Goal: Task Accomplishment & Management: Manage account settings

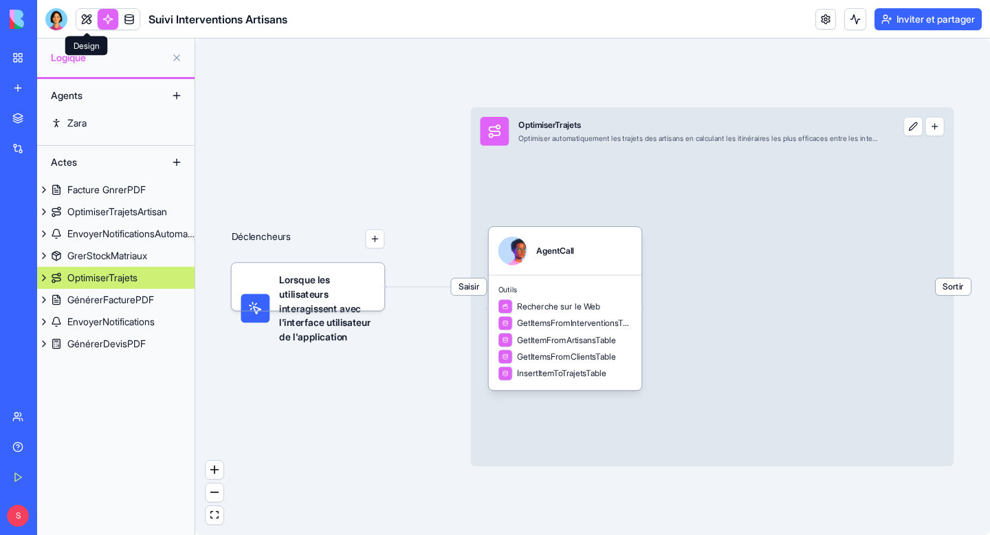
click at [83, 25] on link at bounding box center [86, 19] width 21 height 21
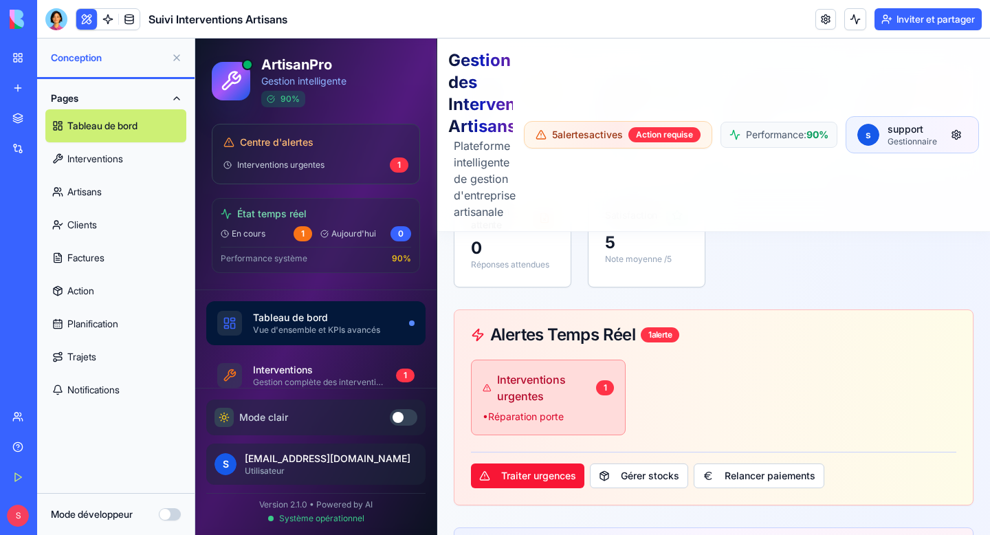
scroll to position [184, 0]
click at [396, 422] on div at bounding box center [398, 417] width 11 height 11
click at [404, 419] on div at bounding box center [409, 417] width 11 height 11
click at [404, 419] on button at bounding box center [404, 417] width 28 height 17
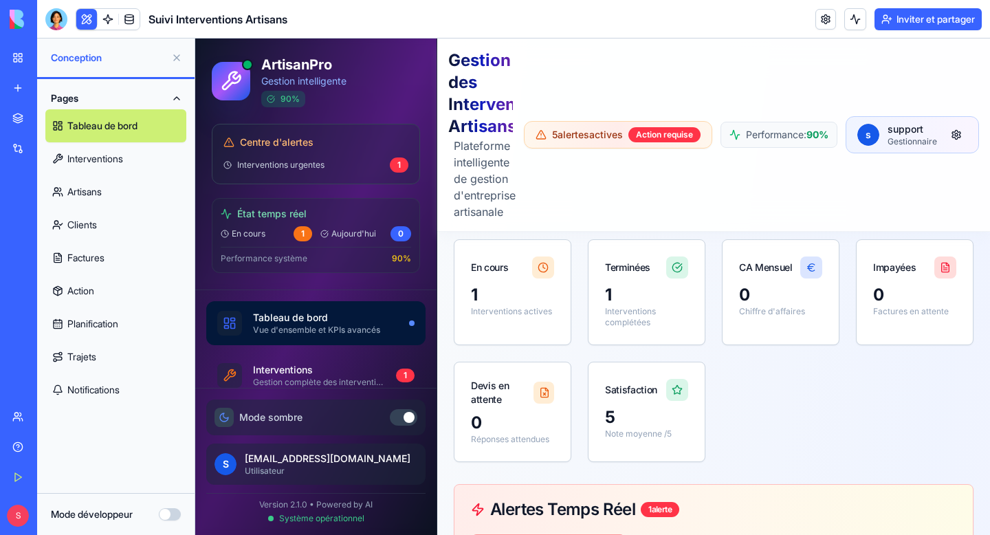
scroll to position [0, 0]
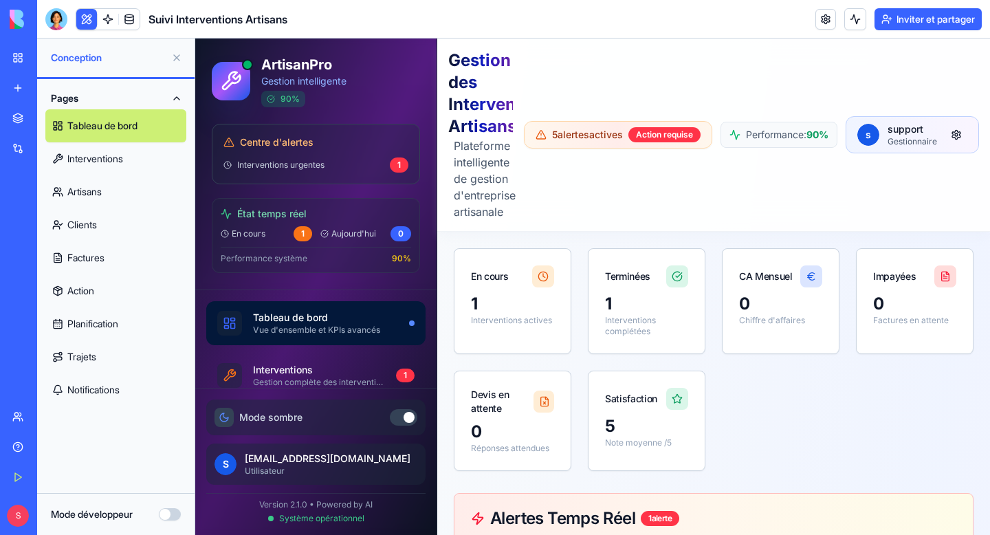
click at [118, 155] on font "Interventions" at bounding box center [95, 159] width 56 height 12
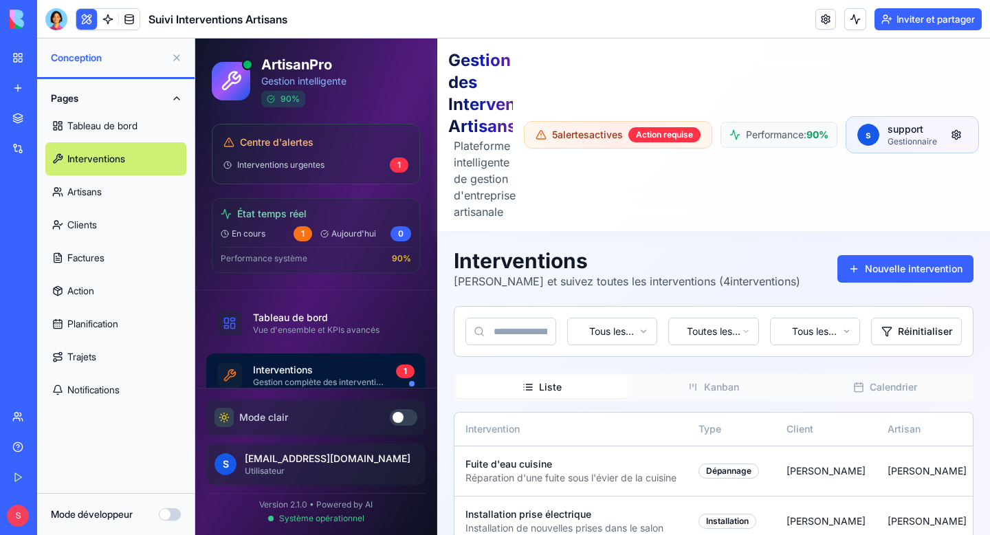
click at [179, 57] on button at bounding box center [177, 58] width 22 height 22
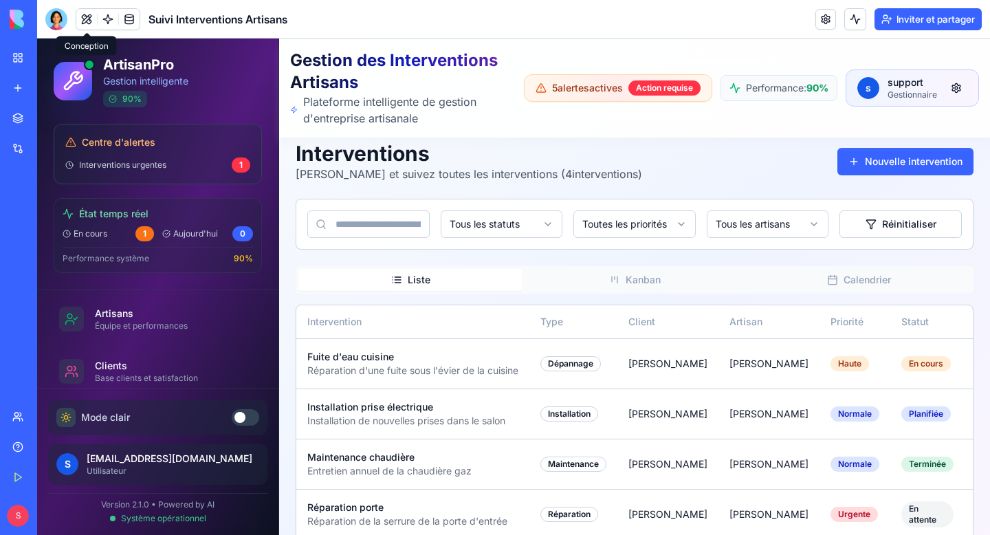
scroll to position [172, 0]
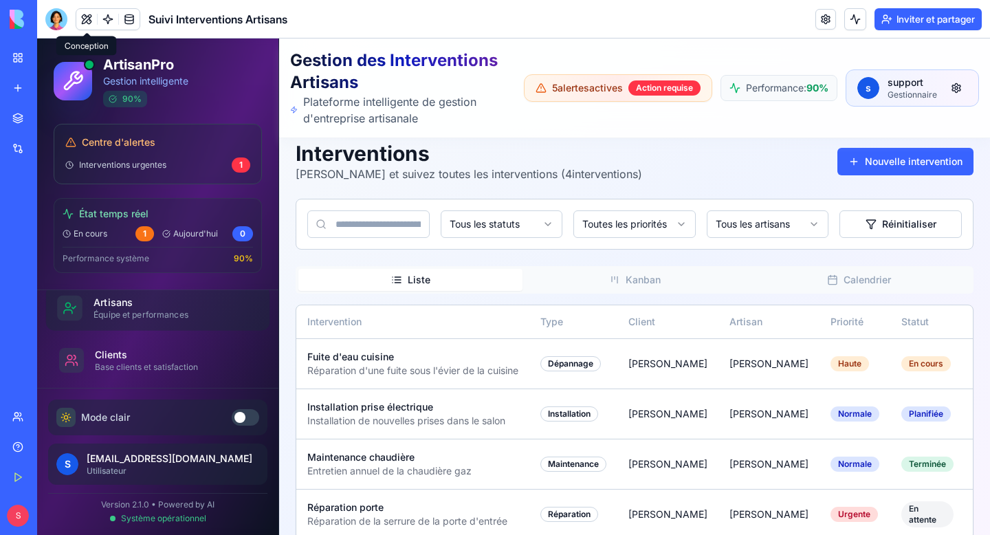
click at [122, 316] on div "Équipe et performances" at bounding box center [170, 314] width 153 height 11
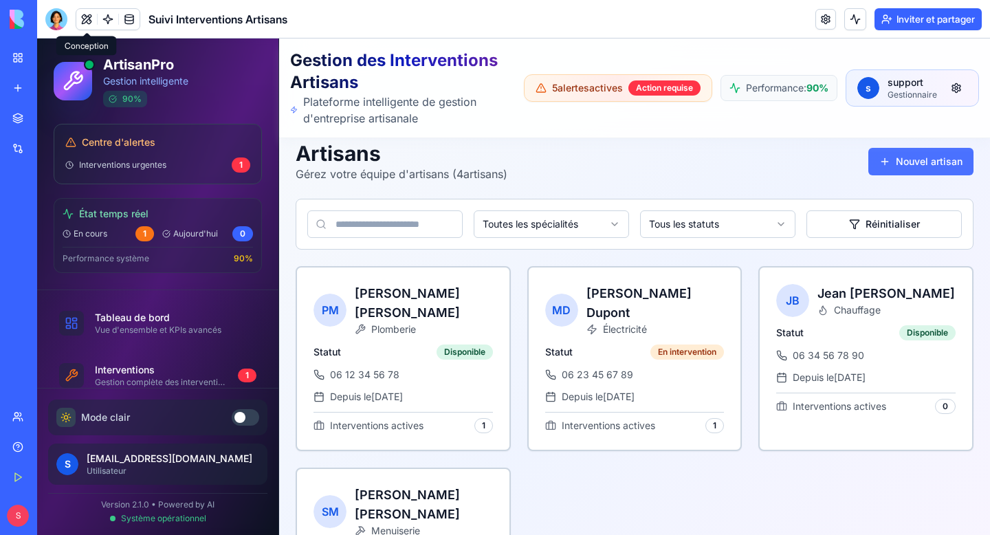
click at [904, 158] on button "Nouvel artisan" at bounding box center [921, 162] width 105 height 28
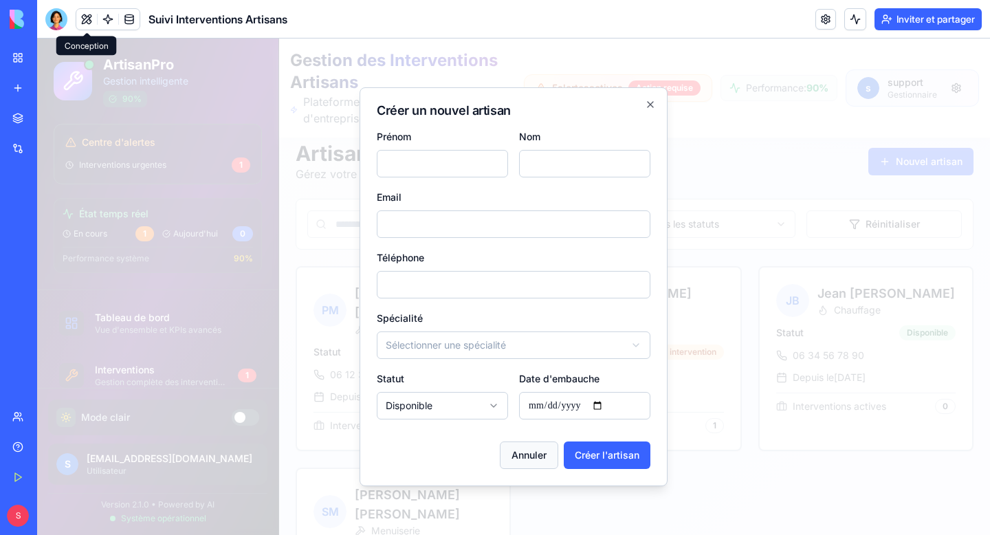
click at [536, 458] on button "Annuler" at bounding box center [529, 456] width 58 height 28
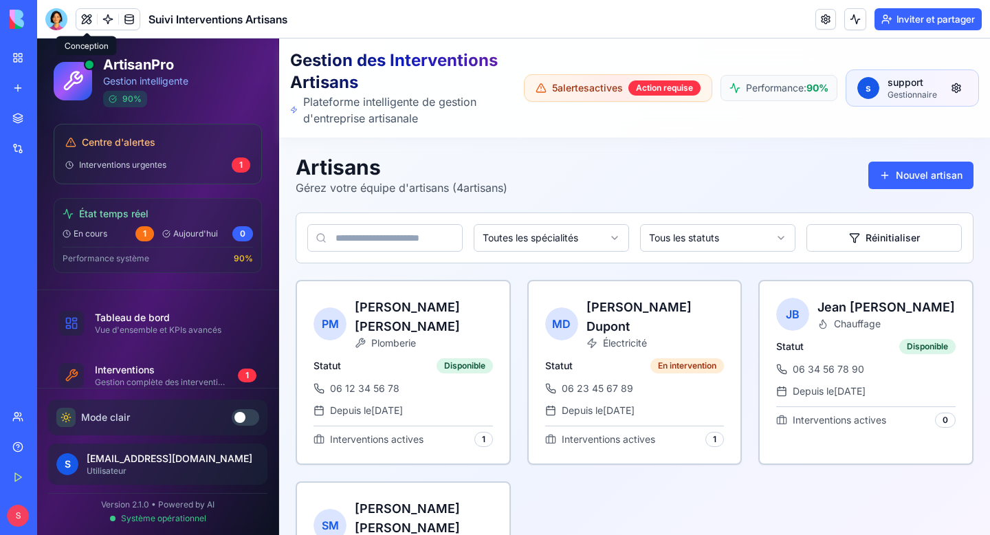
click at [89, 21] on button at bounding box center [86, 19] width 21 height 21
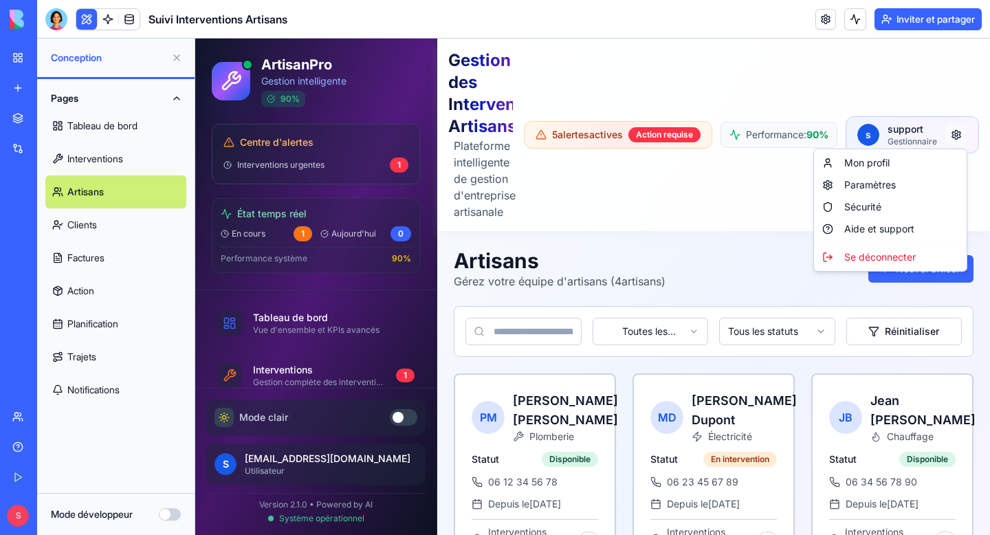
click at [960, 137] on html "ArtisanPro Gestion intelligente 90 % Centre d'alertes Interventions urgentes 1 …" at bounding box center [592, 420] width 795 height 763
click at [891, 185] on div "Paramètres" at bounding box center [890, 185] width 147 height 22
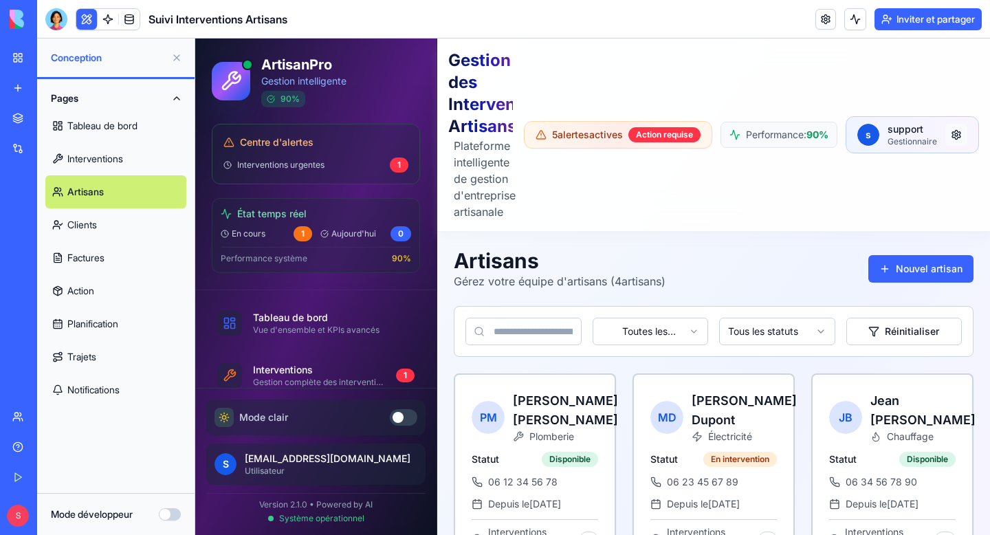
click at [957, 135] on html "ArtisanPro Gestion intelligente 90 % Centre d'alertes Interventions urgentes 1 …" at bounding box center [592, 420] width 795 height 763
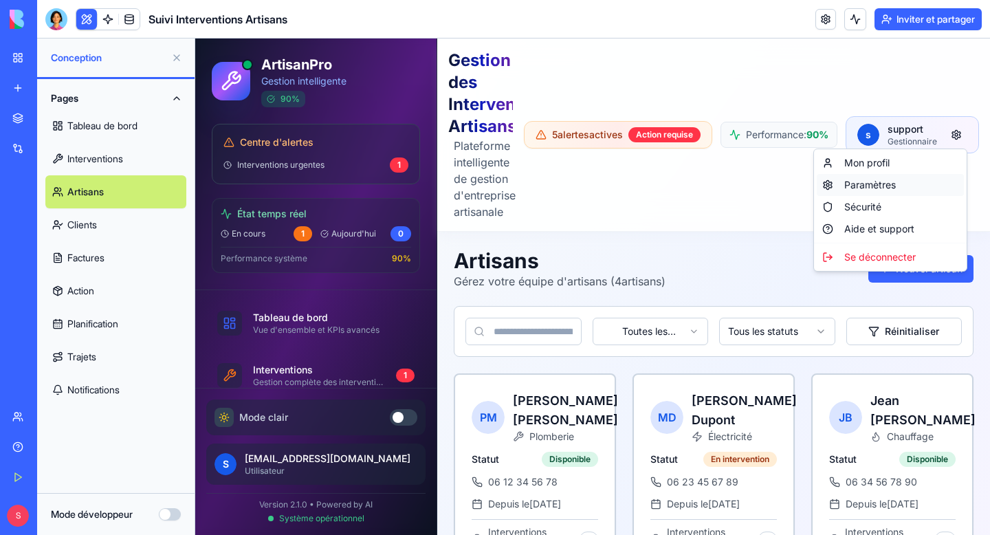
click at [878, 189] on div "Paramètres" at bounding box center [890, 185] width 147 height 22
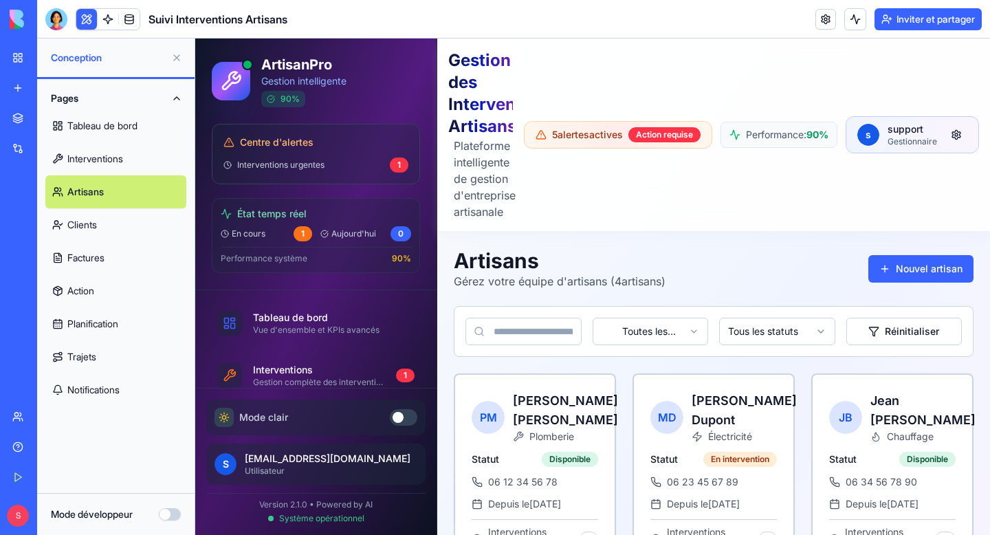
click at [908, 136] on p "Gestionnaire" at bounding box center [913, 141] width 50 height 11
click at [961, 133] on html "ArtisanPro Gestion intelligente 90 % Centre d'alertes Interventions urgentes 1 …" at bounding box center [592, 420] width 795 height 763
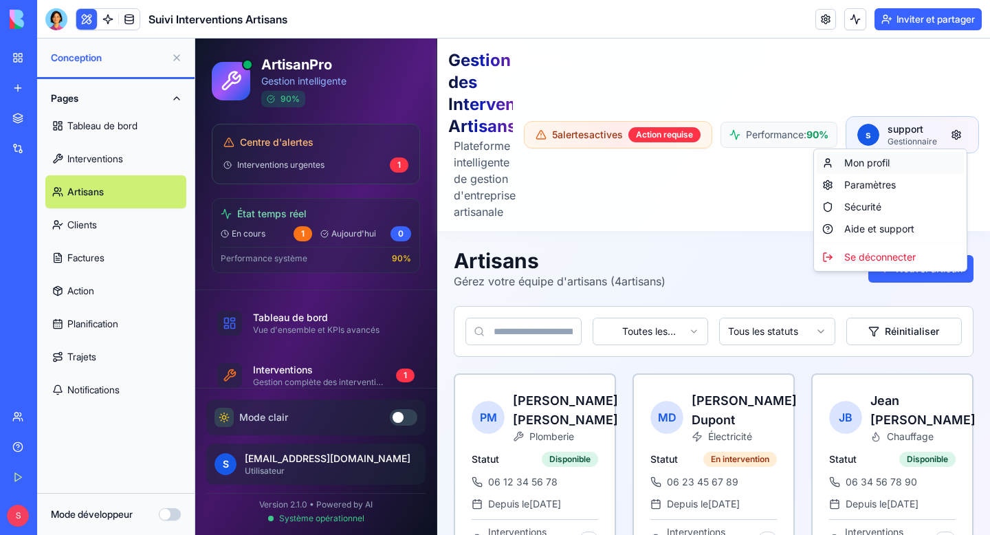
click at [891, 166] on div "Mon profil" at bounding box center [890, 163] width 147 height 22
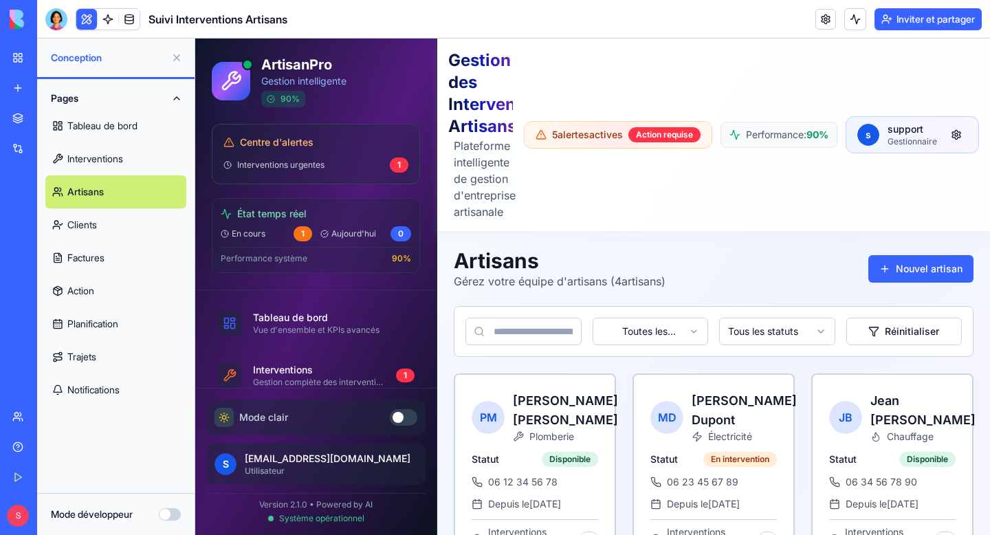
click at [169, 52] on button at bounding box center [177, 58] width 22 height 22
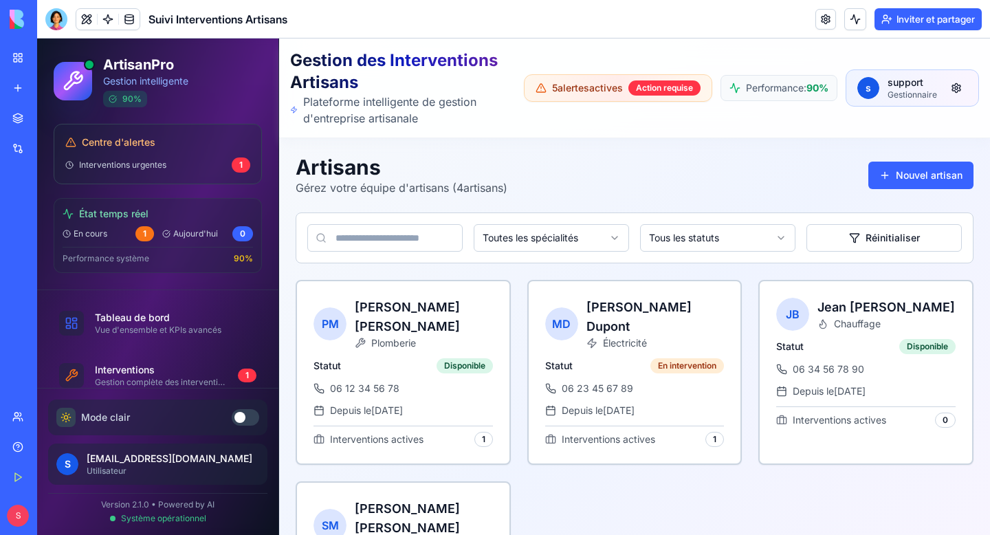
click at [931, 94] on p "Gestionnaire" at bounding box center [913, 94] width 50 height 11
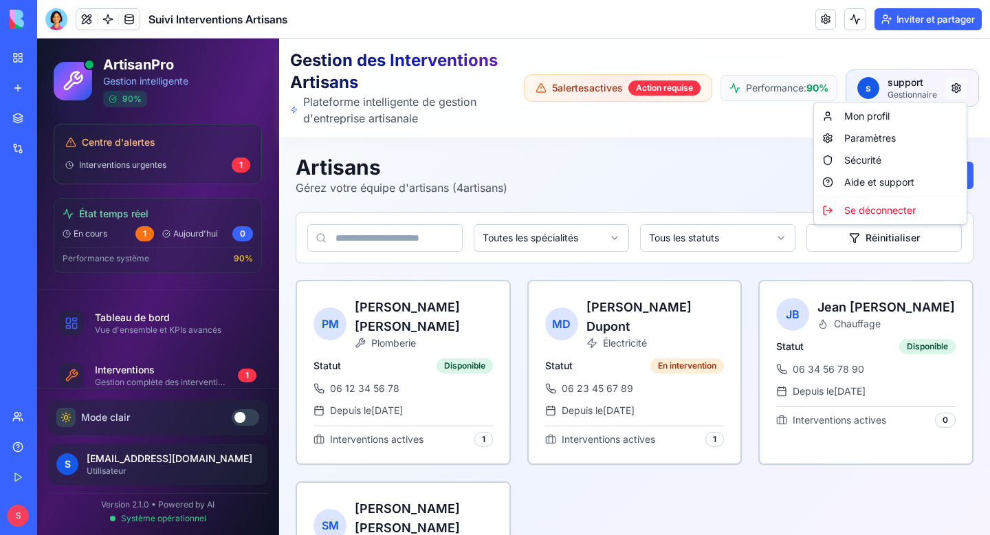
click at [952, 87] on html "ArtisanPro Gestion intelligente 90 % Centre d'alertes Interventions urgentes 1 …" at bounding box center [513, 361] width 953 height 644
click at [884, 140] on div "Paramètres" at bounding box center [890, 138] width 147 height 22
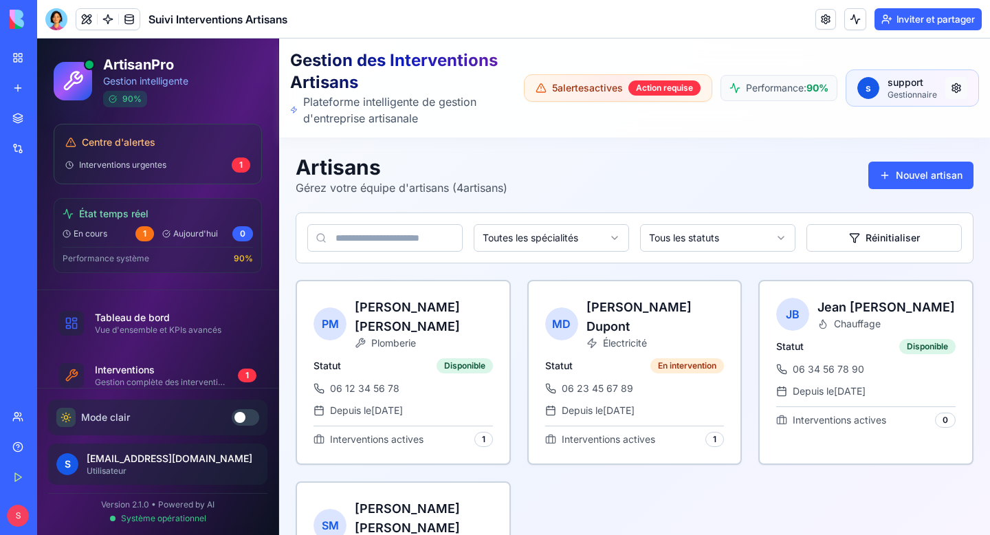
click at [955, 87] on html "ArtisanPro Gestion intelligente 90 % Centre d'alertes Interventions urgentes 1 …" at bounding box center [513, 361] width 953 height 644
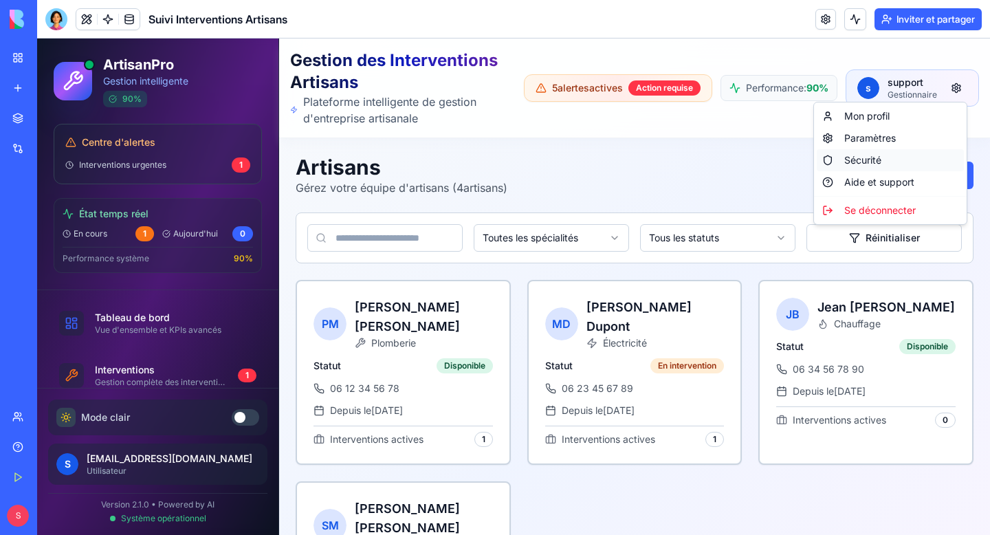
click at [888, 166] on div "Sécurité" at bounding box center [890, 160] width 147 height 22
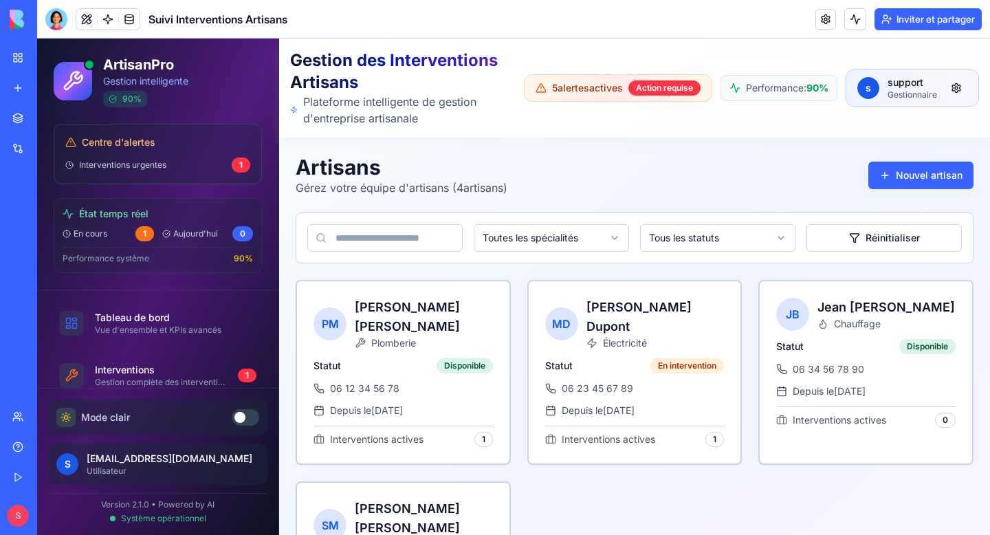
click at [186, 234] on span "Aujourd'hui" at bounding box center [195, 233] width 45 height 11
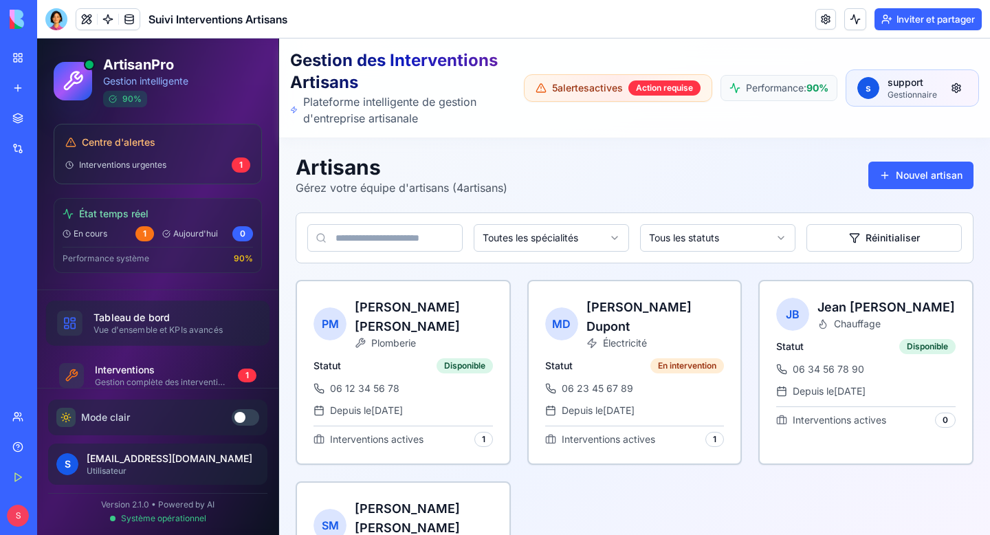
click at [130, 320] on div "Tableau de bord" at bounding box center [170, 318] width 153 height 14
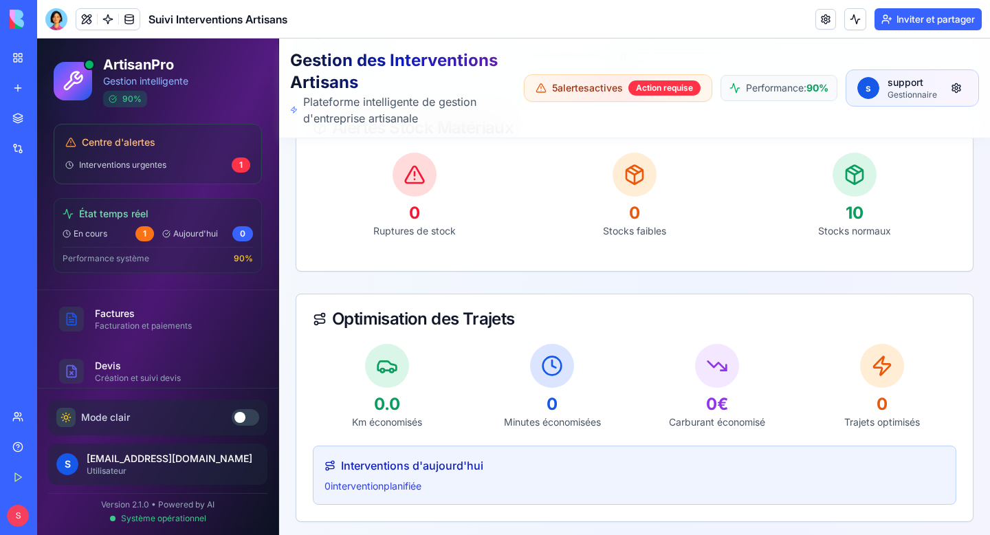
scroll to position [267, 0]
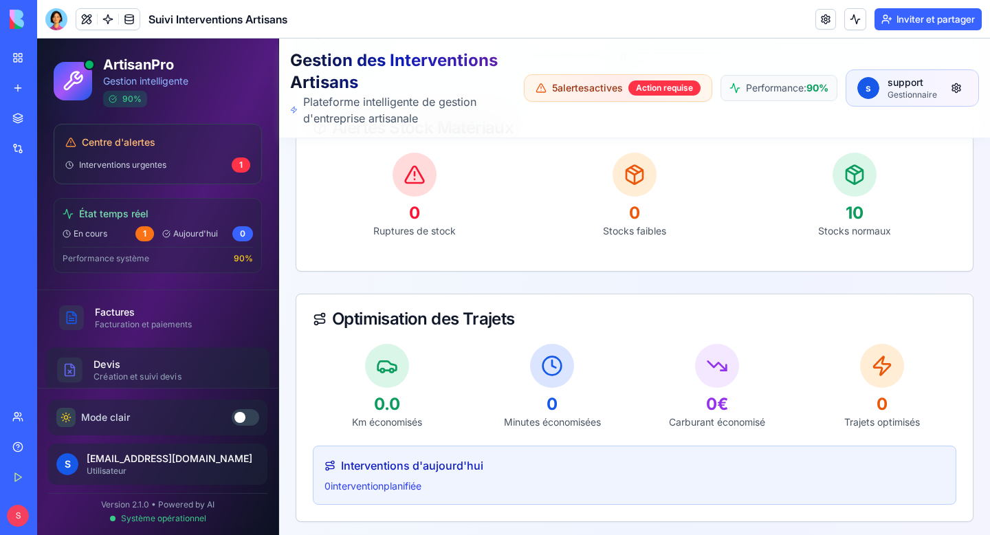
click at [130, 380] on div "Création et suivi devis" at bounding box center [170, 376] width 153 height 11
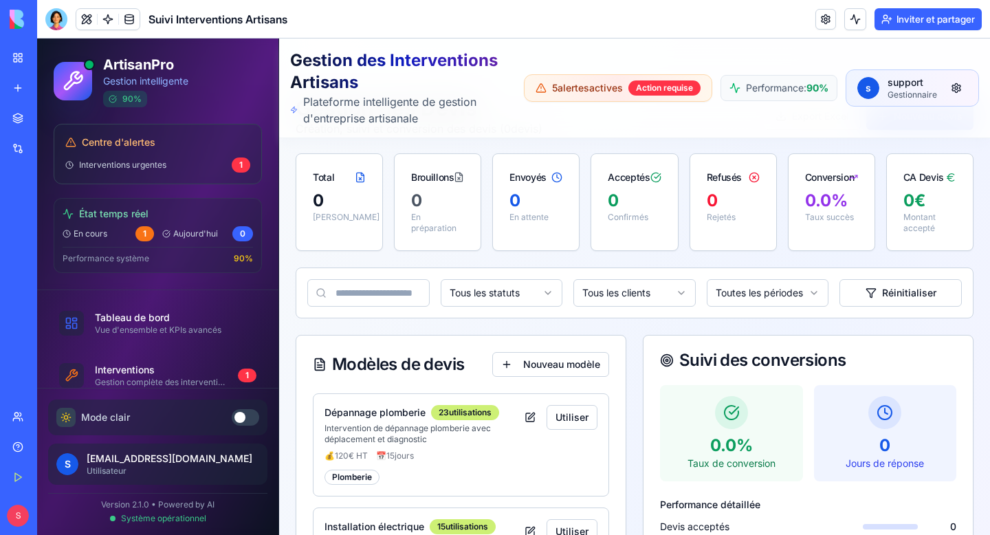
scroll to position [0, 0]
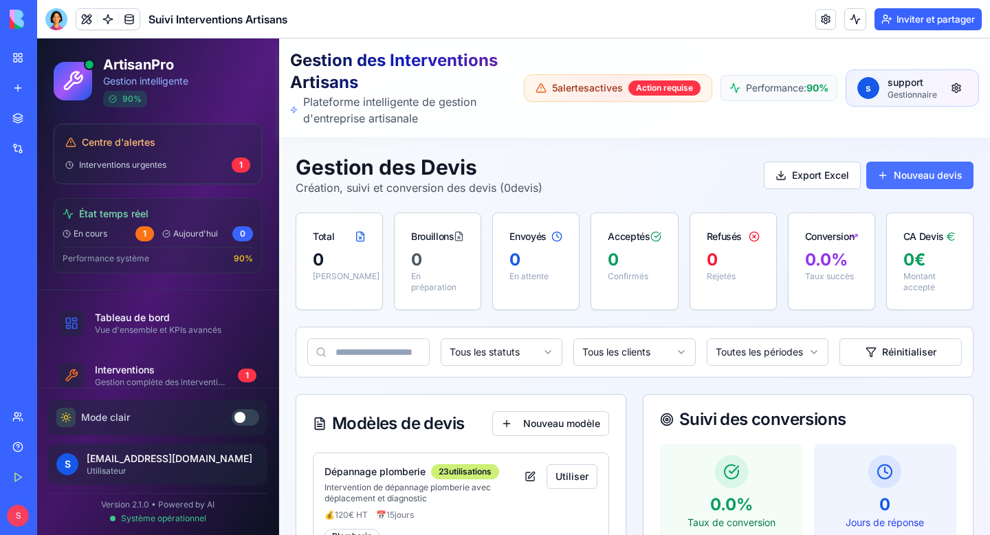
click at [910, 177] on button "Nouveau devis" at bounding box center [920, 176] width 107 height 28
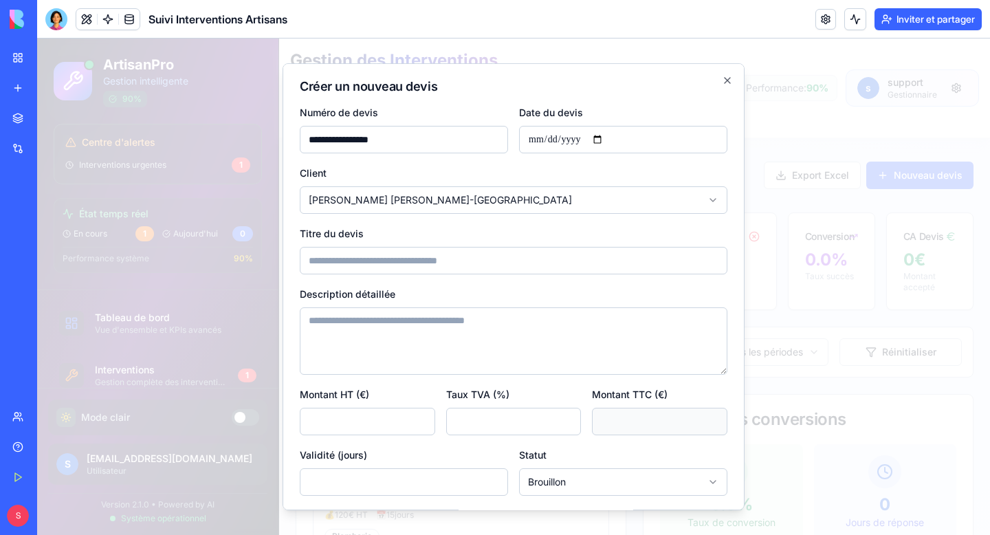
click at [392, 263] on input "Titre du devis" at bounding box center [514, 261] width 428 height 28
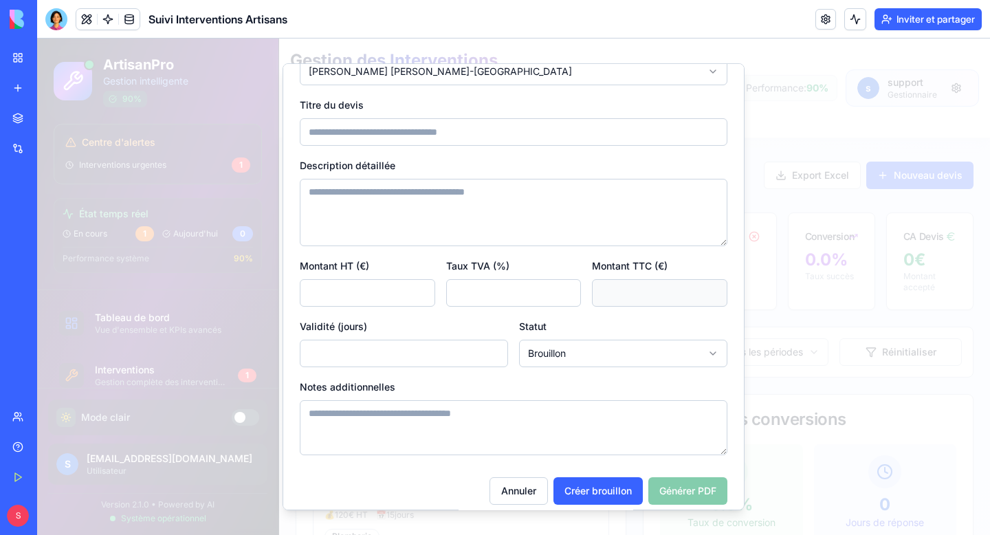
scroll to position [140, 0]
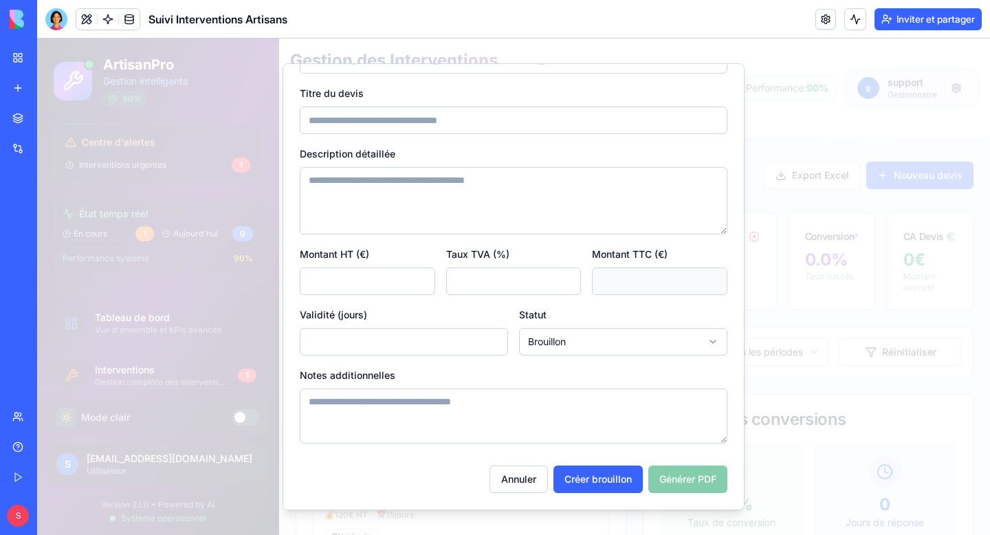
click at [380, 279] on input "*" at bounding box center [367, 282] width 135 height 28
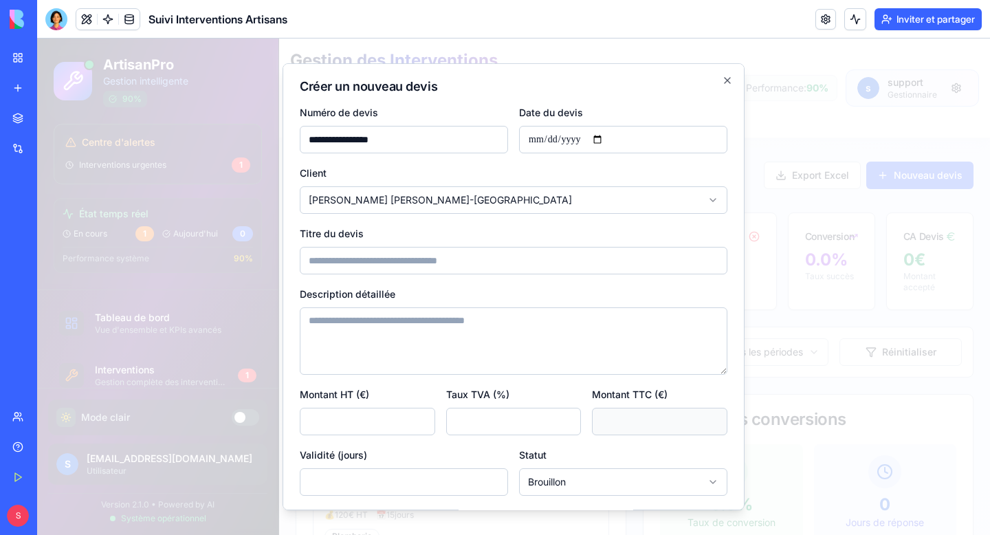
click at [569, 339] on textarea "Description détaillée" at bounding box center [514, 340] width 428 height 67
click at [726, 76] on icon "button" at bounding box center [727, 80] width 11 height 11
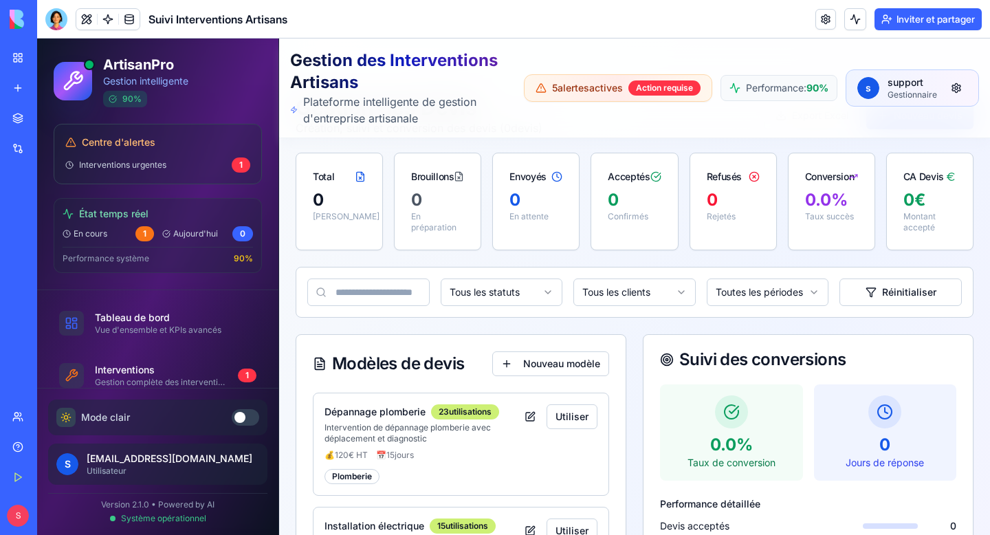
scroll to position [63, 0]
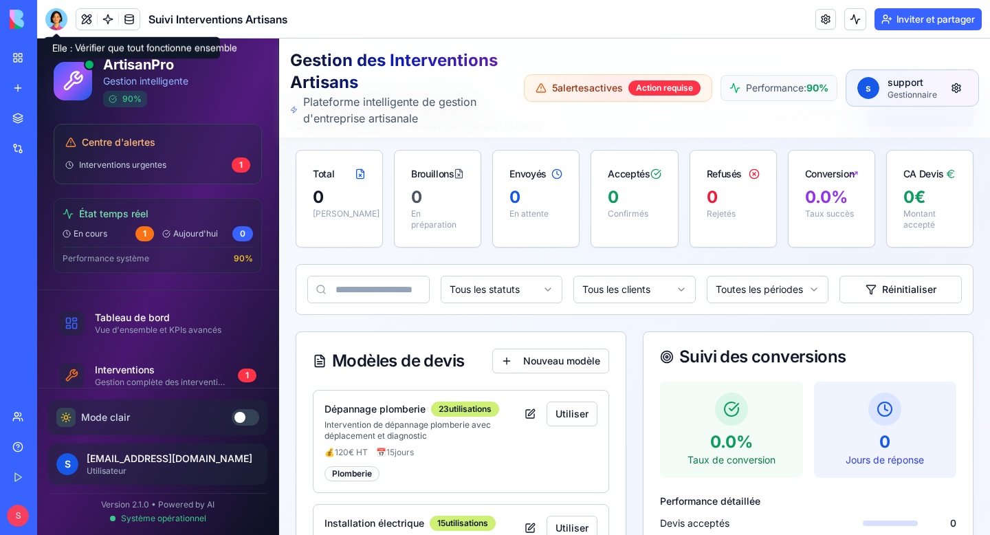
click at [54, 26] on div at bounding box center [56, 19] width 22 height 22
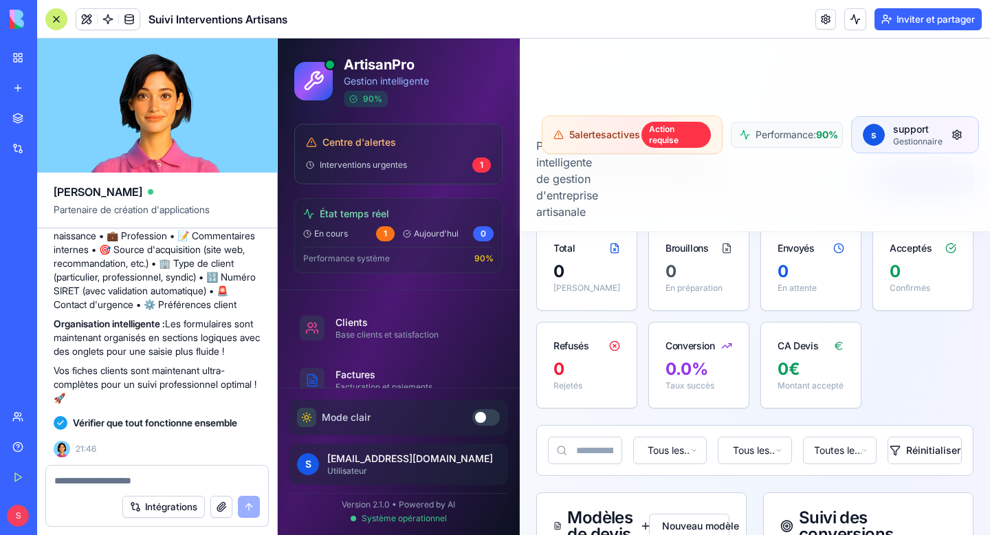
scroll to position [189, 0]
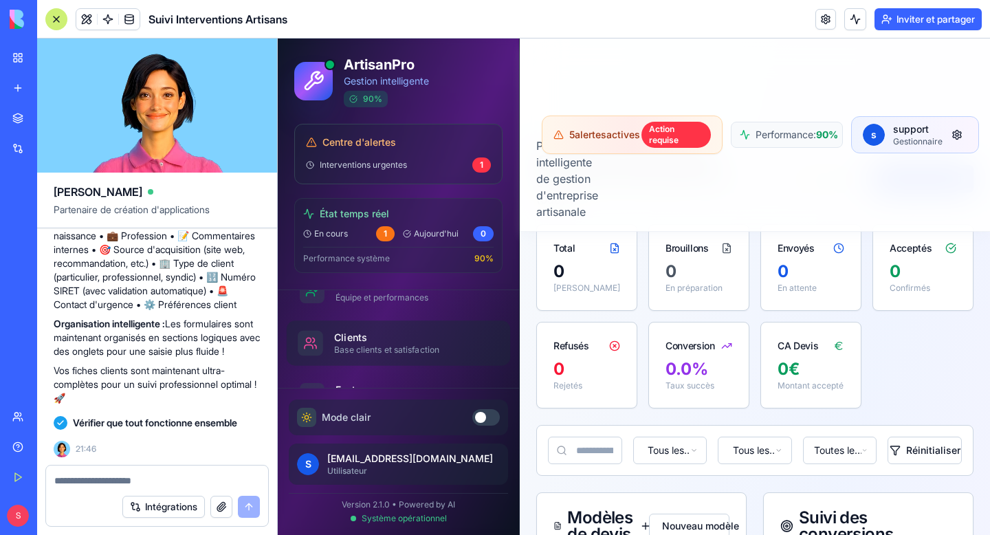
click at [394, 345] on div "Base clients et satisfaction" at bounding box center [410, 350] width 153 height 11
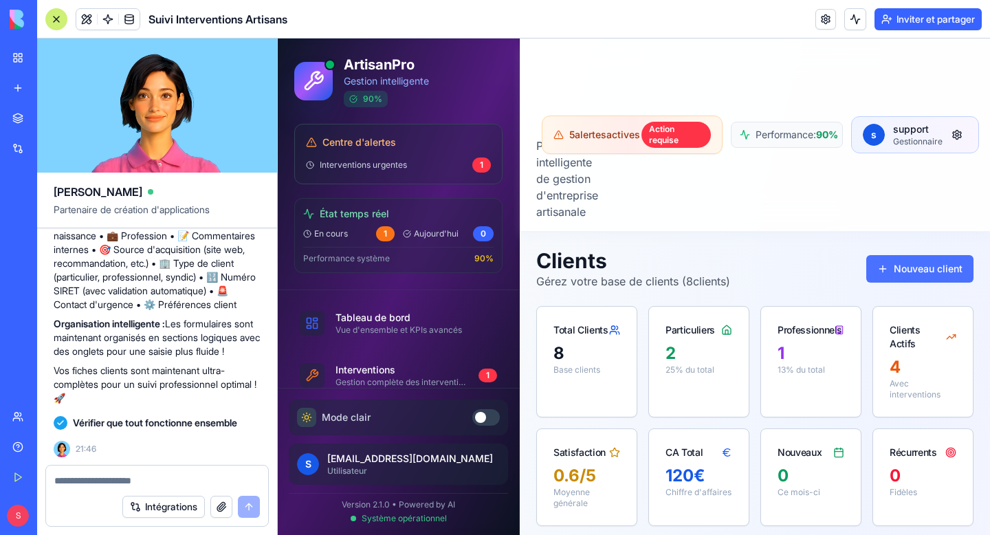
click at [907, 266] on button "Nouveau client" at bounding box center [920, 269] width 107 height 28
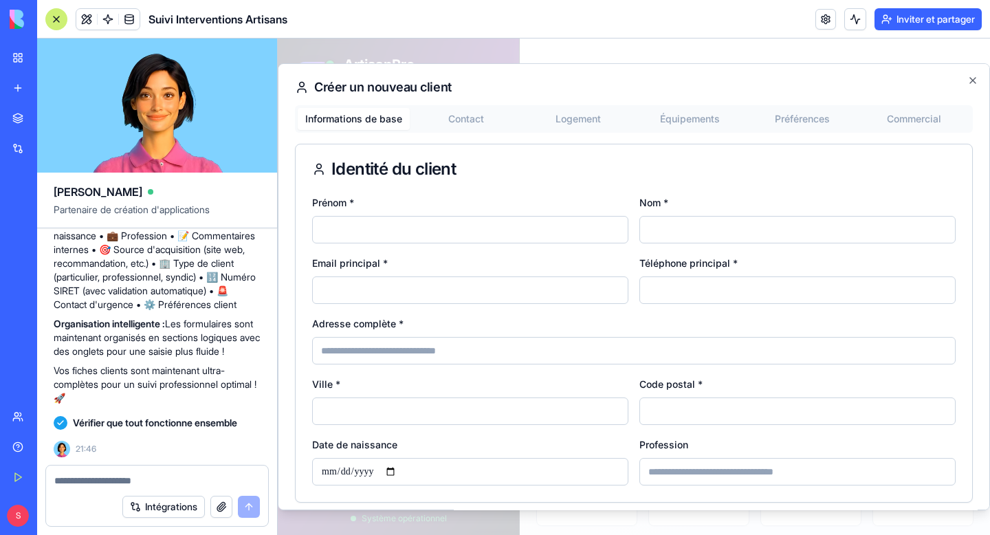
click at [468, 126] on button "Contact" at bounding box center [466, 119] width 112 height 22
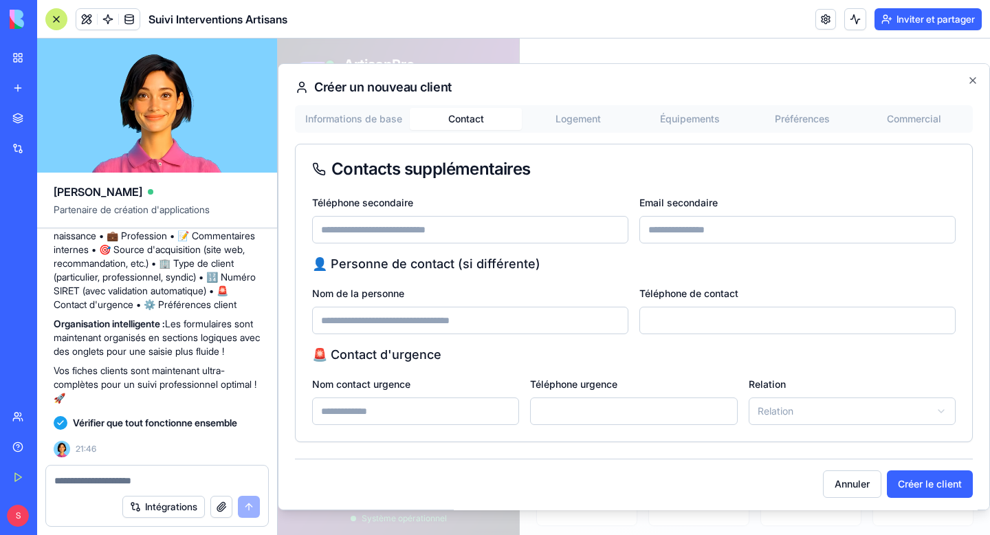
click at [582, 126] on button "Logement" at bounding box center [578, 119] width 112 height 22
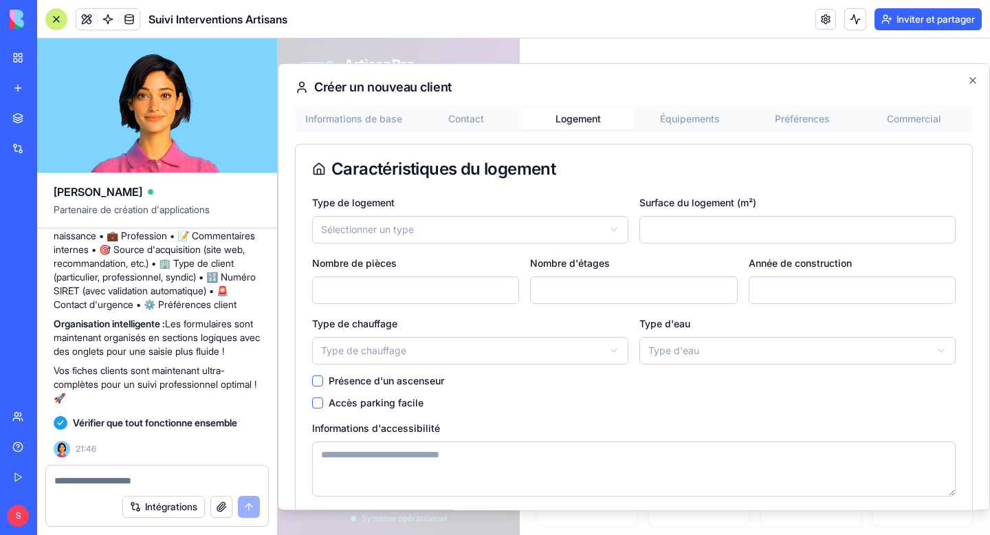
click at [704, 124] on div "**********" at bounding box center [634, 286] width 712 height 447
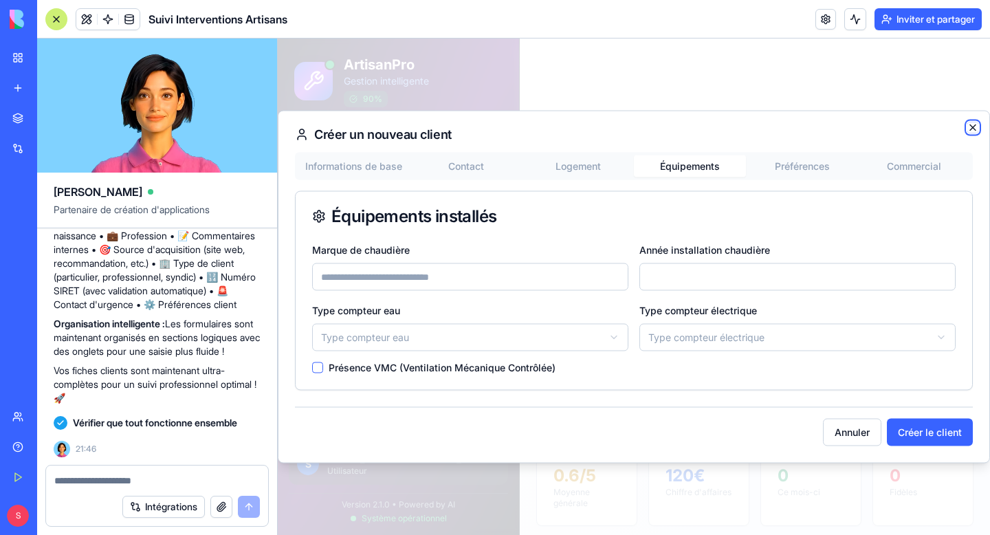
click at [975, 129] on icon "button" at bounding box center [973, 127] width 11 height 11
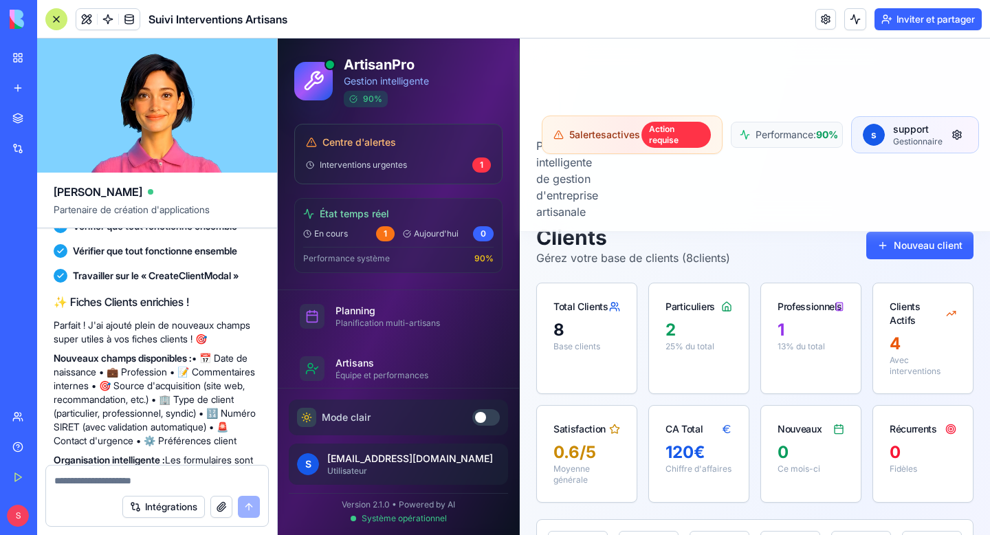
scroll to position [123, 0]
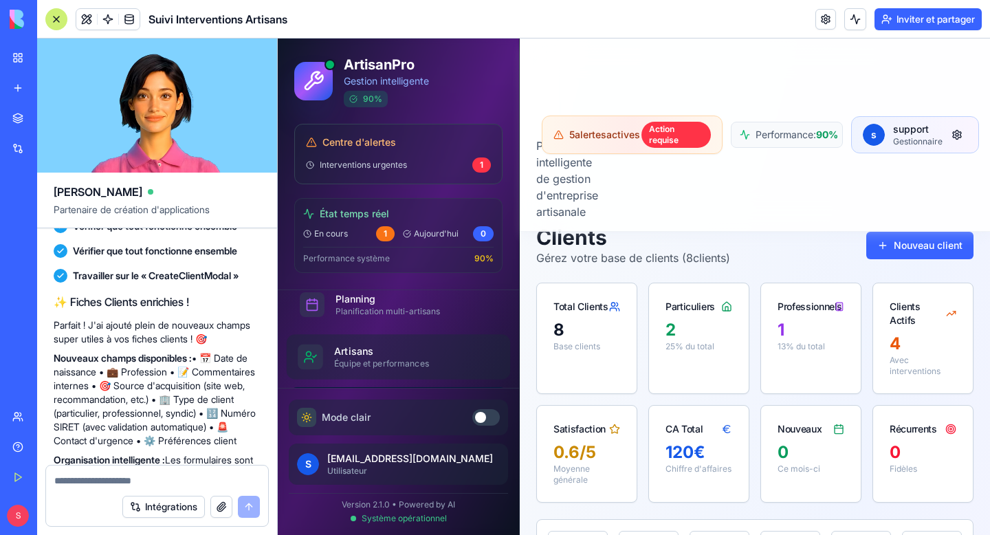
click at [366, 363] on div "Équipe et performances" at bounding box center [410, 363] width 153 height 11
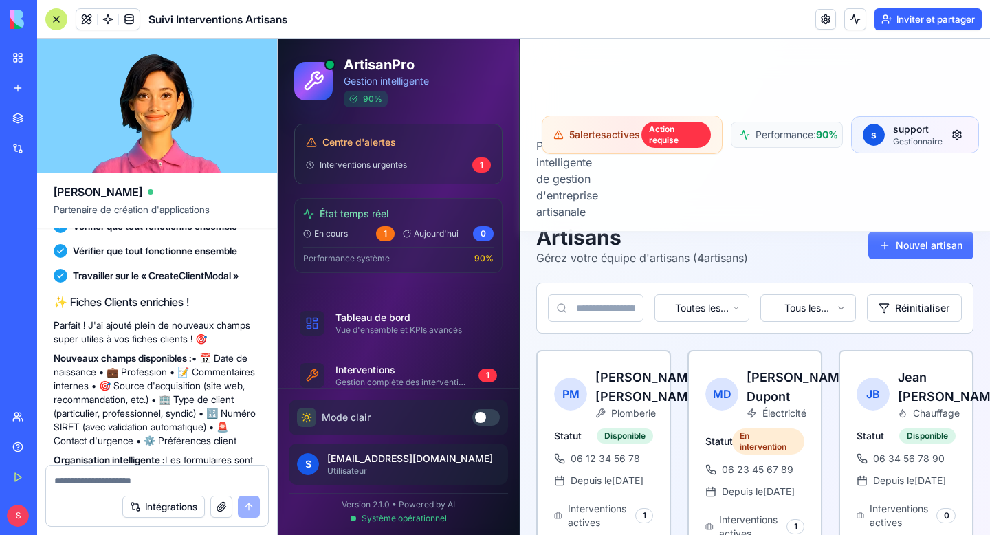
click at [912, 254] on button "Nouvel artisan" at bounding box center [921, 246] width 105 height 28
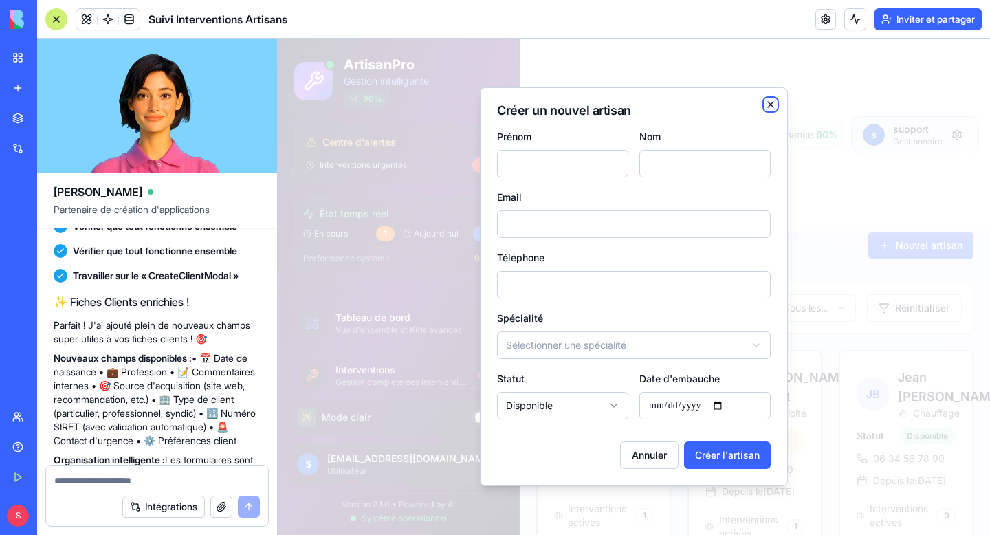
click at [773, 106] on icon "button" at bounding box center [770, 104] width 11 height 11
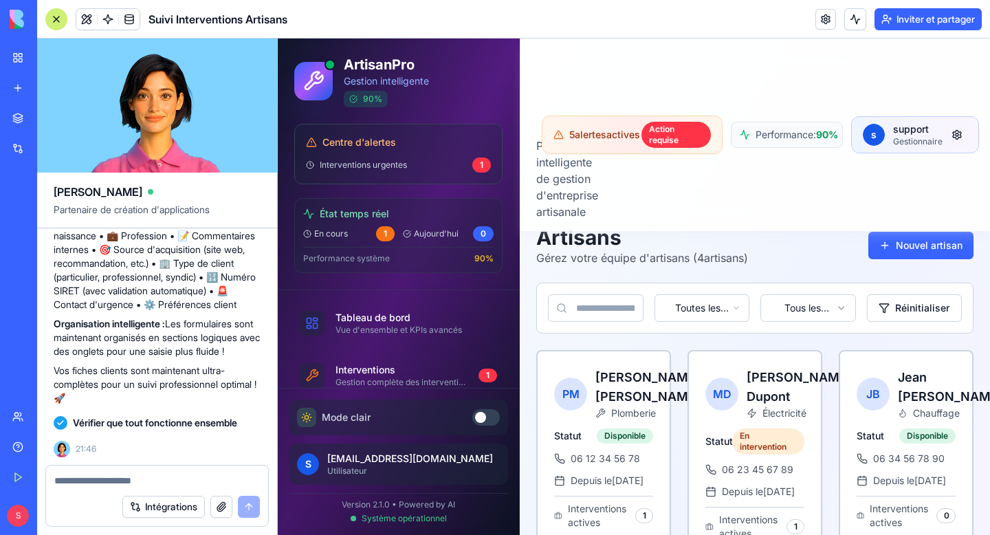
scroll to position [3545, 0]
click at [134, 479] on textarea at bounding box center [157, 481] width 206 height 14
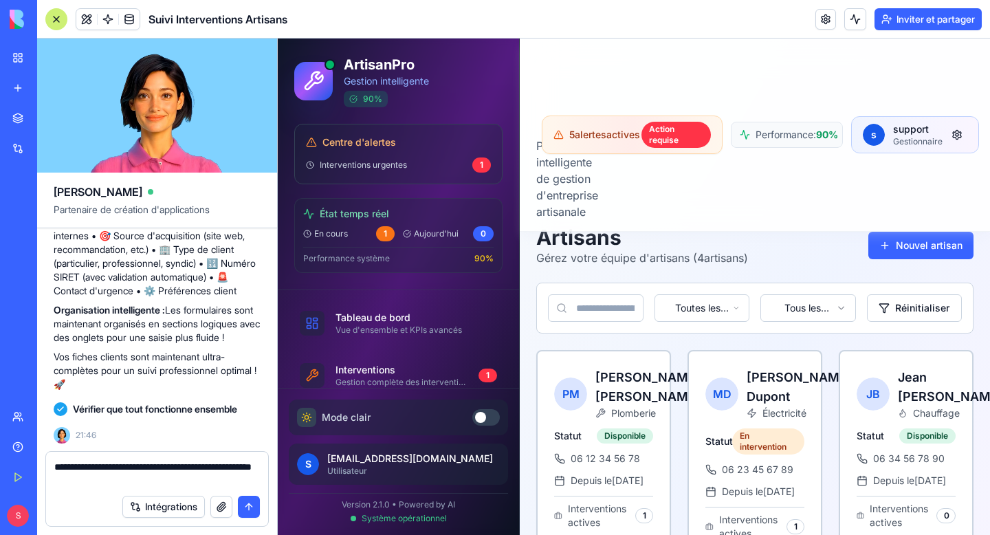
click at [113, 466] on textarea "**********" at bounding box center [157, 474] width 206 height 28
type textarea "**********"
click at [255, 508] on button "submit" at bounding box center [249, 507] width 22 height 22
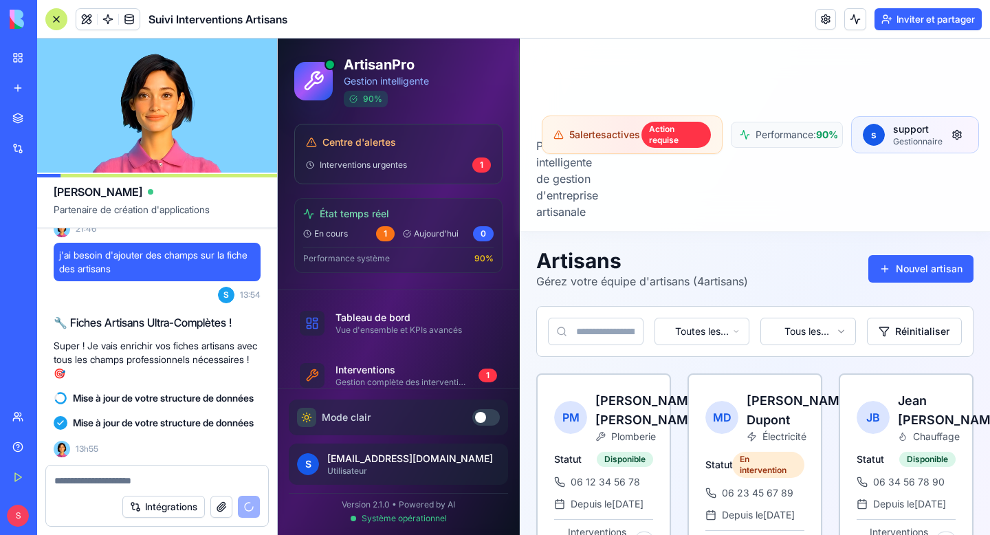
scroll to position [305, 0]
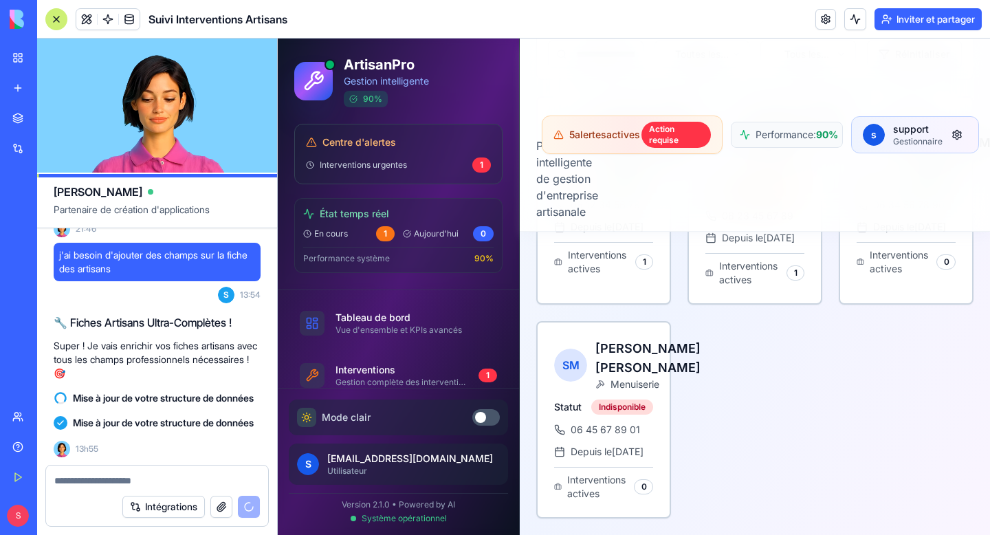
click at [488, 416] on button at bounding box center [486, 417] width 28 height 17
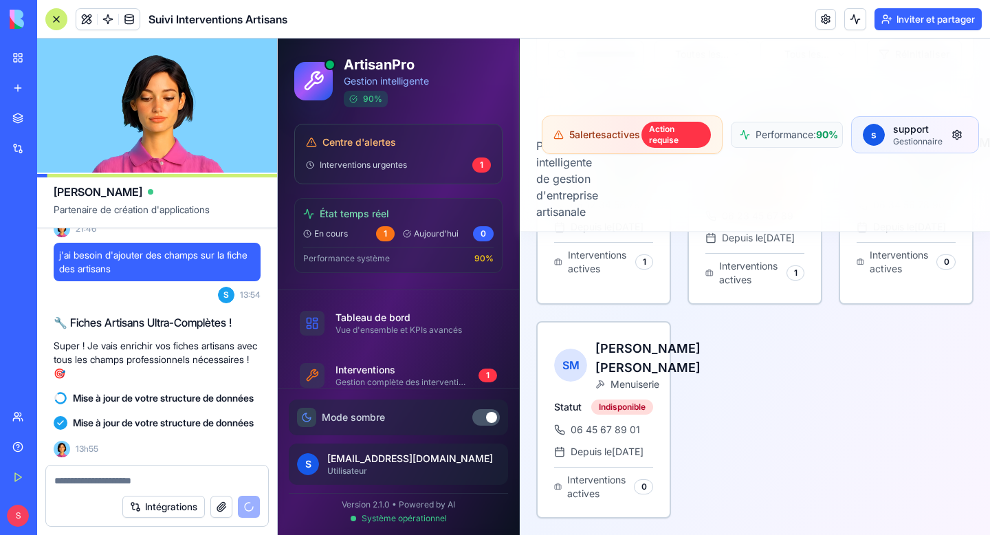
click at [488, 416] on div at bounding box center [491, 417] width 11 height 11
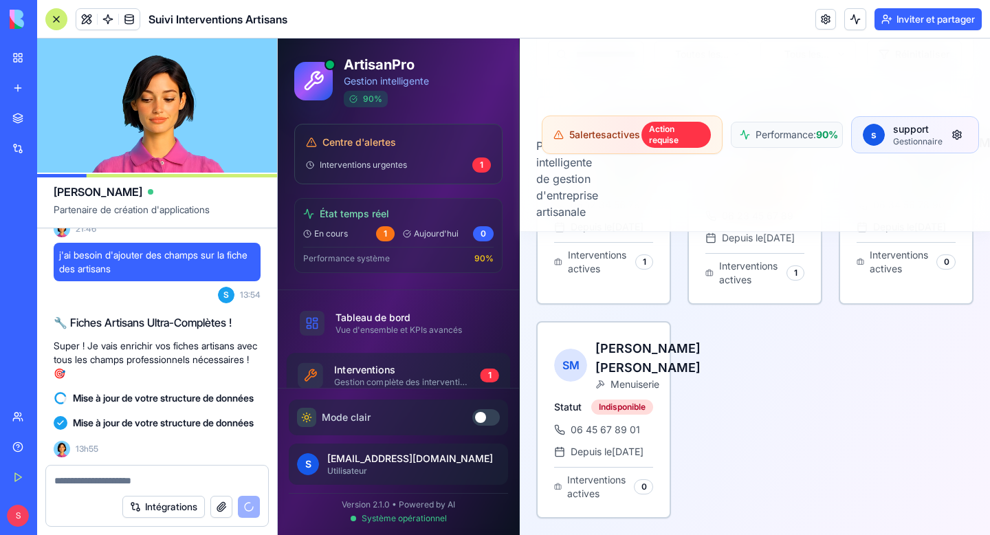
scroll to position [17, 0]
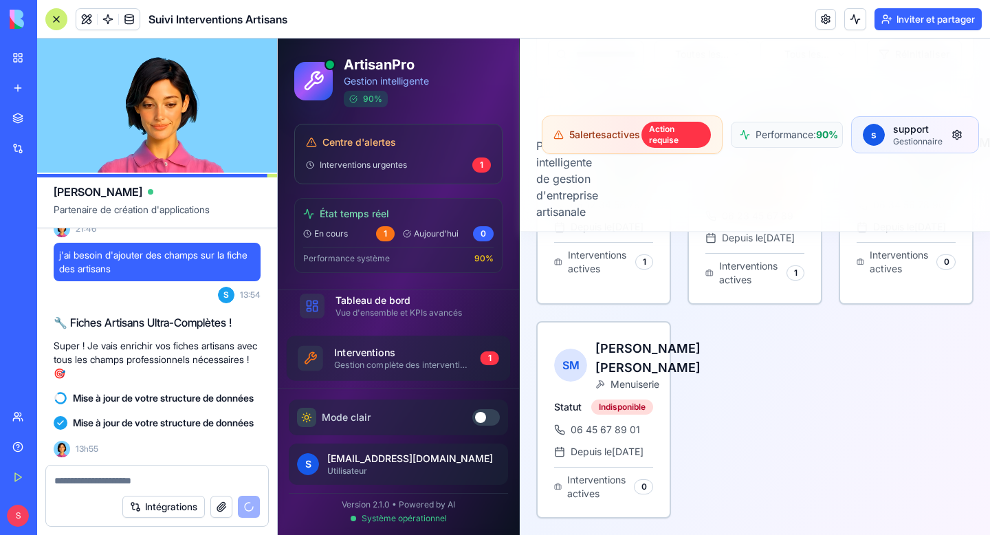
click at [400, 360] on div "Gestion complète des interventions" at bounding box center [401, 365] width 135 height 11
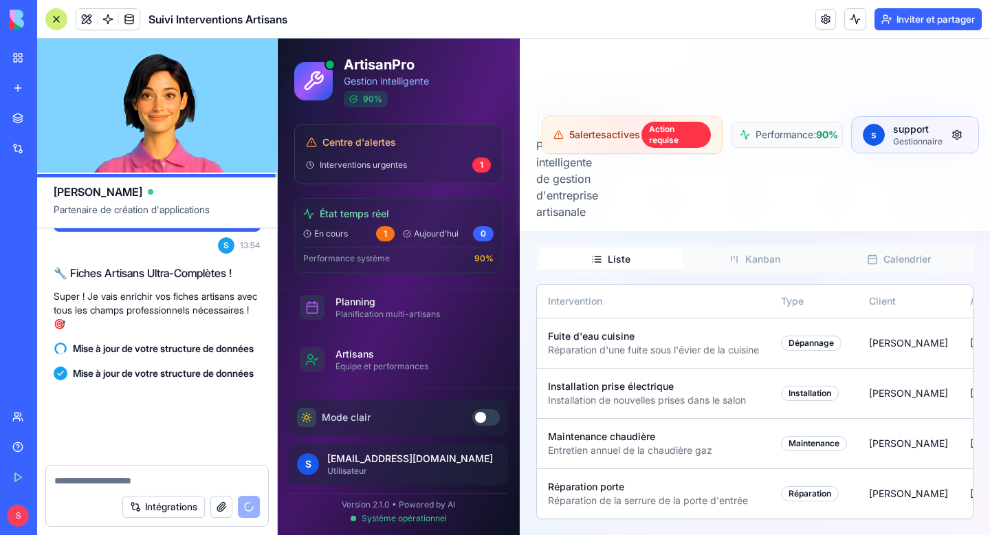
scroll to position [122, 0]
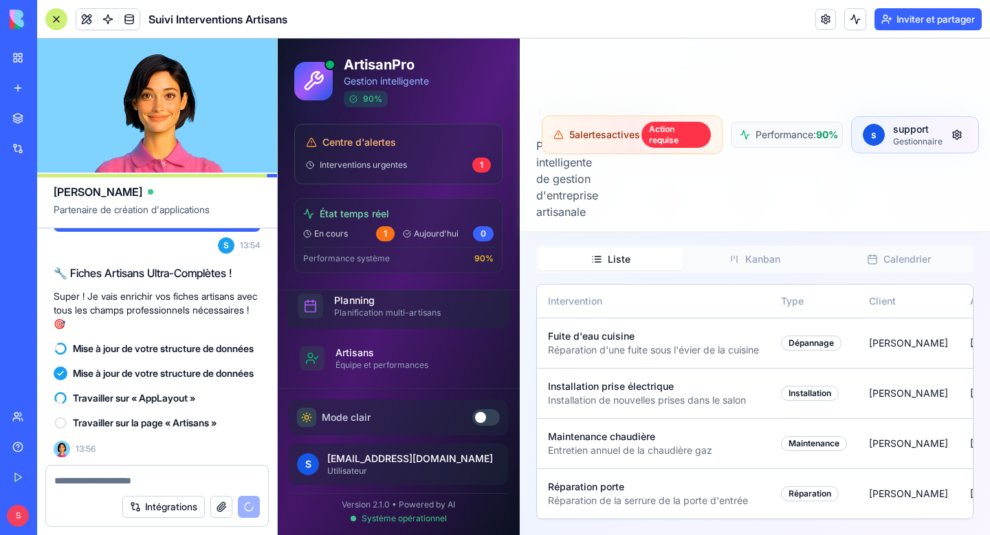
click at [378, 304] on div "Planning" at bounding box center [410, 301] width 153 height 14
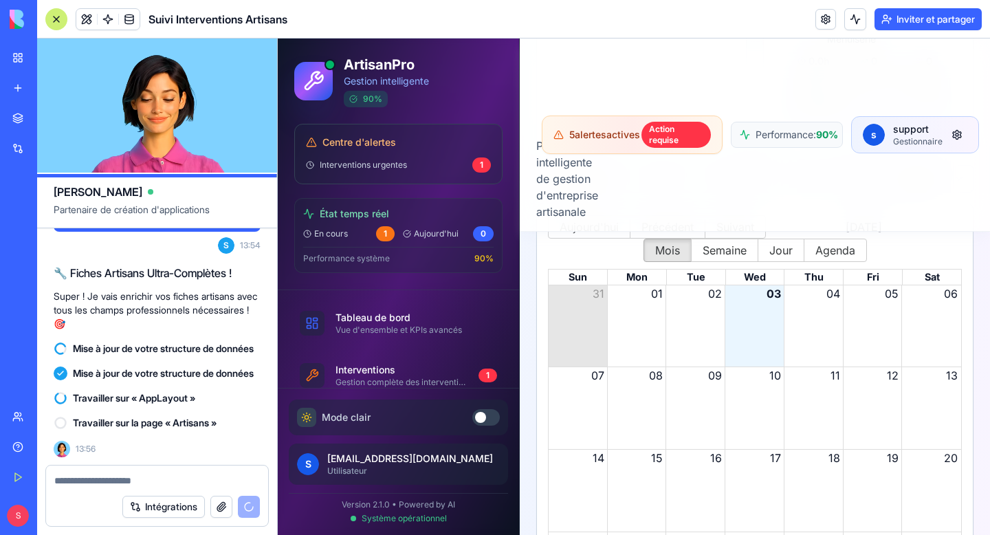
scroll to position [1133, 0]
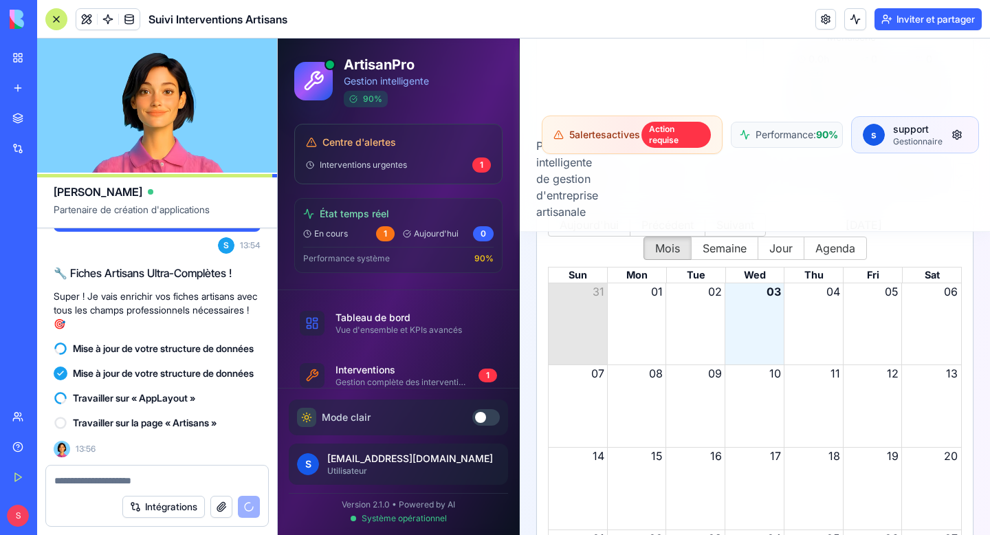
click at [742, 331] on div "Month View" at bounding box center [754, 324] width 59 height 82
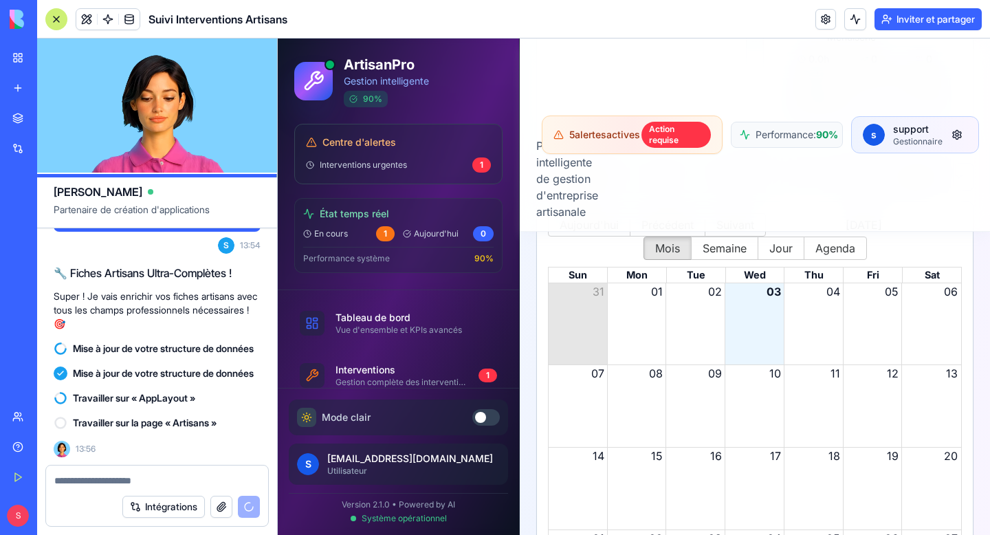
click at [758, 400] on div "Month View" at bounding box center [754, 406] width 59 height 82
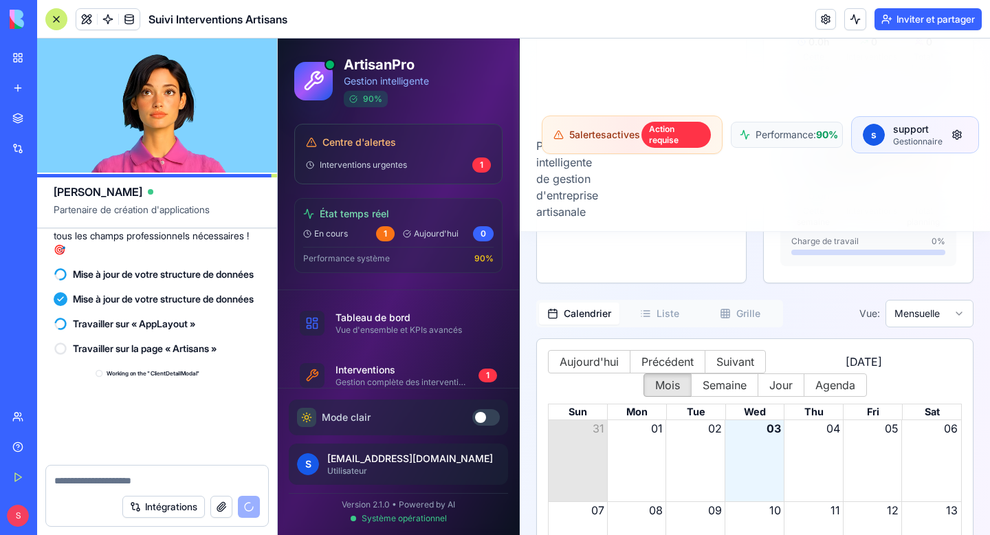
scroll to position [3916, 0]
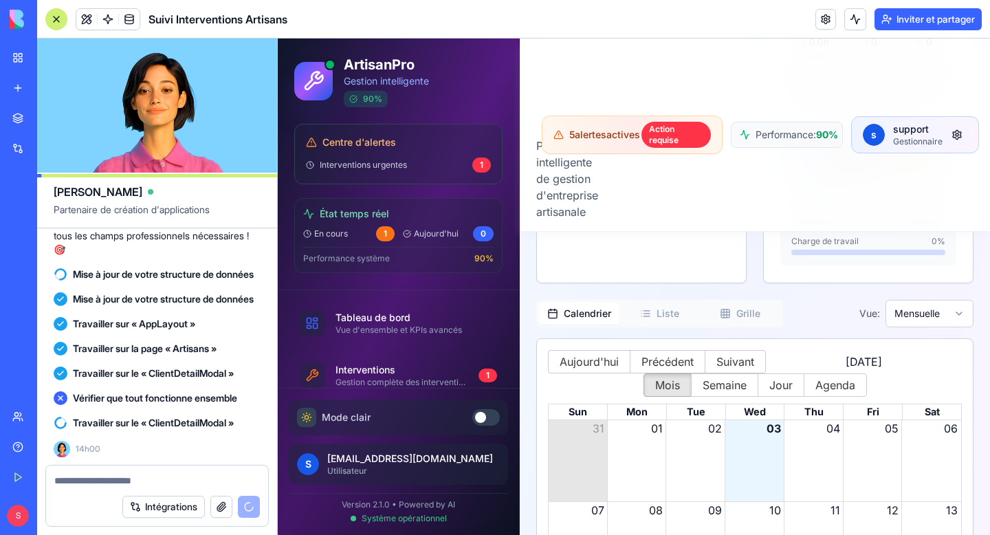
click at [945, 25] on font "Inviter et partager" at bounding box center [936, 19] width 78 height 14
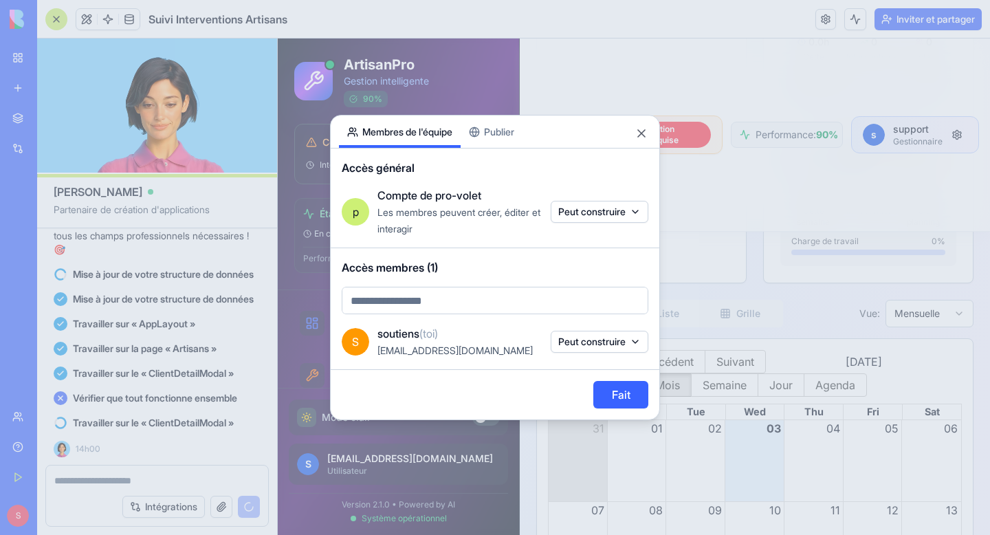
click at [582, 208] on body "BÊTA Mon espace de travail Nouvelle application Marché Intégrations Récent Suiv…" at bounding box center [495, 267] width 990 height 535
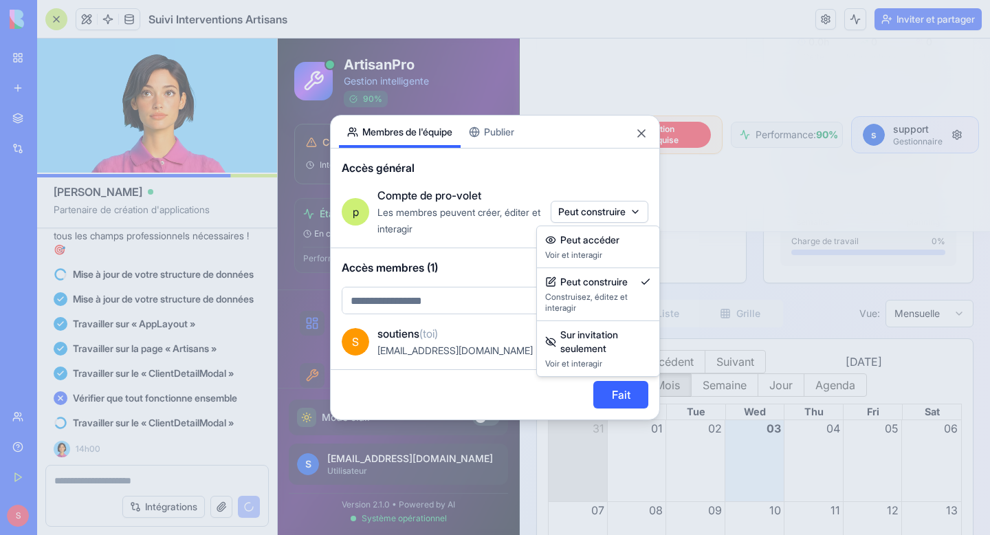
click at [505, 135] on div at bounding box center [495, 267] width 990 height 535
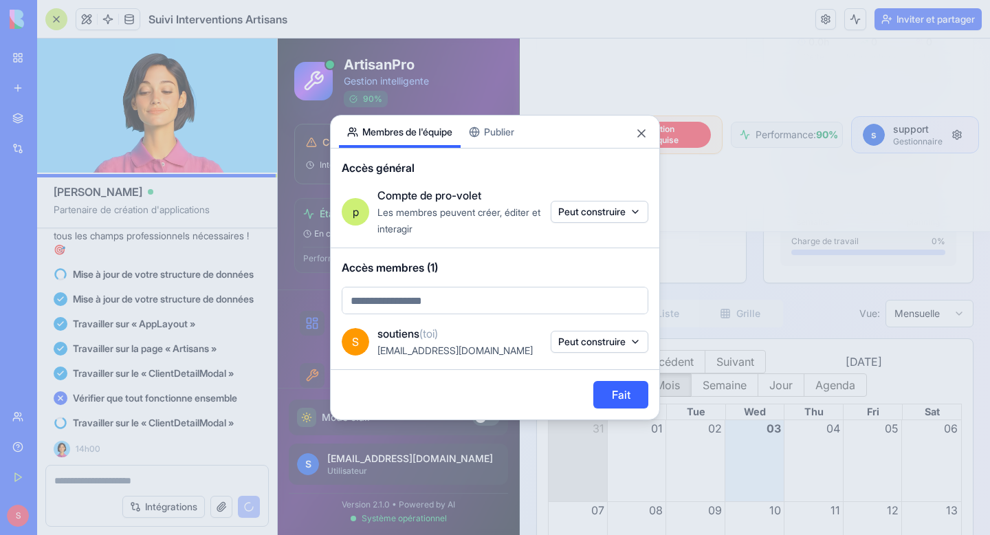
click at [505, 135] on div "Partager l'application Membres de l'équipe Publier Accès général p Compte de pr…" at bounding box center [495, 267] width 330 height 305
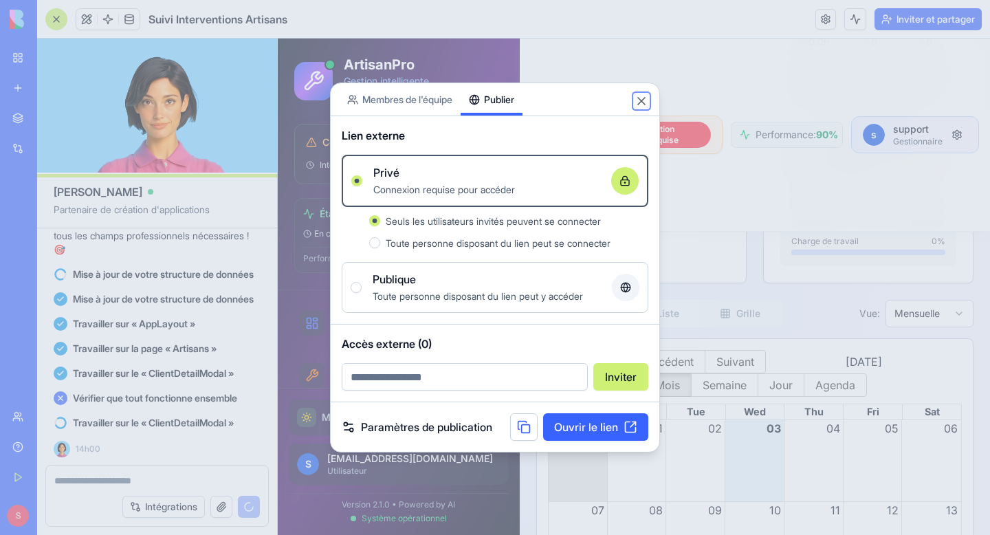
click at [644, 98] on button "Fermer" at bounding box center [642, 101] width 14 height 14
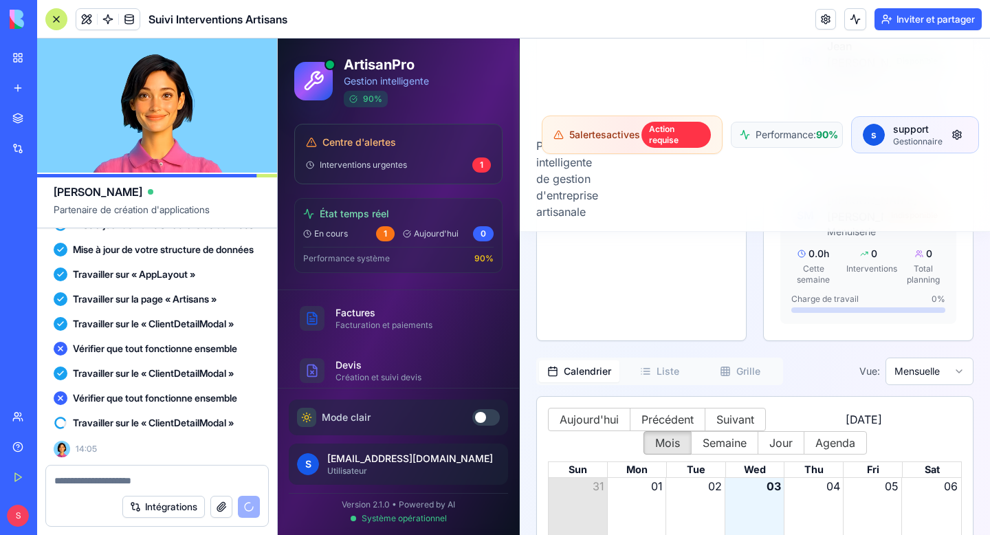
scroll to position [265, 0]
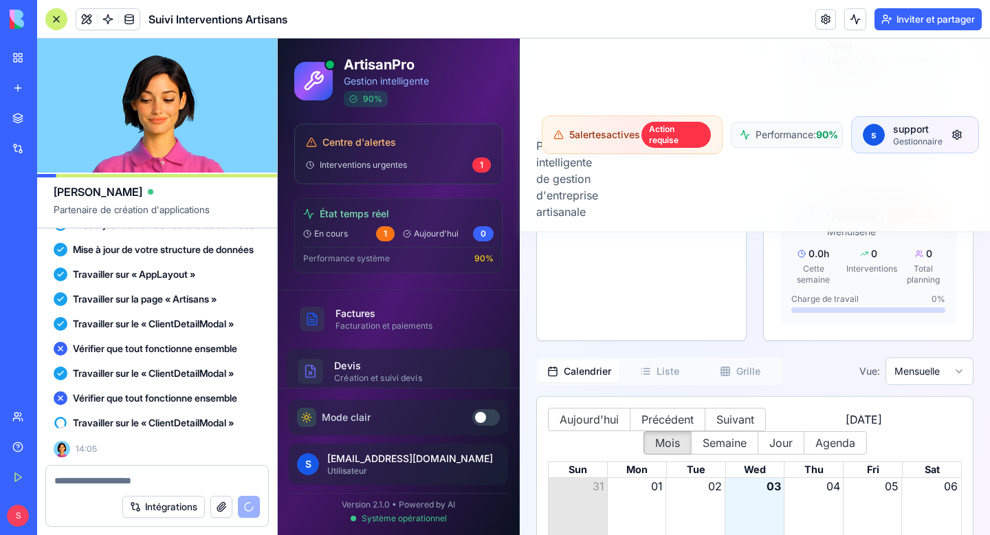
click at [369, 375] on div "Création et suivi devis" at bounding box center [410, 378] width 153 height 11
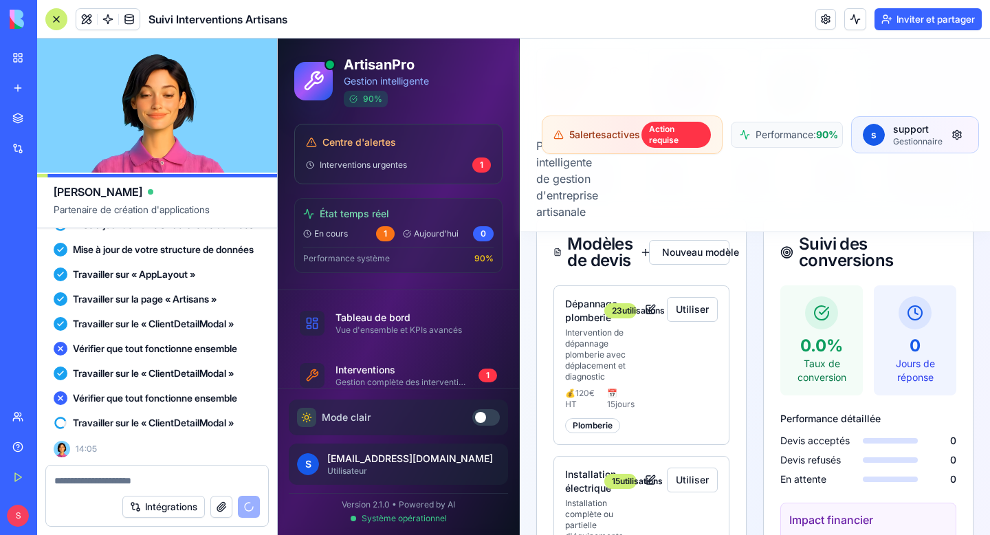
scroll to position [377, 0]
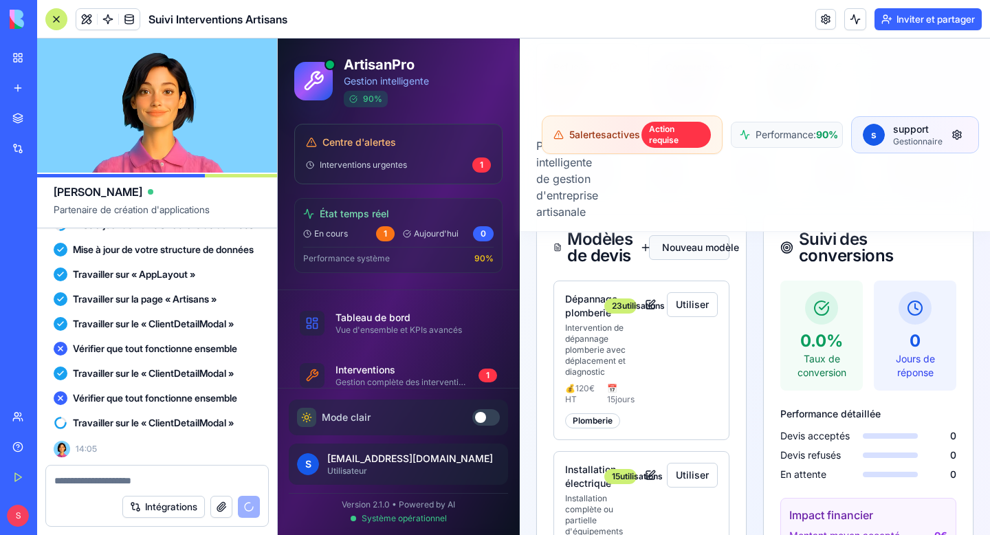
click at [684, 245] on button "Nouveau modèle" at bounding box center [689, 247] width 80 height 25
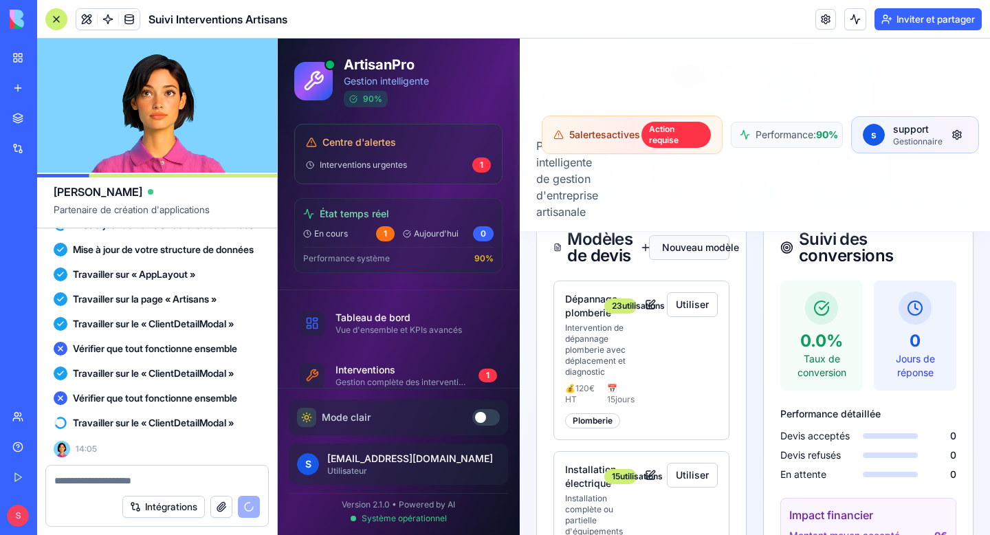
click at [686, 247] on button "Nouveau modèle" at bounding box center [689, 247] width 80 height 25
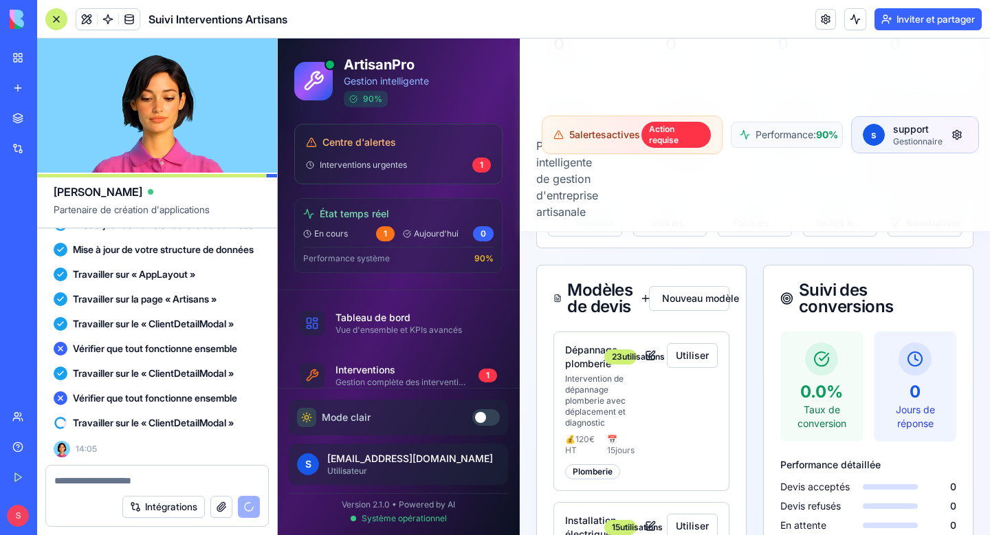
scroll to position [328, 0]
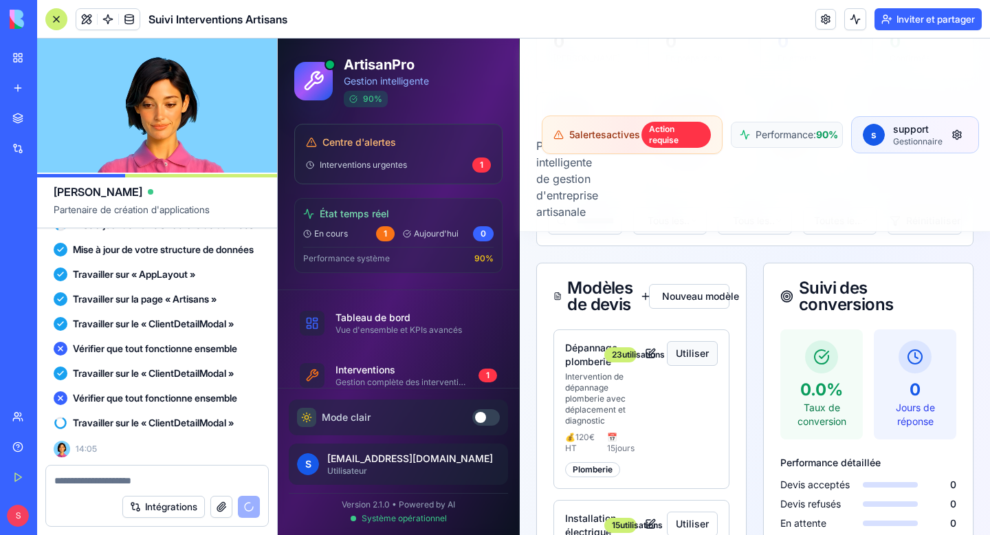
click at [700, 350] on button "Utiliser" at bounding box center [692, 353] width 51 height 25
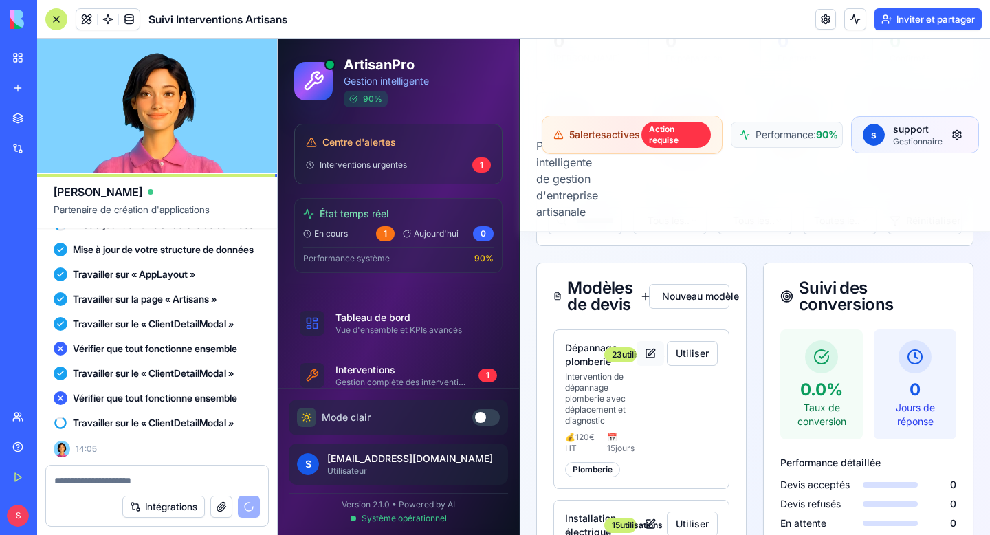
click at [651, 351] on button at bounding box center [651, 353] width 28 height 25
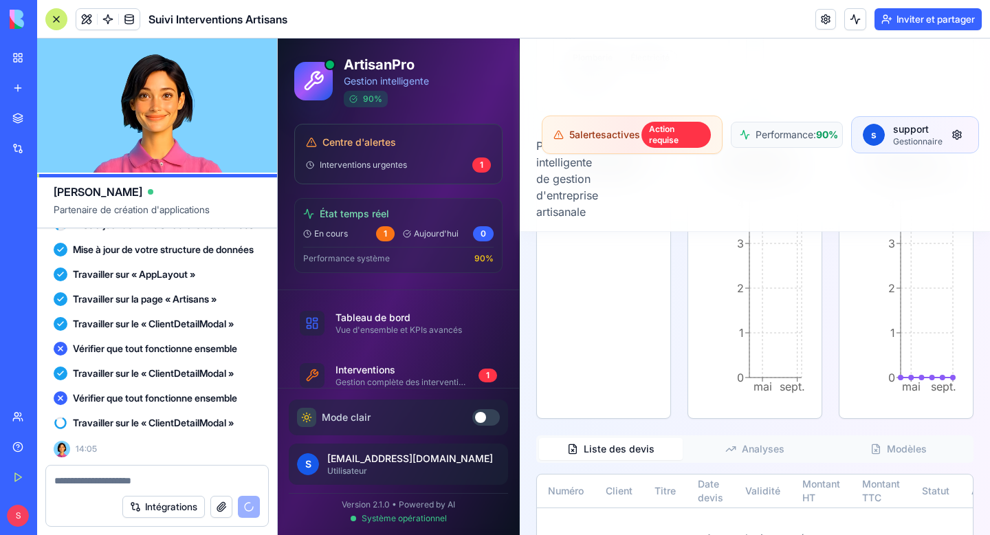
scroll to position [1291, 0]
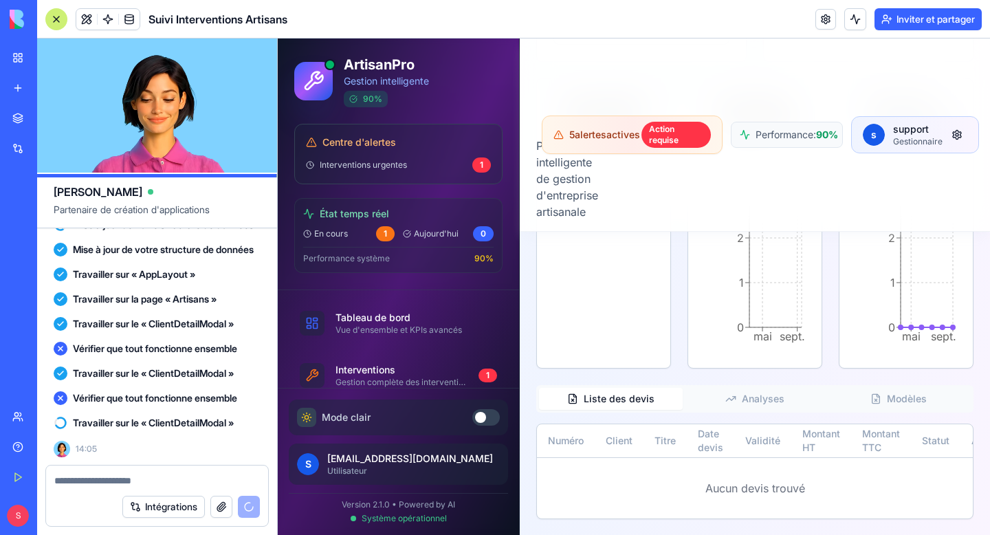
click at [789, 396] on button "Analyses" at bounding box center [755, 399] width 144 height 22
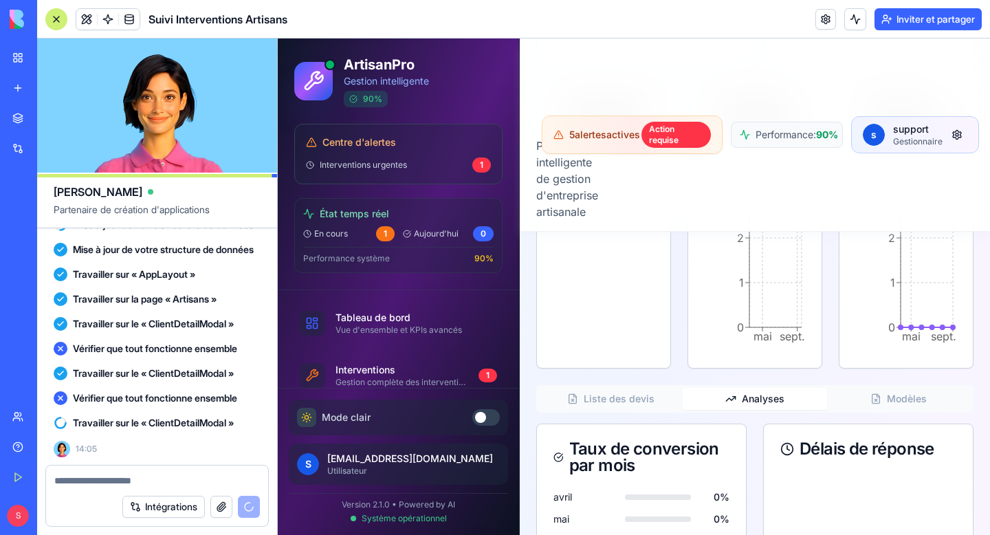
click at [627, 397] on button "Liste des devis" at bounding box center [611, 399] width 144 height 22
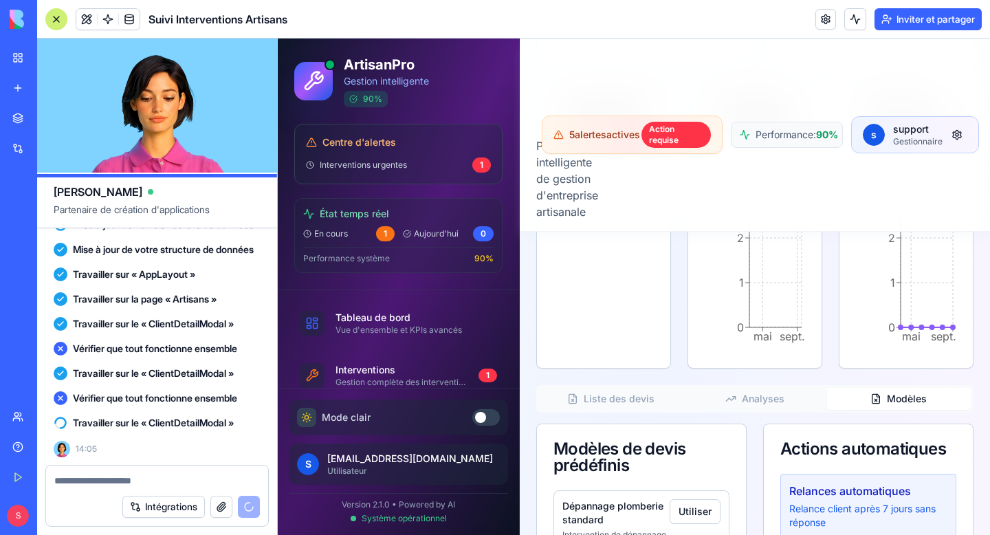
click at [891, 402] on button "Modèles" at bounding box center [899, 399] width 144 height 22
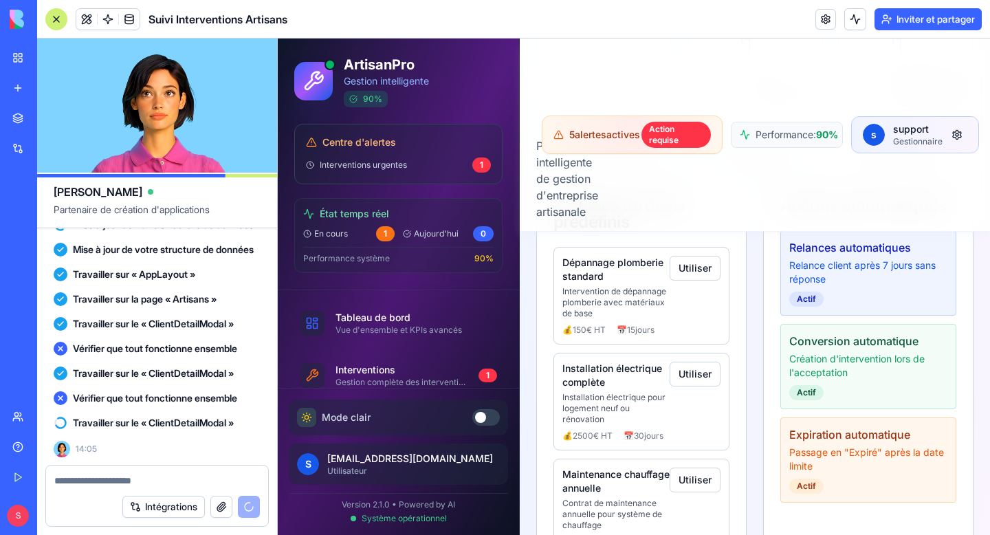
scroll to position [1589, 0]
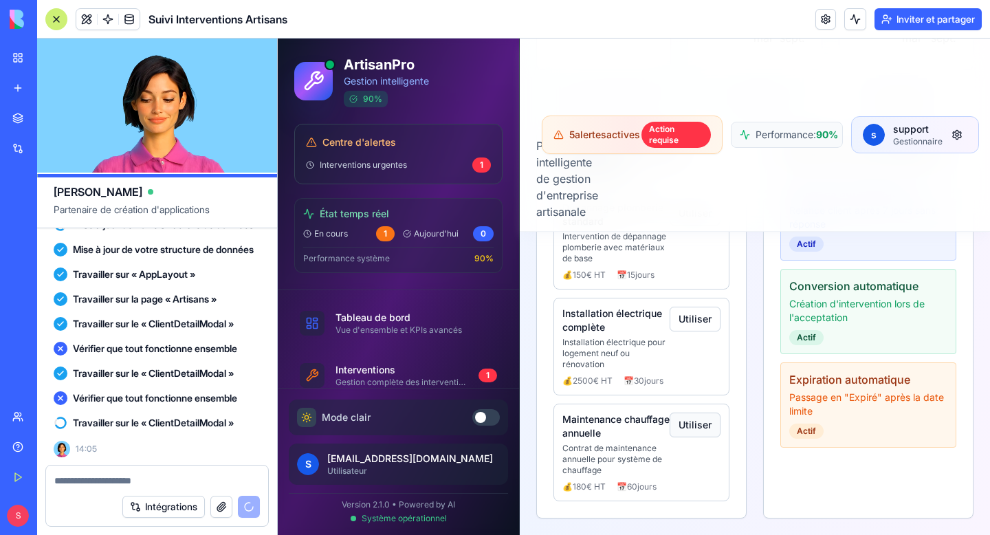
click at [696, 421] on button "Utiliser" at bounding box center [695, 425] width 51 height 25
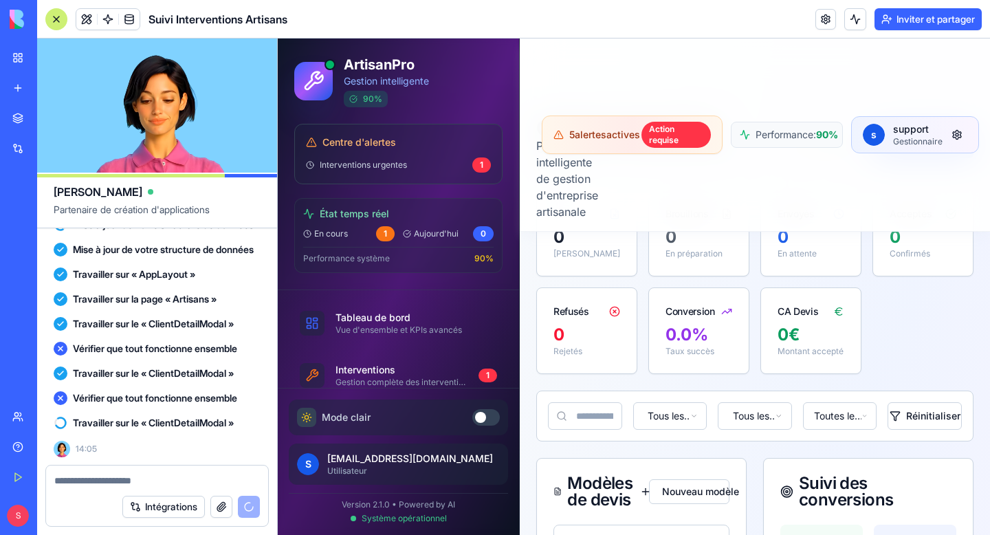
scroll to position [0, 0]
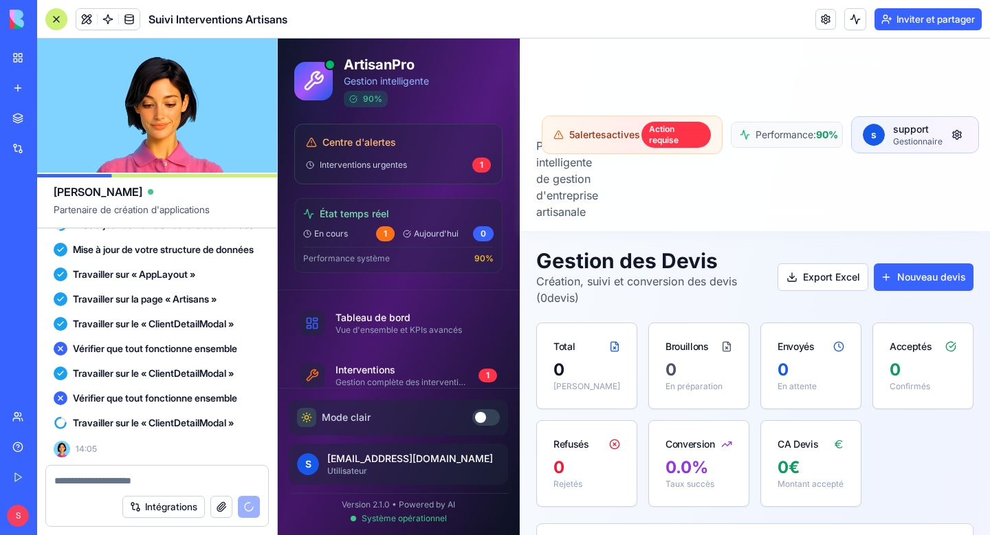
click at [216, 506] on button "button" at bounding box center [221, 507] width 22 height 22
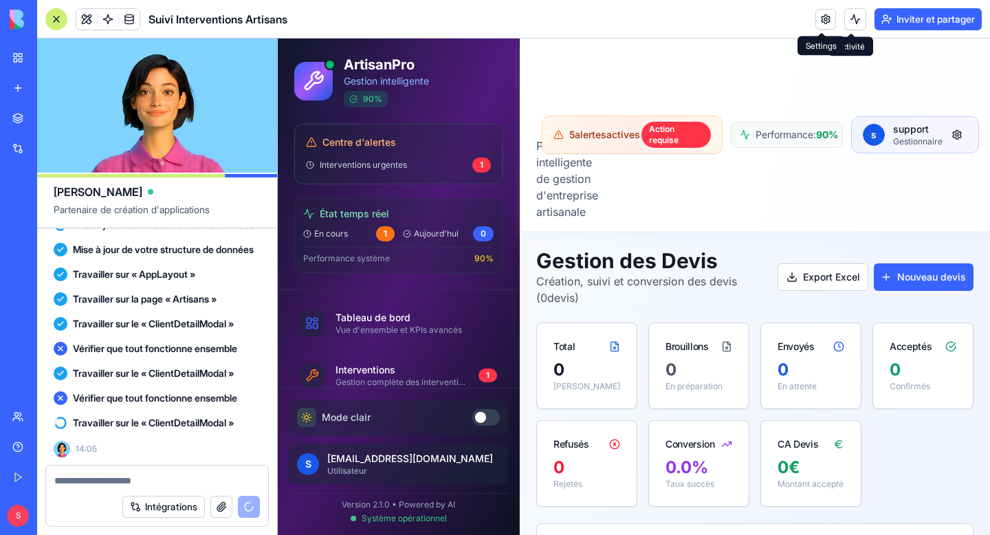
click at [822, 19] on link at bounding box center [826, 19] width 21 height 21
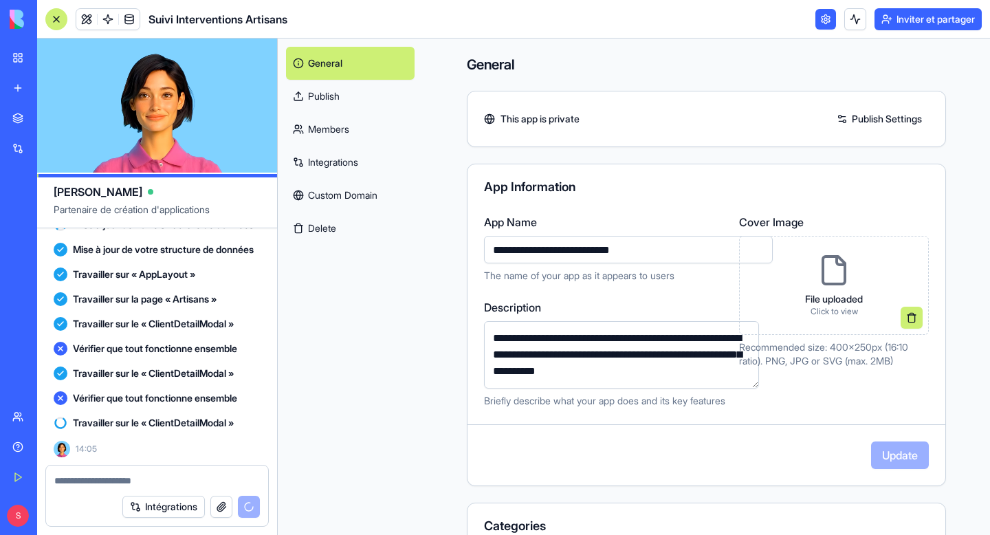
click at [830, 290] on div "File uploaded Click to view" at bounding box center [834, 285] width 80 height 85
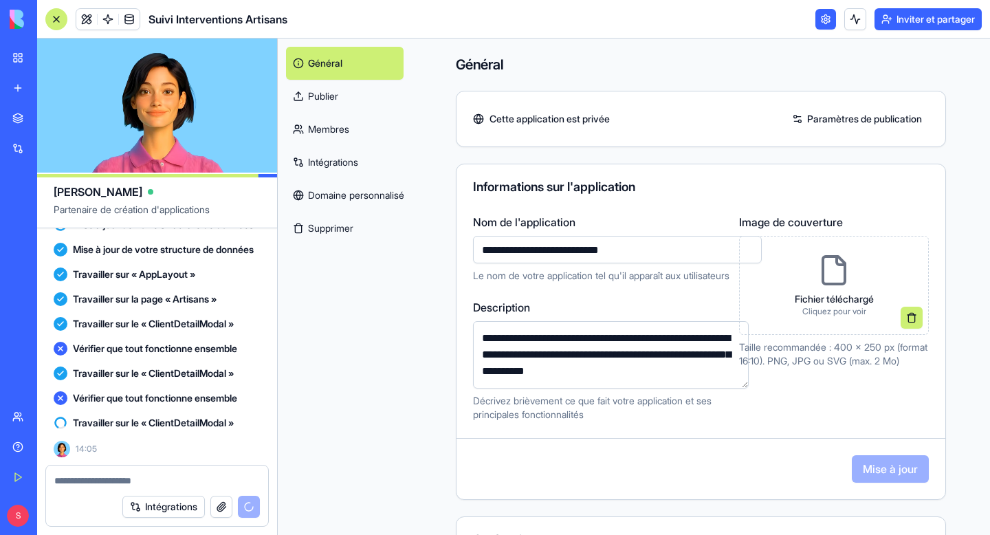
click at [847, 285] on icon at bounding box center [834, 270] width 33 height 33
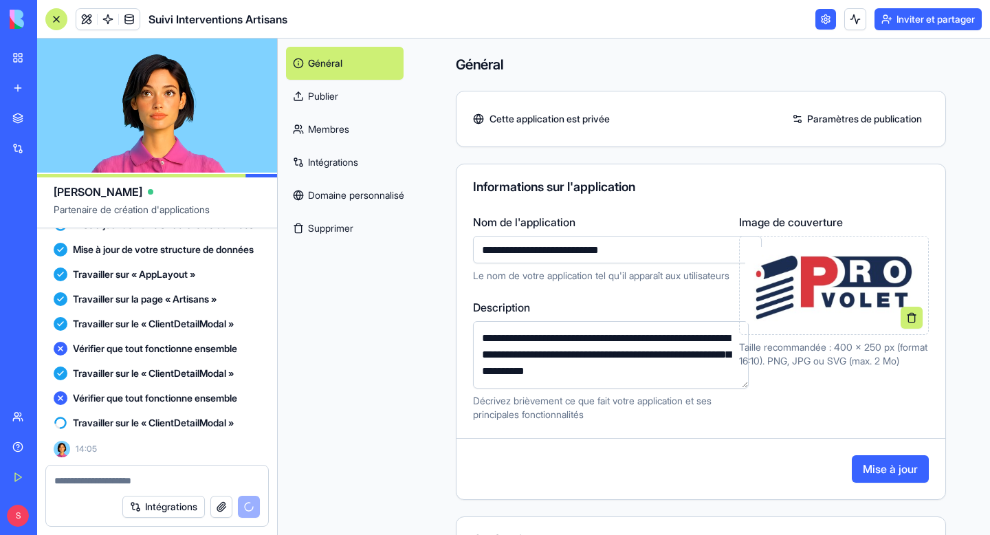
click at [918, 477] on button "Mise à jour" at bounding box center [890, 469] width 77 height 28
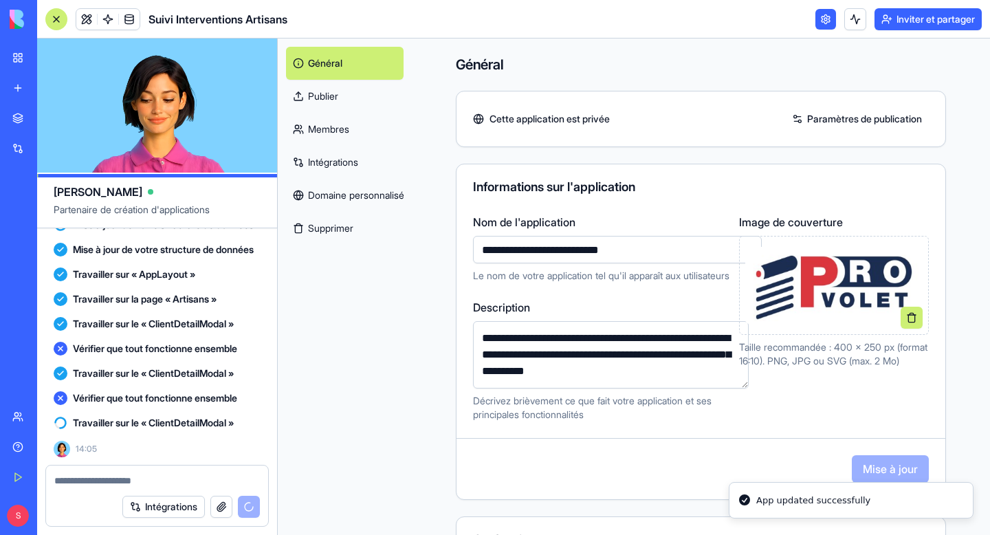
click at [867, 121] on font "Paramètres de publication" at bounding box center [864, 119] width 115 height 12
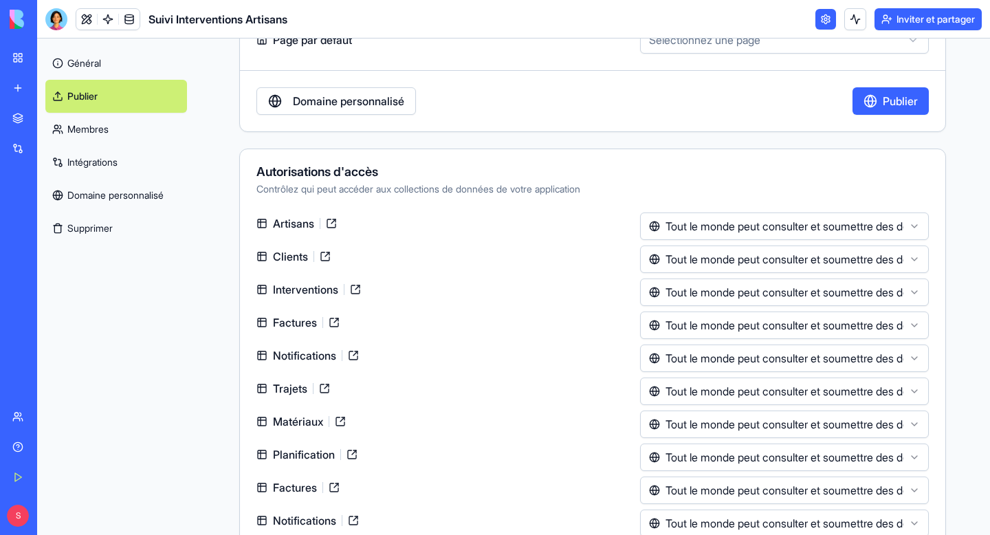
scroll to position [140, 0]
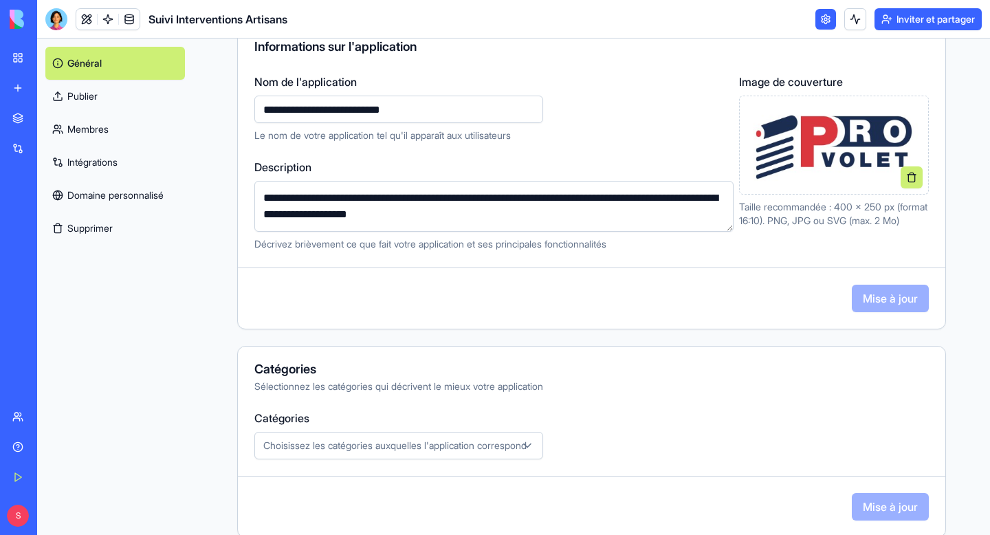
click at [102, 131] on font "Membres" at bounding box center [87, 129] width 41 height 12
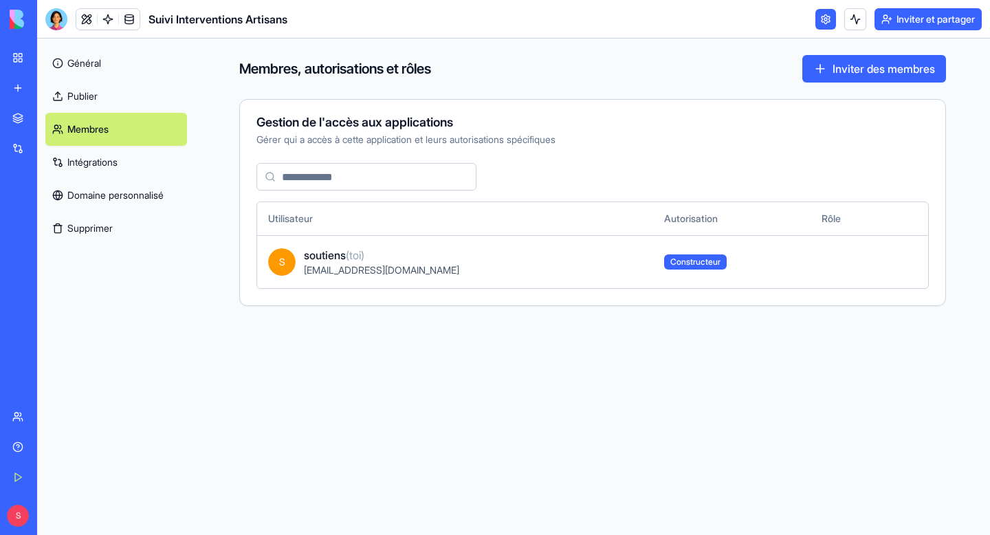
click at [851, 69] on font "Inviter des membres" at bounding box center [884, 69] width 102 height 14
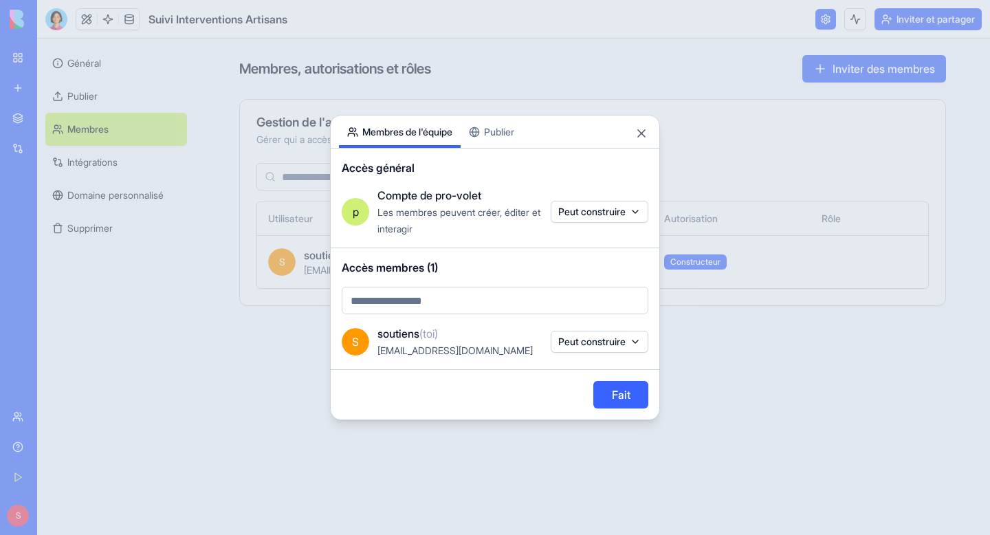
click at [414, 349] on font "[EMAIL_ADDRESS][DOMAIN_NAME]" at bounding box center [455, 351] width 155 height 12
click at [408, 302] on body "BÊTA Mon espace de travail Nouvelle application Marché Intégrations Récent Suiv…" at bounding box center [495, 267] width 990 height 535
click at [604, 343] on body "BÊTA Mon espace de travail Nouvelle application Marché Intégrations Récent Suiv…" at bounding box center [495, 267] width 990 height 535
click at [604, 343] on font "Peut construire" at bounding box center [591, 342] width 67 height 12
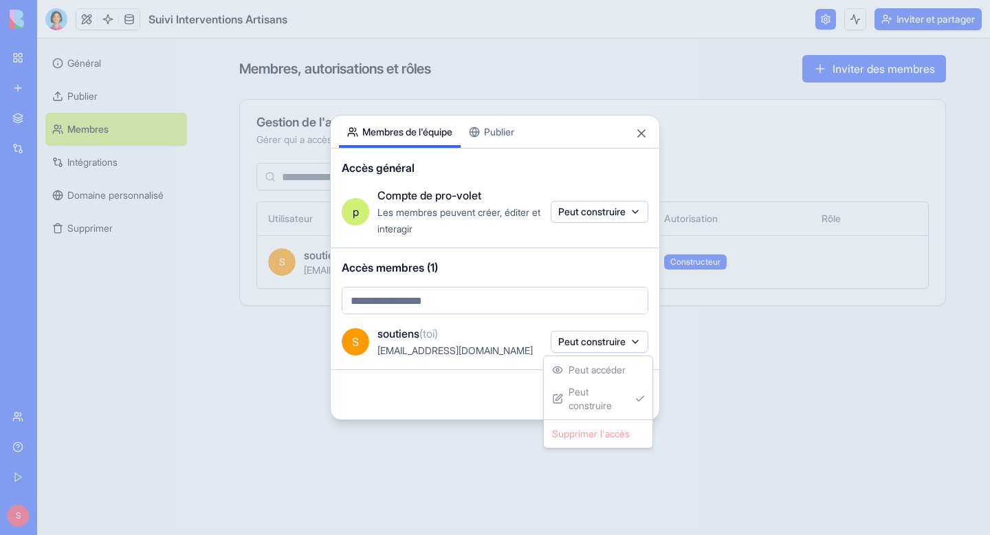
click at [501, 400] on div at bounding box center [495, 267] width 990 height 535
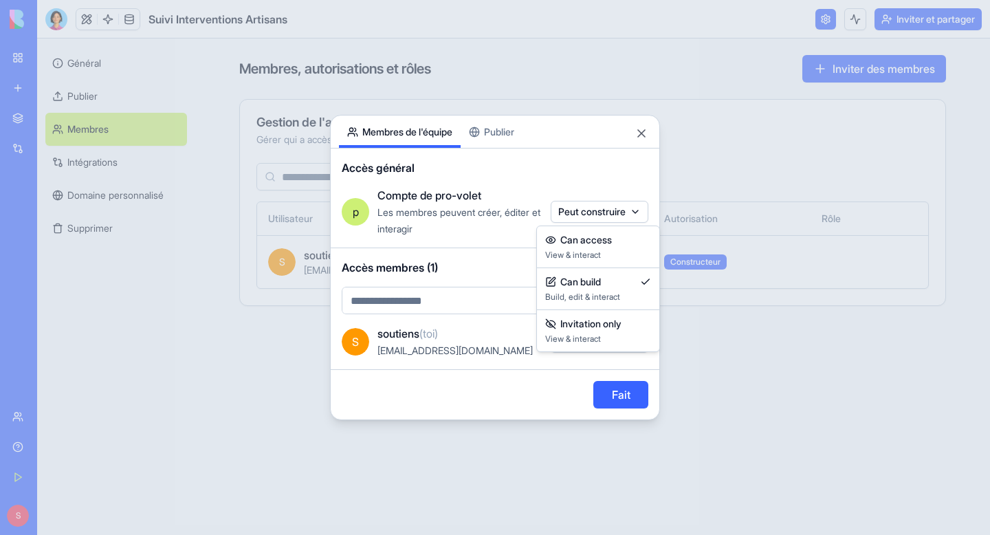
click at [586, 206] on body "BÊTA Mon espace de travail Nouvelle application Marché Intégrations Récent Suiv…" at bounding box center [495, 267] width 990 height 535
click at [477, 228] on div at bounding box center [495, 267] width 990 height 535
click at [640, 137] on button "Fermer" at bounding box center [642, 134] width 14 height 14
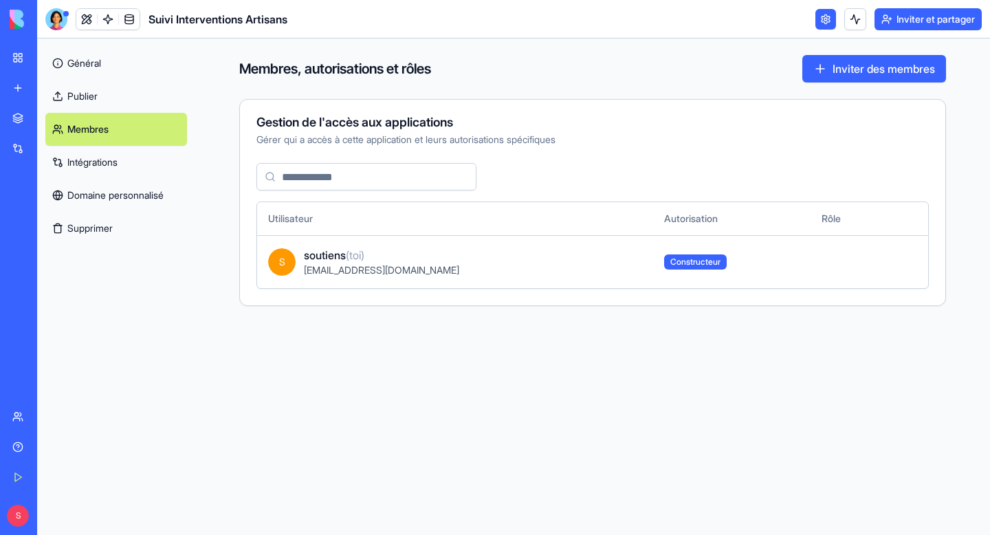
click at [138, 177] on link "Intégrations" at bounding box center [116, 162] width 142 height 33
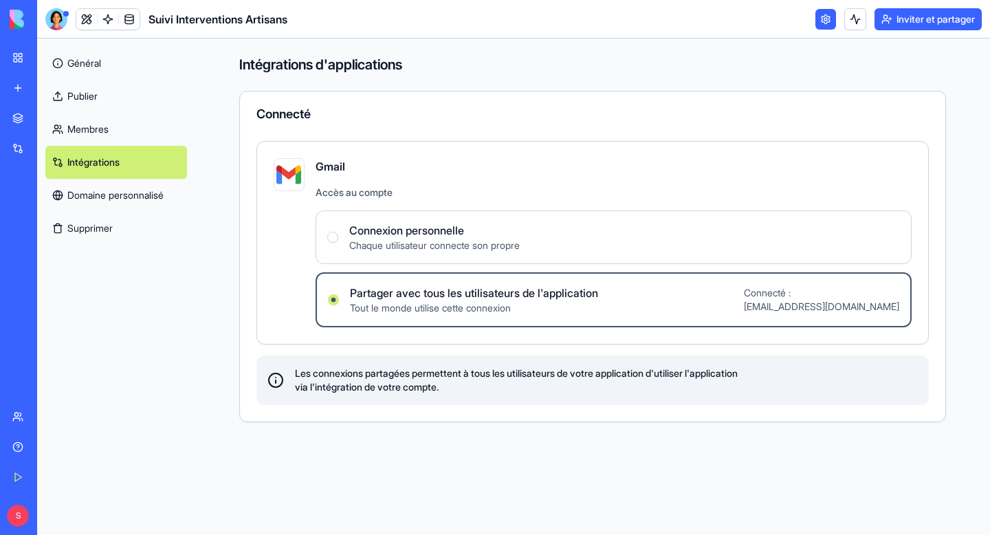
click at [369, 246] on font "Chaque utilisateur connecte son propre" at bounding box center [434, 245] width 171 height 12
click at [338, 243] on Connection "Connexion personnelle Chaque utilisateur connecte son propre" at bounding box center [332, 237] width 11 height 11
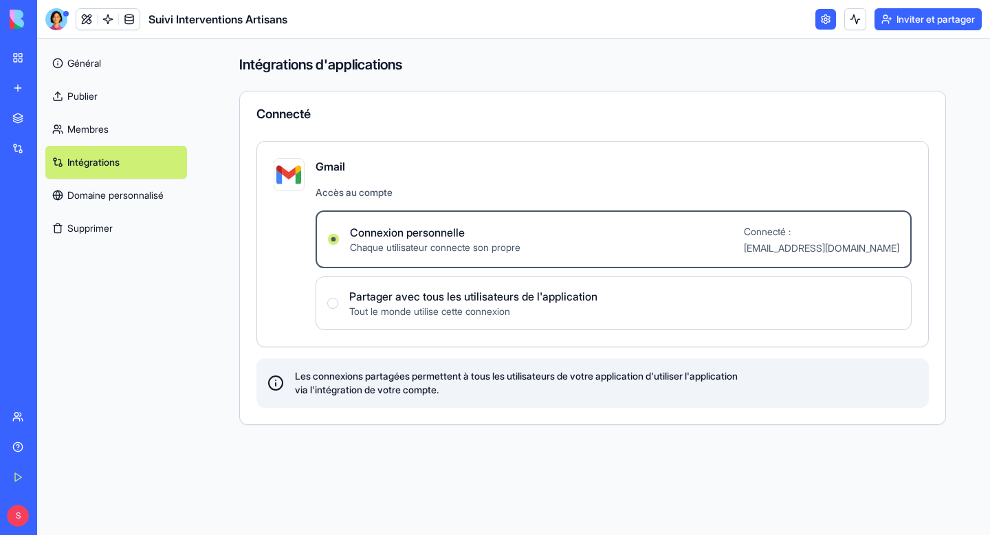
click at [380, 456] on div "Intégrations d'applications Connecté Gmail Accès au compte Connexion personnell…" at bounding box center [592, 287] width 795 height 497
click at [134, 201] on font "Domaine personnalisé" at bounding box center [115, 195] width 96 height 14
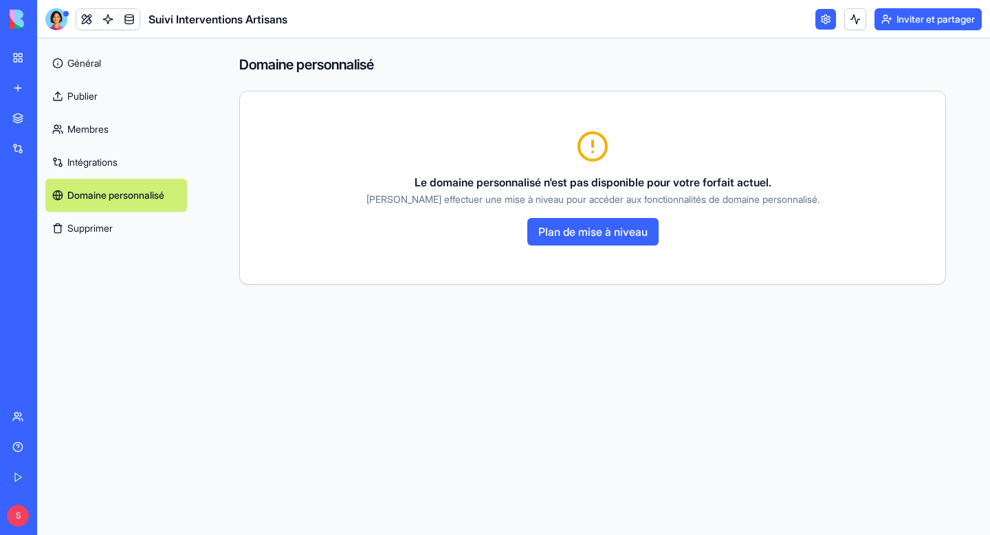
click at [135, 175] on link "Intégrations" at bounding box center [116, 162] width 142 height 33
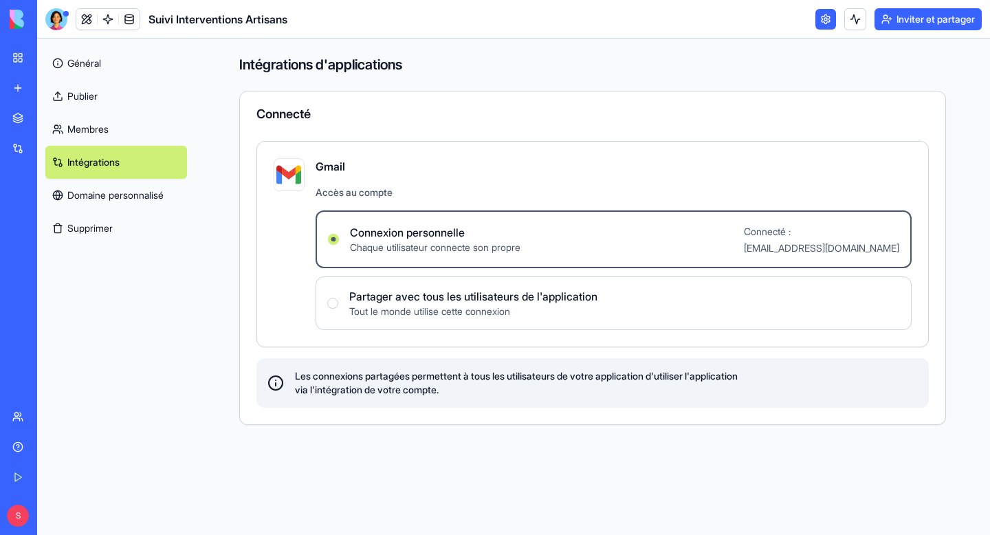
click at [108, 74] on link "Général" at bounding box center [116, 63] width 142 height 33
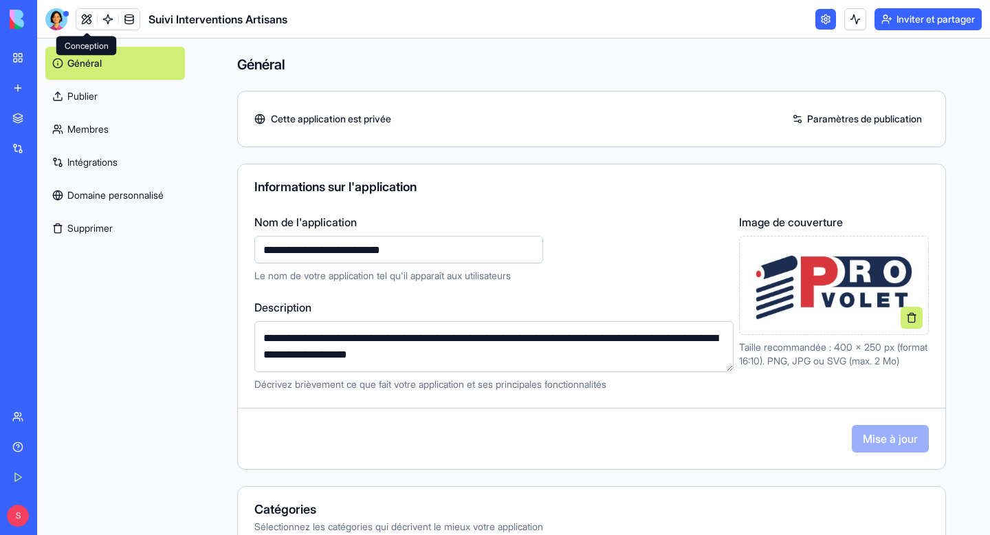
click at [58, 19] on div at bounding box center [56, 19] width 22 height 22
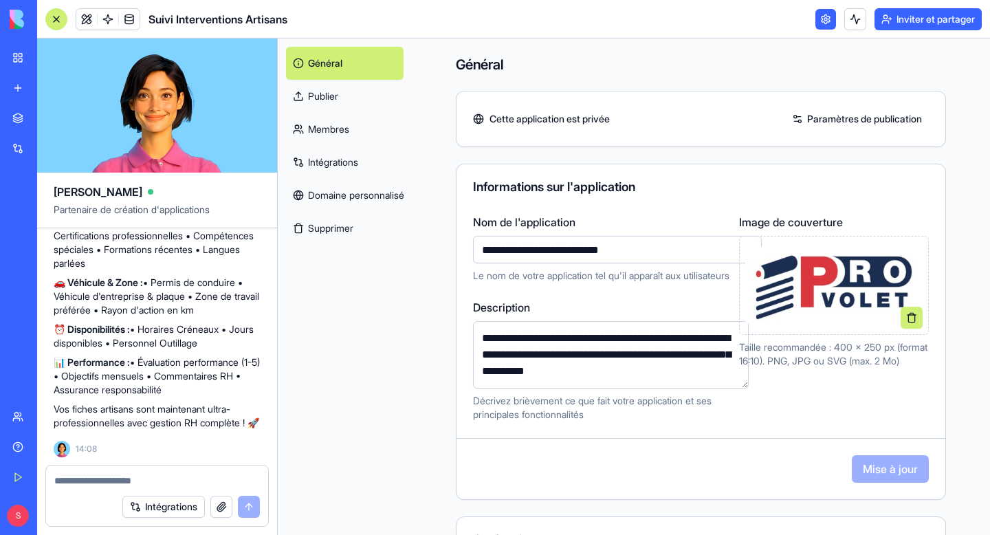
scroll to position [4414, 0]
click at [62, 20] on div at bounding box center [56, 19] width 22 height 22
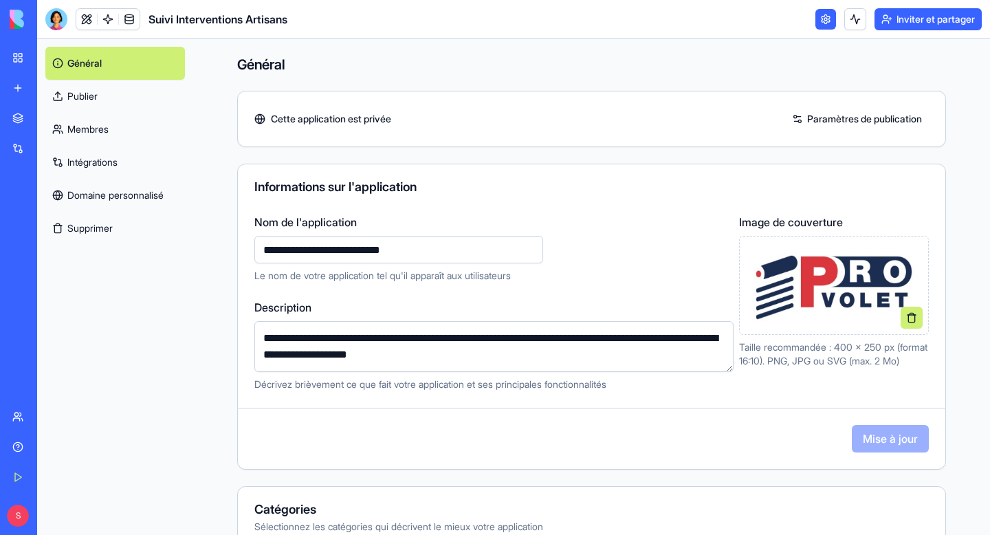
click at [94, 63] on font "Mon espace de travail" at bounding box center [80, 58] width 94 height 12
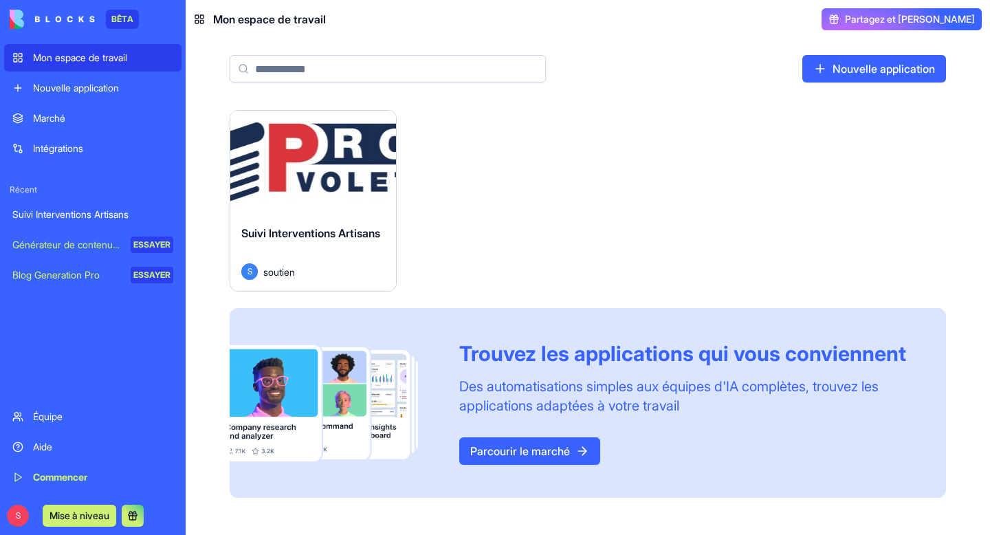
click at [298, 219] on div "Suivi Interventions Artisans S soutien" at bounding box center [313, 252] width 166 height 77
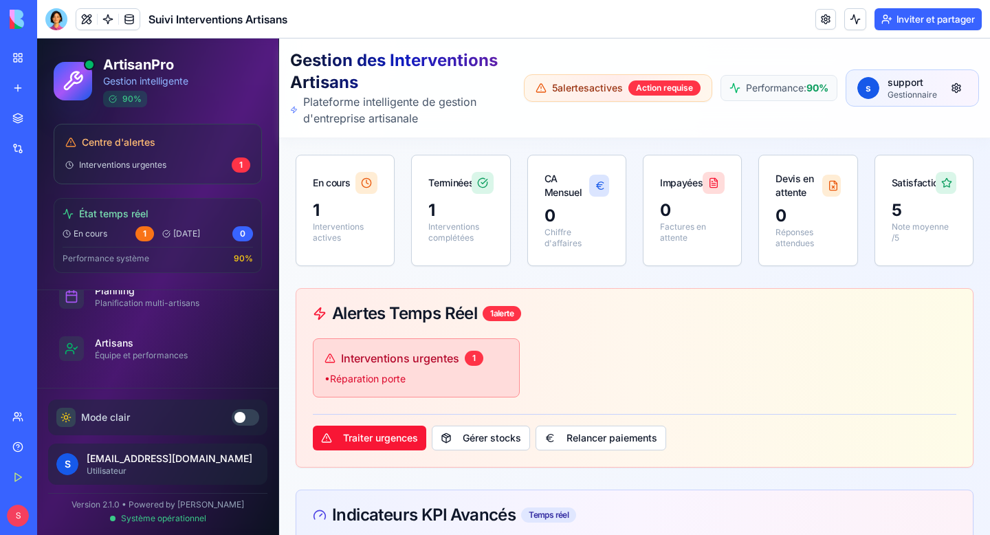
scroll to position [133, 0]
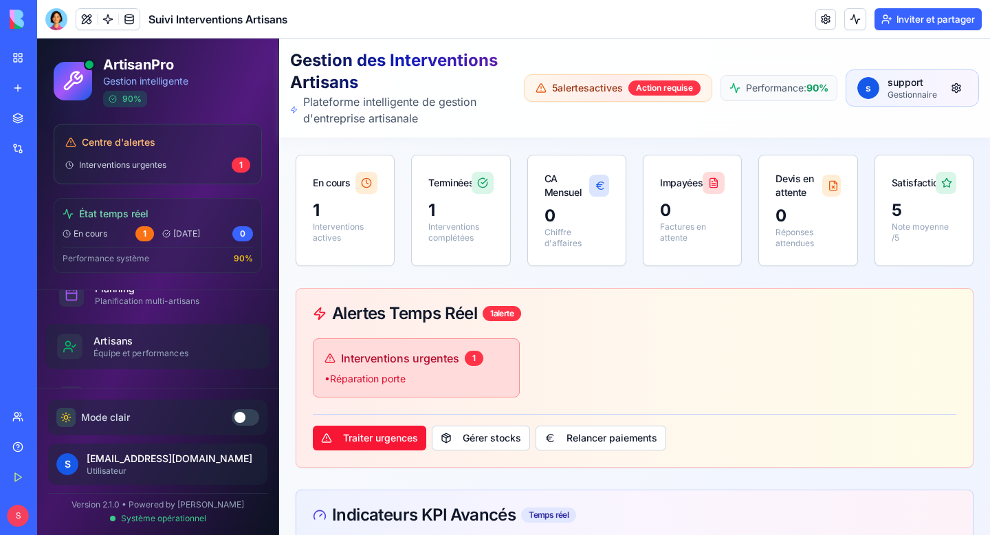
click at [185, 358] on div "Équipe et performances" at bounding box center [170, 353] width 153 height 11
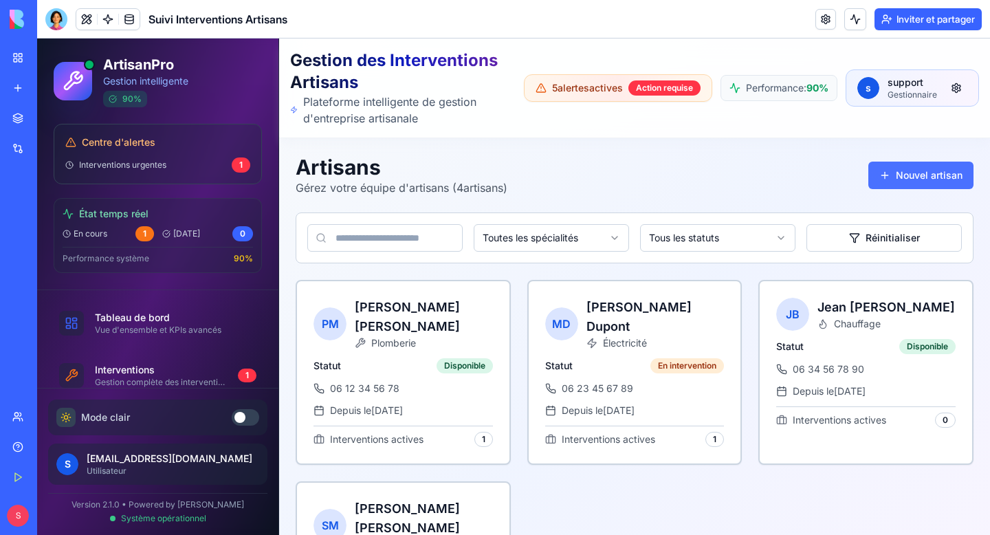
click at [924, 184] on button "Nouvel artisan" at bounding box center [921, 176] width 105 height 28
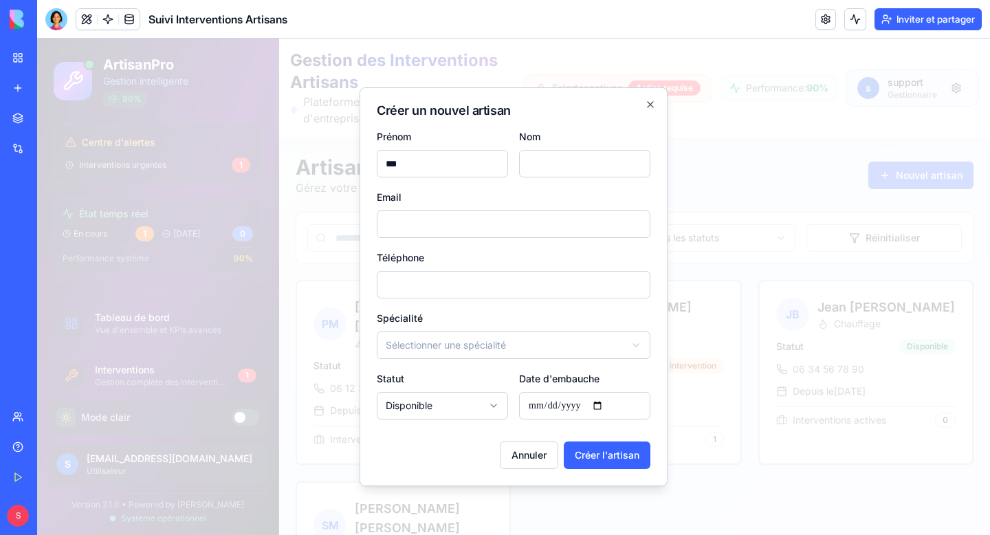
type input "***"
click at [588, 166] on input "Nom" at bounding box center [584, 164] width 131 height 28
type input "****"
click at [483, 229] on input "Email" at bounding box center [514, 224] width 274 height 28
type input "**********"
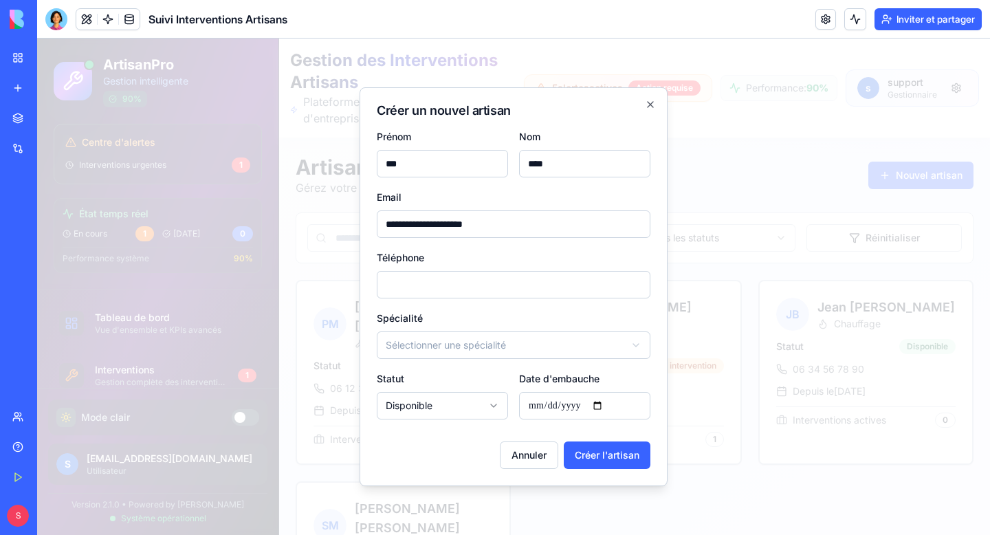
click at [436, 288] on input "Téléphone" at bounding box center [514, 285] width 274 height 28
type input "**********"
click at [428, 345] on body "ArtisanPro Gestion intelligente 90 % Centre d'alertes Interventions urgentes 1 …" at bounding box center [513, 361] width 953 height 644
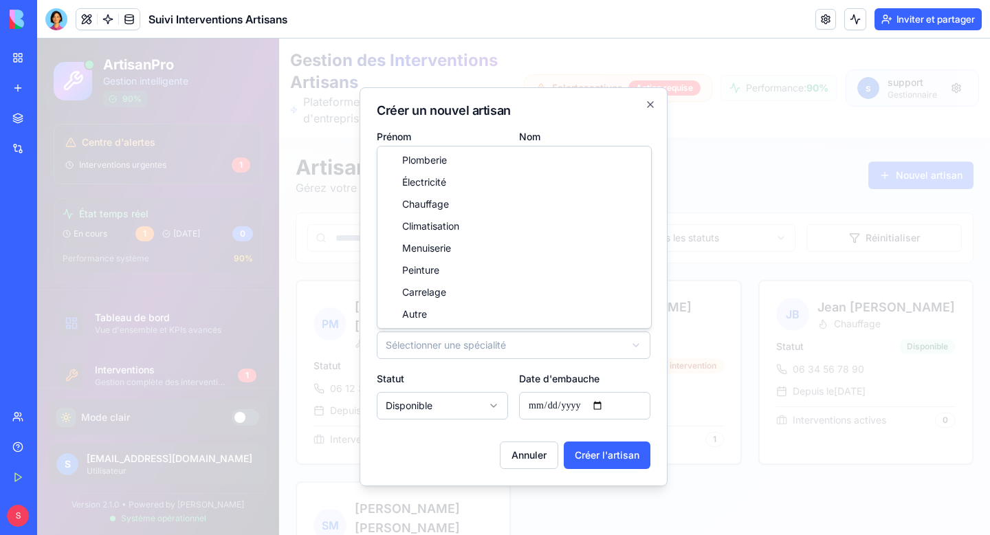
select select "**********"
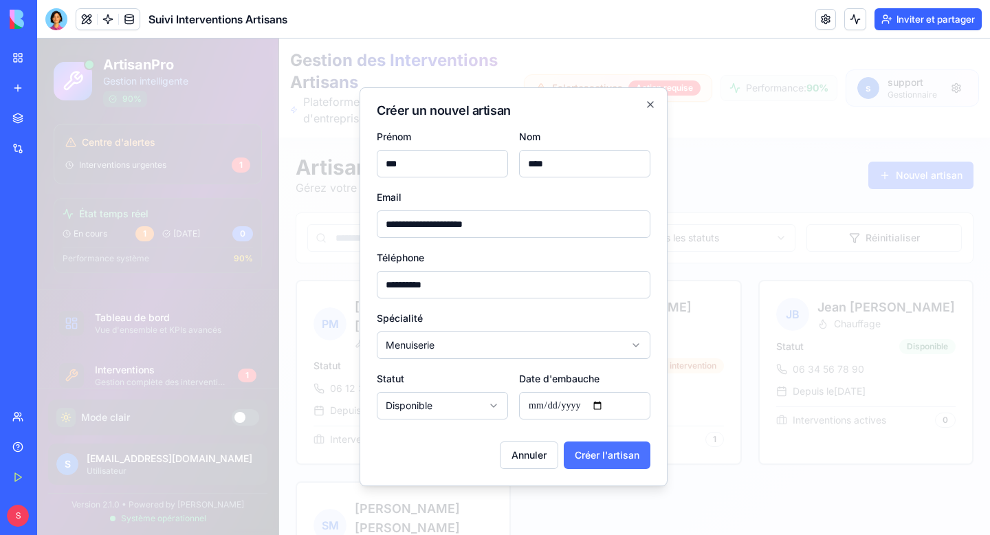
click at [602, 459] on button "Créer l'artisan" at bounding box center [607, 456] width 87 height 28
select select
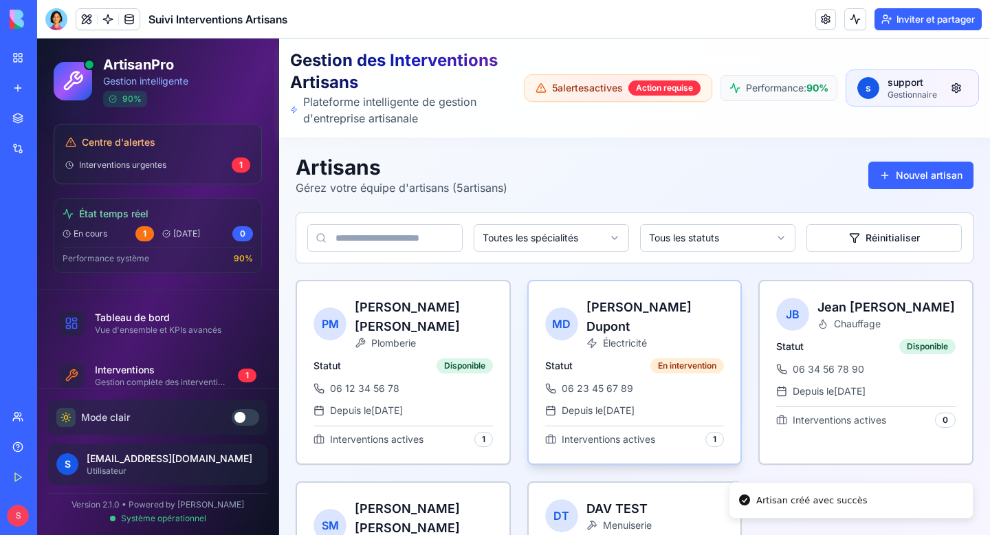
scroll to position [109, 0]
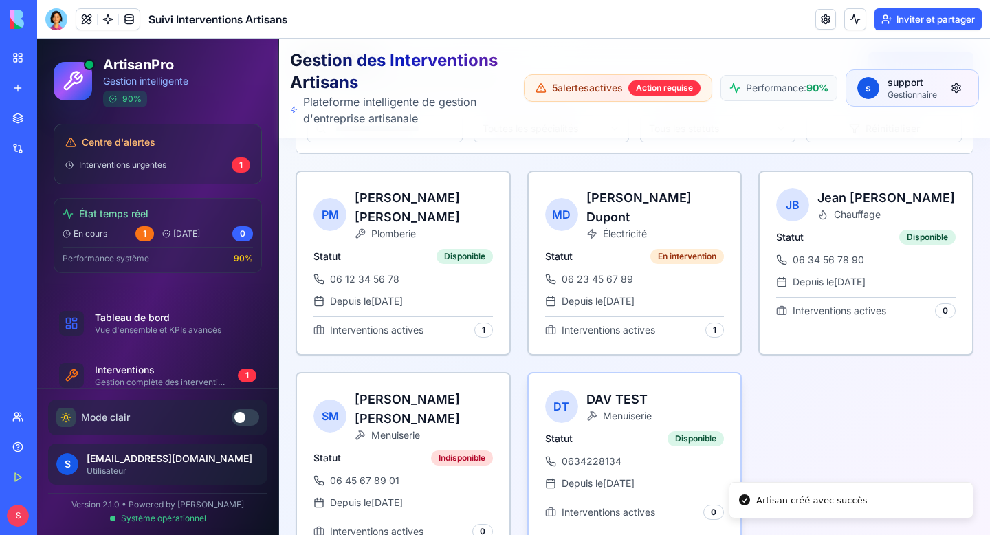
click at [605, 431] on div "Statut Disponible 0634228134 Depuis le 03/09/2025 Interventions actives 0" at bounding box center [635, 483] width 213 height 105
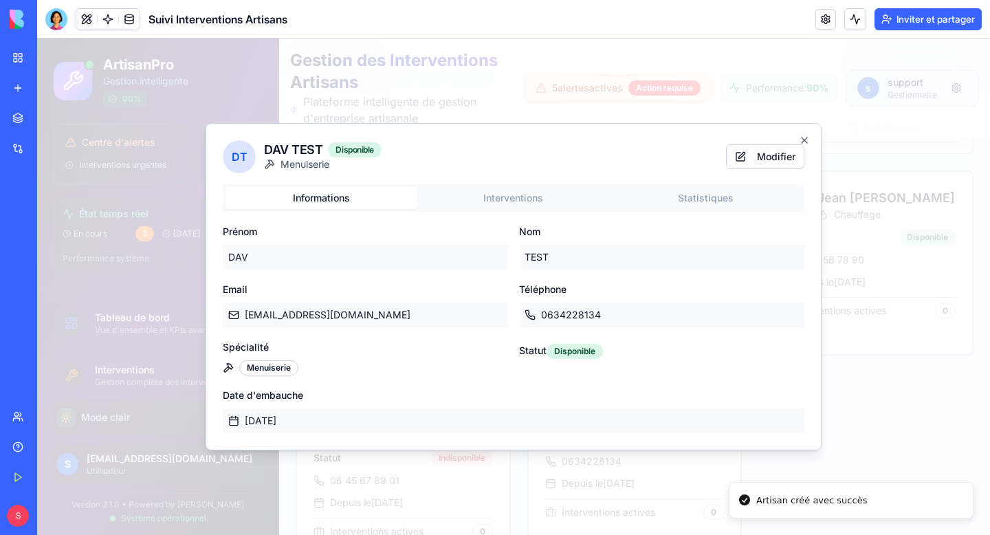
click at [503, 195] on body "ArtisanPro Gestion intelligente 90 % Centre d'alertes Interventions urgentes 1 …" at bounding box center [513, 251] width 953 height 644
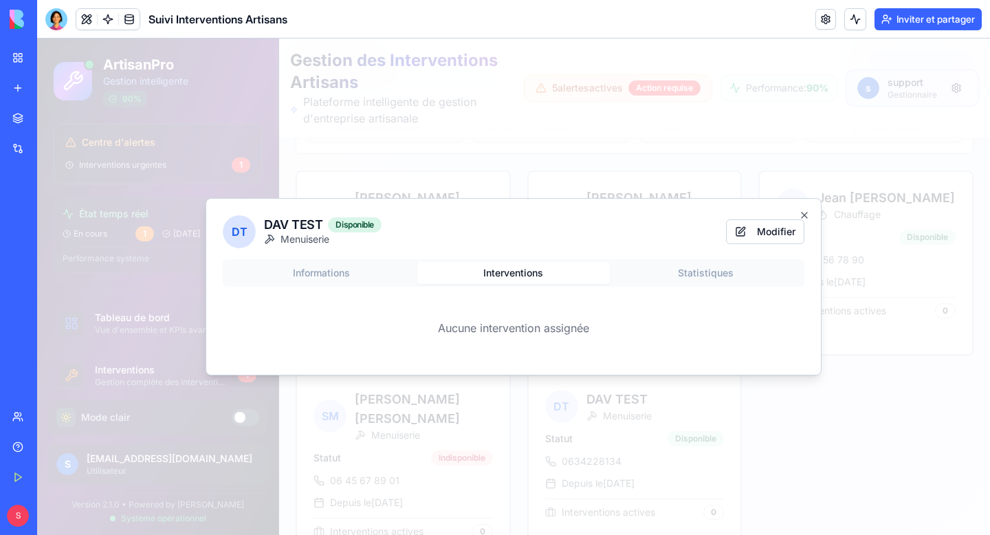
click at [320, 271] on div "Informations Interventions Statistiques Aucune intervention assignée" at bounding box center [514, 308] width 582 height 99
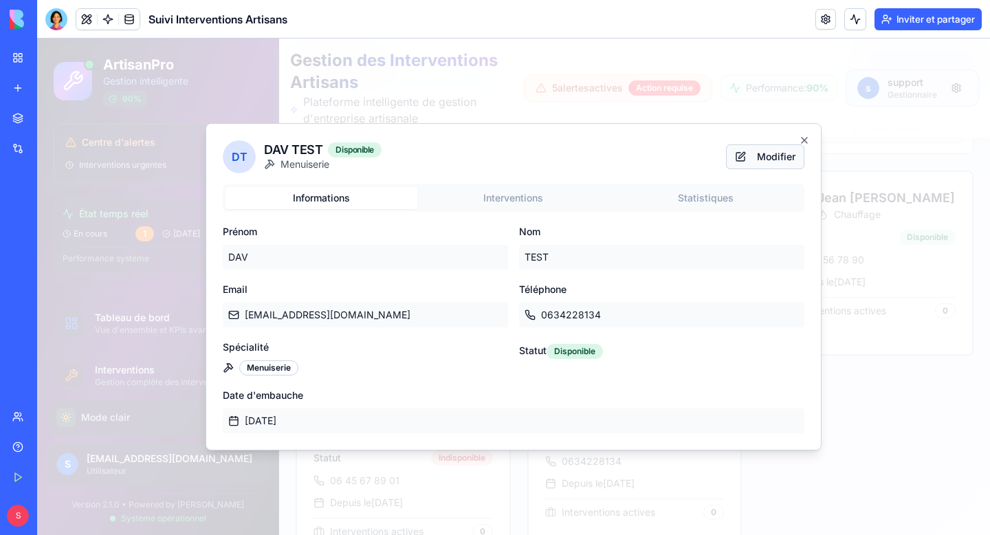
click at [745, 155] on button "Modifier" at bounding box center [765, 156] width 78 height 25
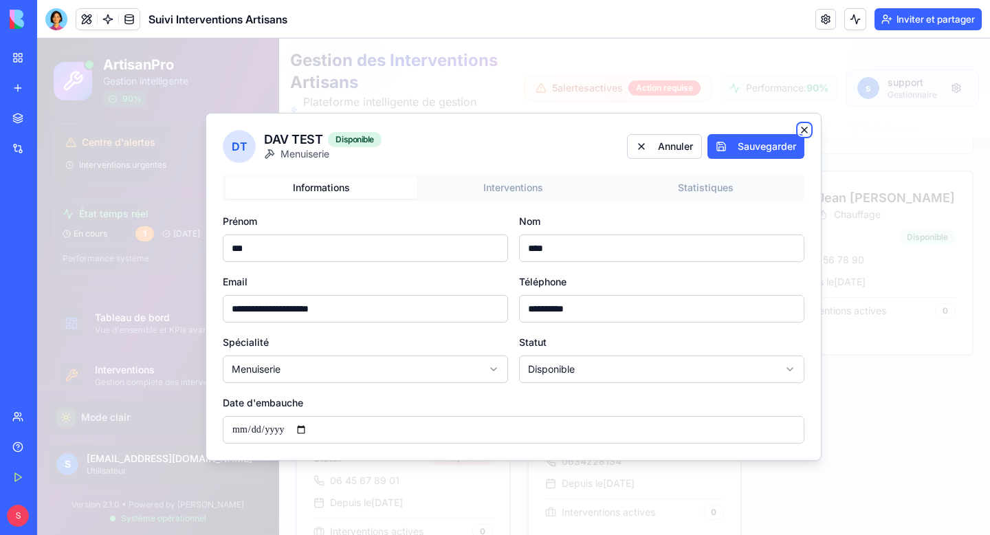
click at [805, 129] on icon "button" at bounding box center [805, 130] width 6 height 6
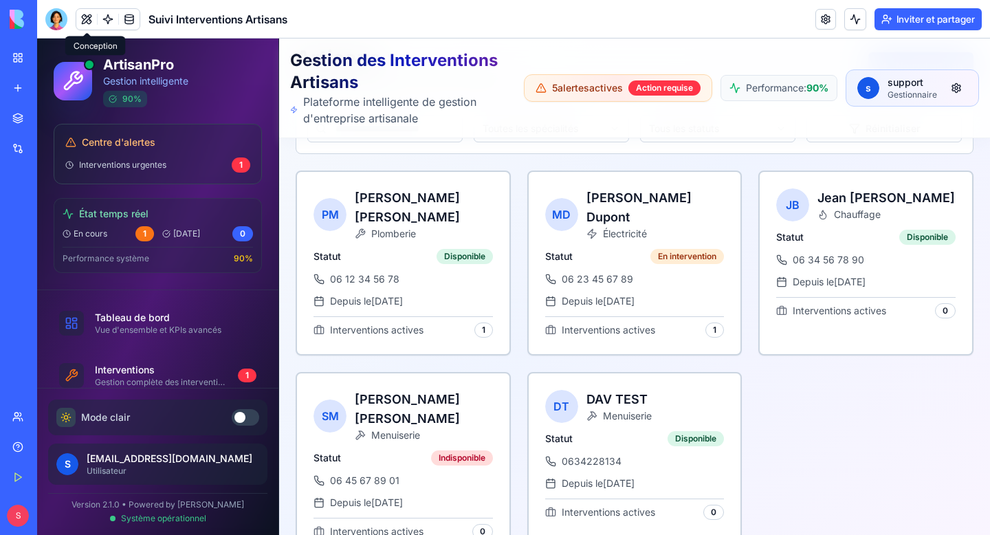
click at [52, 17] on div at bounding box center [56, 19] width 22 height 22
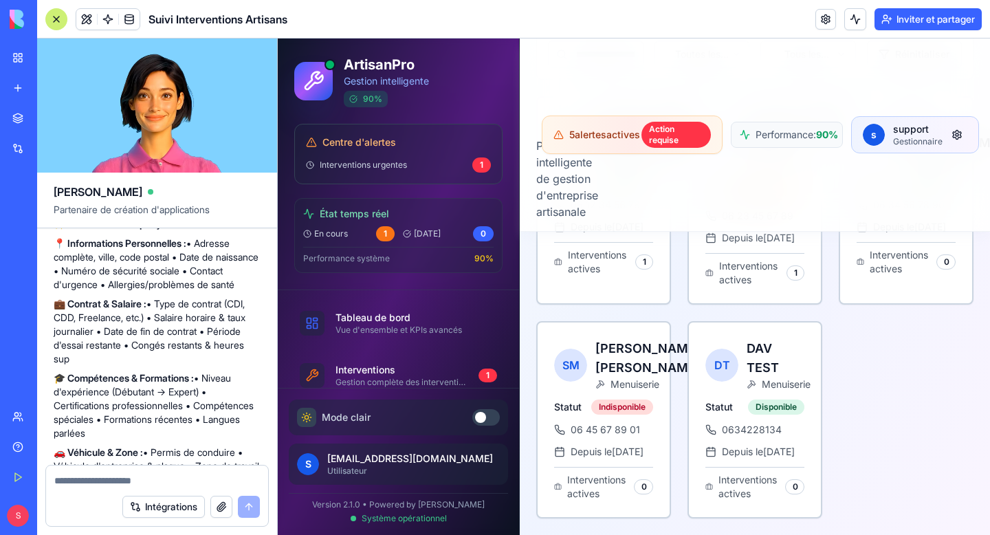
scroll to position [0, 0]
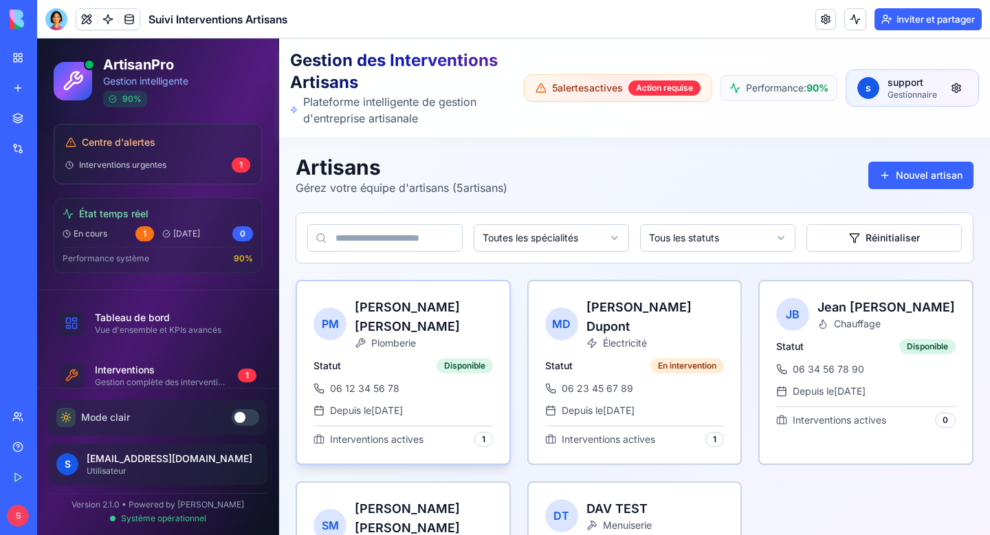
scroll to position [109, 0]
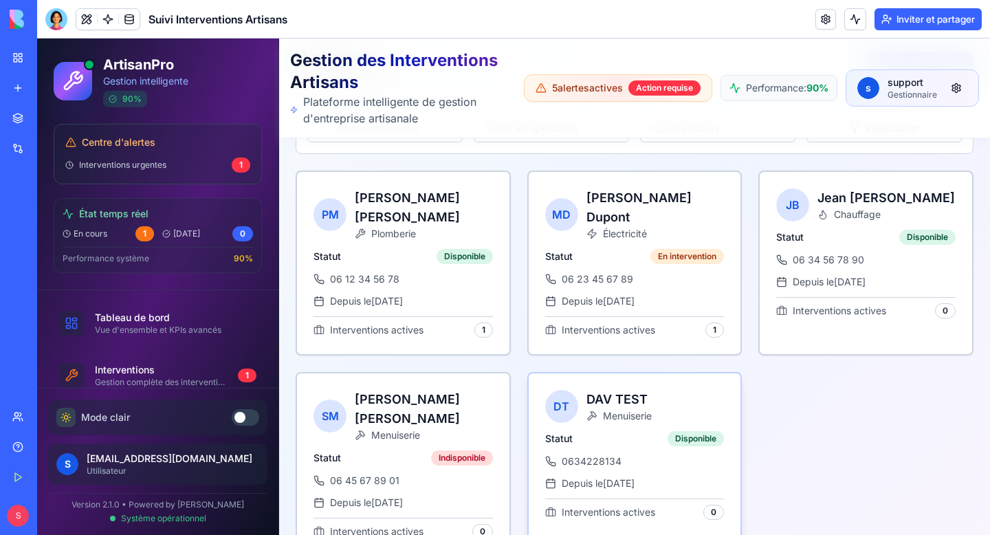
click at [689, 455] on div "0634228134" at bounding box center [634, 462] width 179 height 14
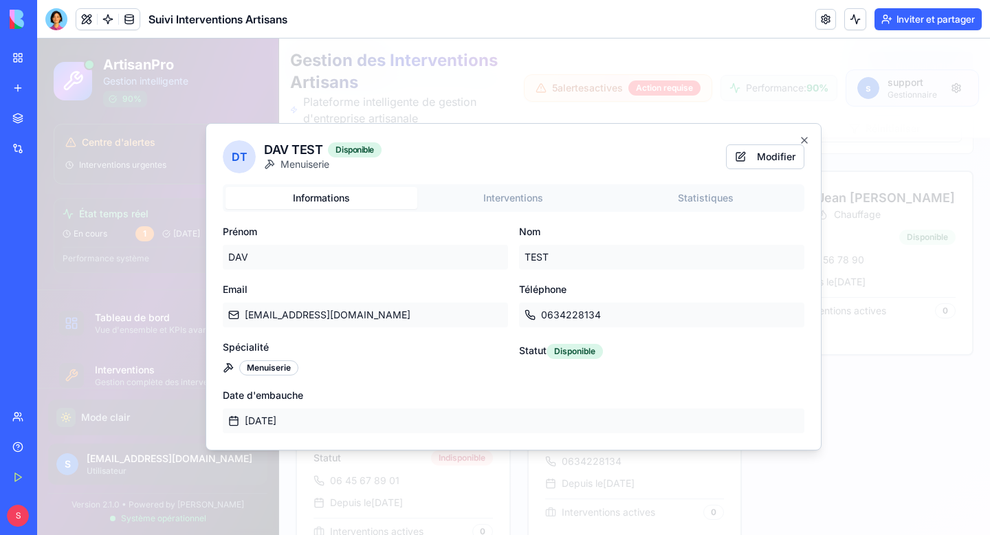
click at [512, 197] on body "ArtisanPro Gestion intelligente 90 % Centre d'alertes Interventions urgentes 1 …" at bounding box center [513, 251] width 953 height 644
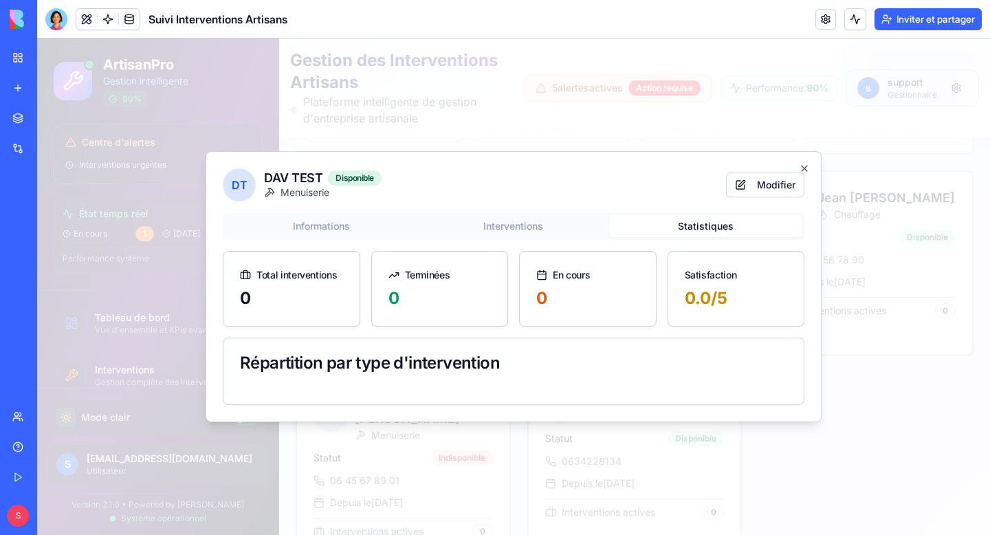
click at [712, 269] on div "Informations Interventions Statistiques Total interventions 0 Terminées 0 En co…" at bounding box center [514, 309] width 582 height 193
click at [760, 188] on button "Modifier" at bounding box center [765, 185] width 78 height 25
click at [680, 188] on button "Annuler" at bounding box center [664, 185] width 75 height 25
click at [327, 228] on div "Informations Interventions Statistiques Total interventions 0 Terminées 0 En co…" at bounding box center [514, 309] width 582 height 193
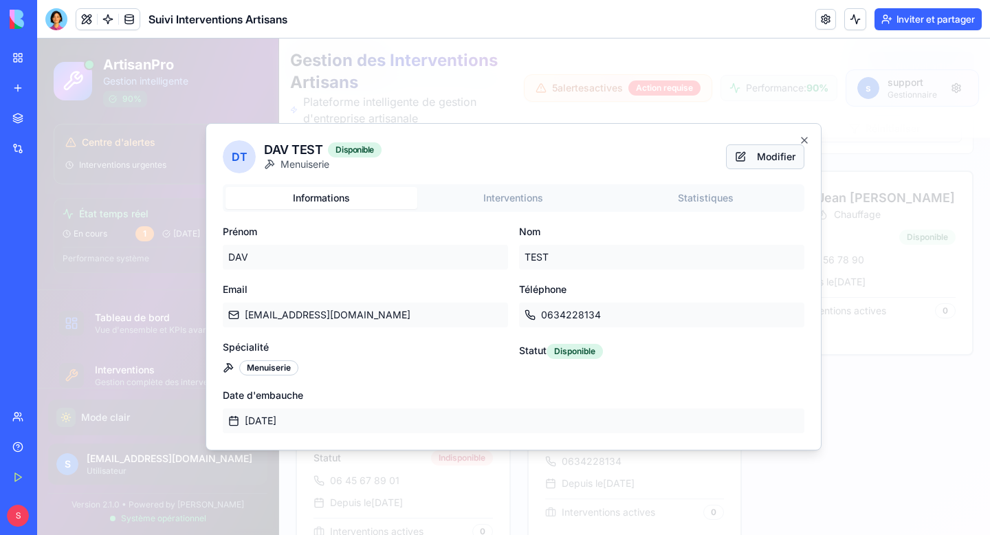
click at [772, 160] on button "Modifier" at bounding box center [765, 156] width 78 height 25
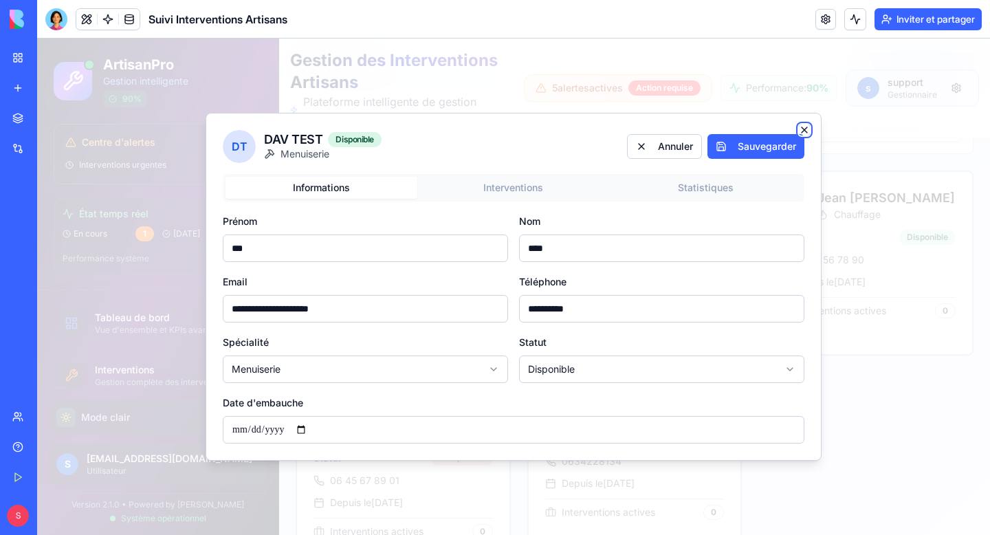
click at [806, 127] on icon "button" at bounding box center [805, 130] width 6 height 6
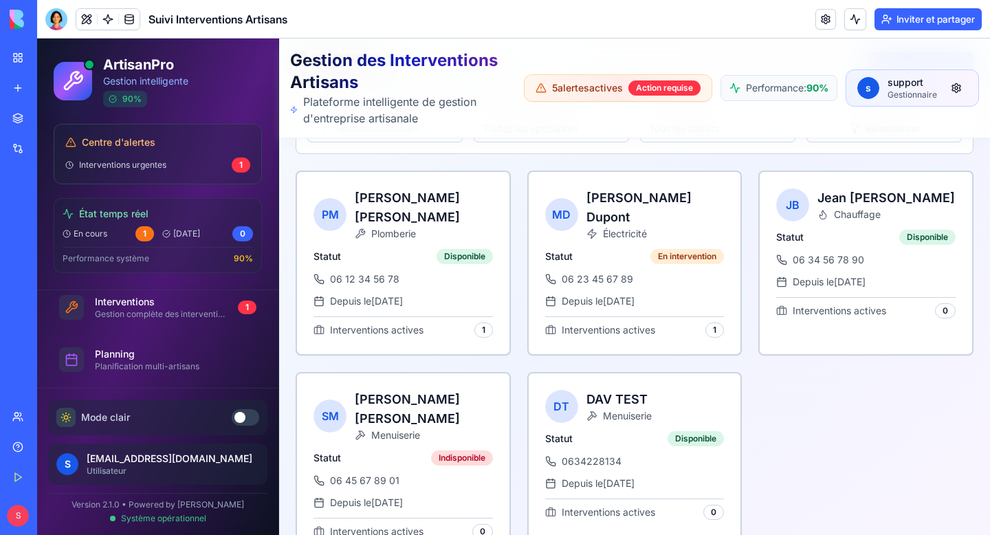
scroll to position [122, 0]
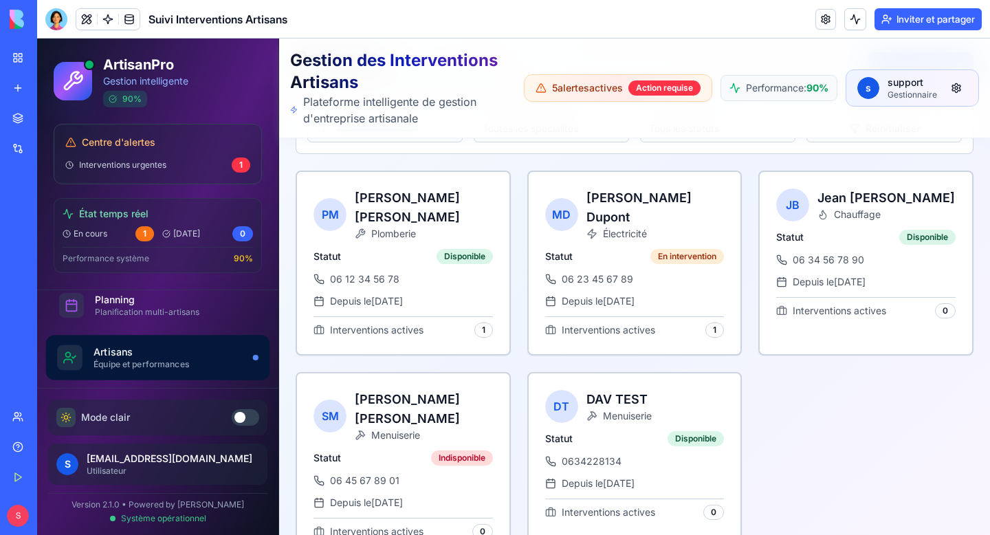
click at [204, 358] on div "Artisans" at bounding box center [168, 352] width 148 height 14
click at [168, 364] on div "Équipe et performances" at bounding box center [168, 364] width 148 height 11
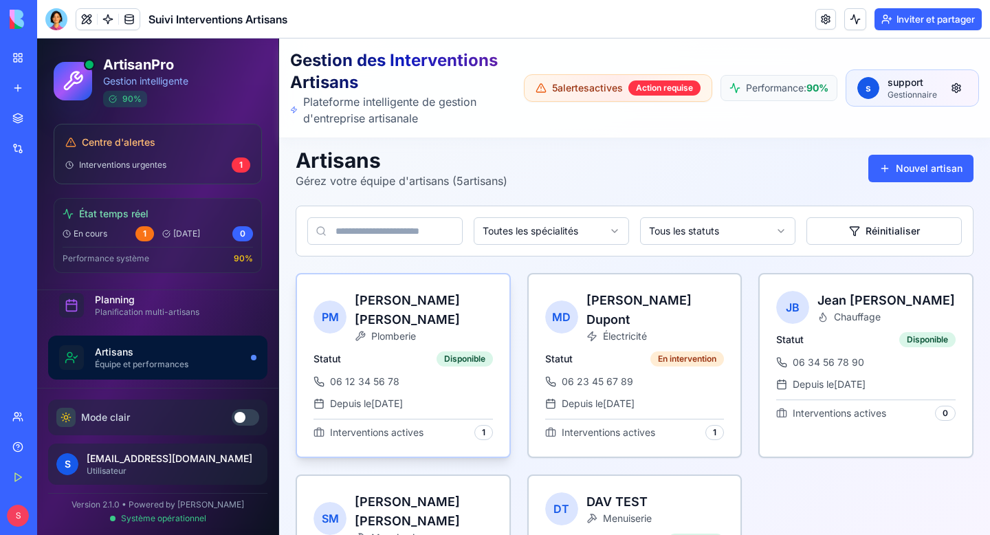
scroll to position [0, 0]
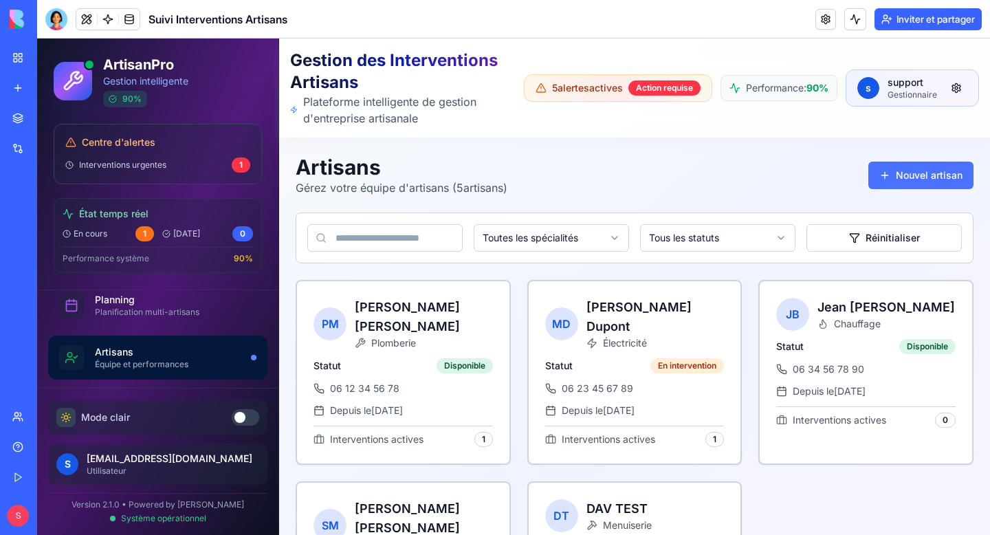
click at [919, 186] on button "Nouvel artisan" at bounding box center [921, 176] width 105 height 28
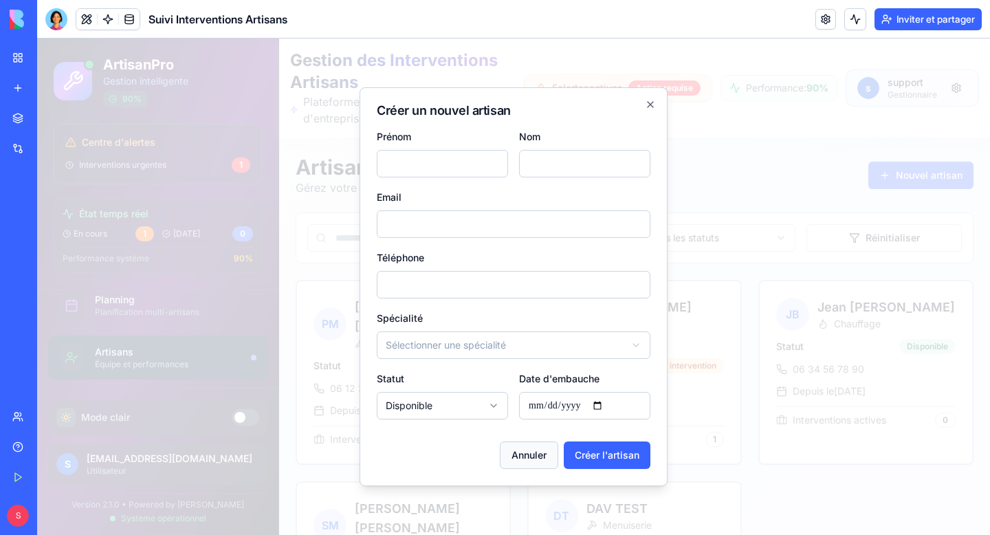
click at [521, 465] on button "Annuler" at bounding box center [529, 456] width 58 height 28
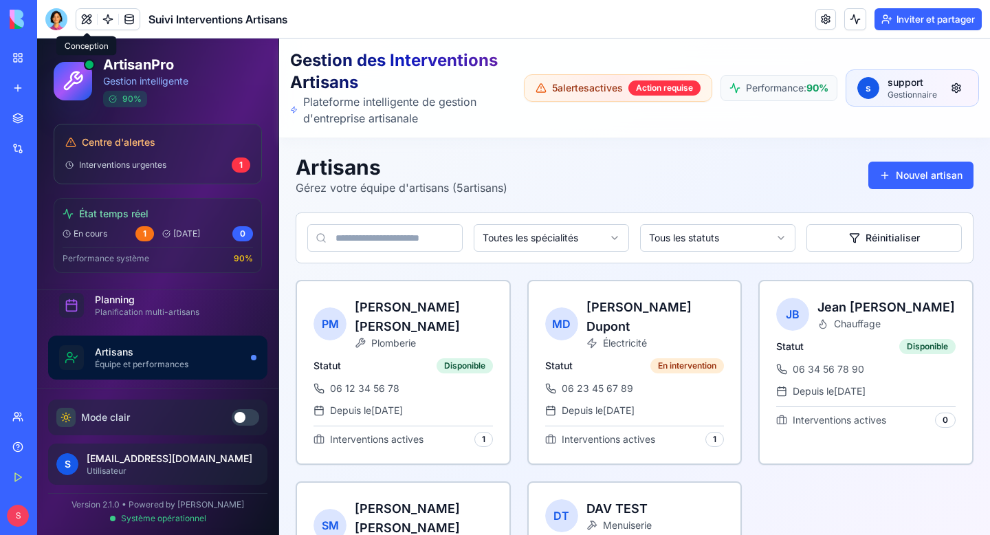
click at [58, 30] on header "Suivi Interventions Artisans Inviter et partager" at bounding box center [513, 19] width 953 height 39
click at [52, 13] on div at bounding box center [56, 19] width 22 height 22
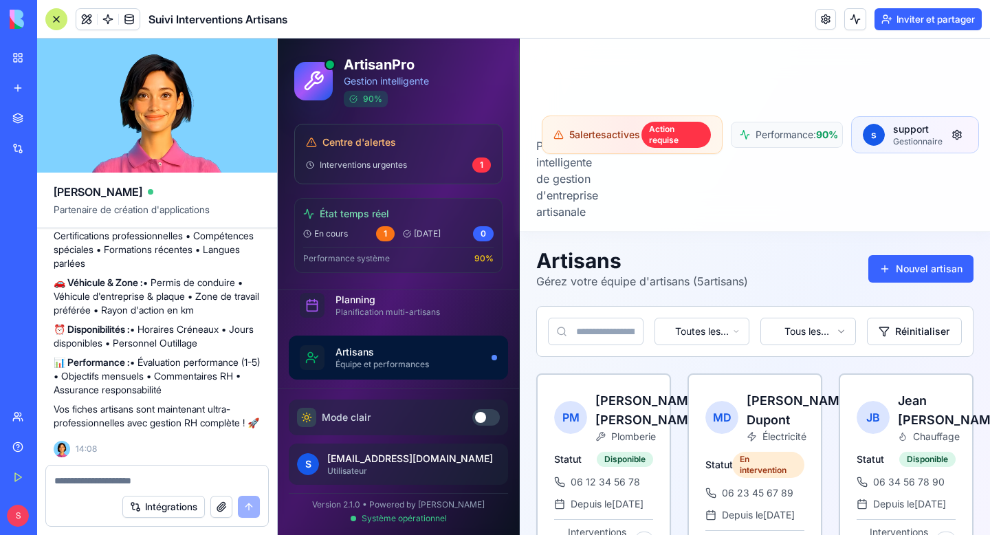
scroll to position [4414, 0]
click at [94, 481] on textarea at bounding box center [157, 481] width 206 height 14
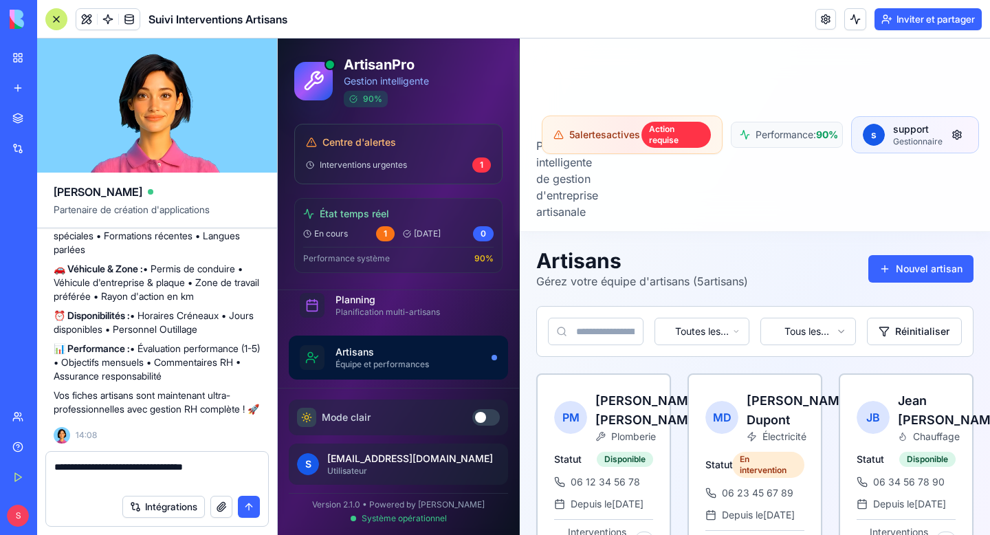
click at [195, 468] on textarea "**********" at bounding box center [157, 474] width 206 height 28
click at [102, 479] on textarea "**********" at bounding box center [157, 474] width 206 height 28
type textarea "**********"
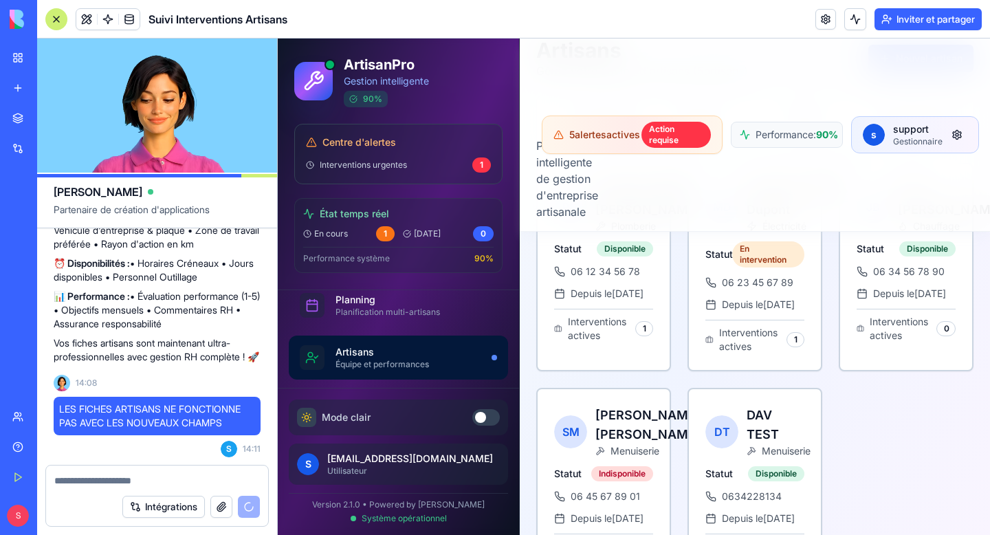
scroll to position [305, 0]
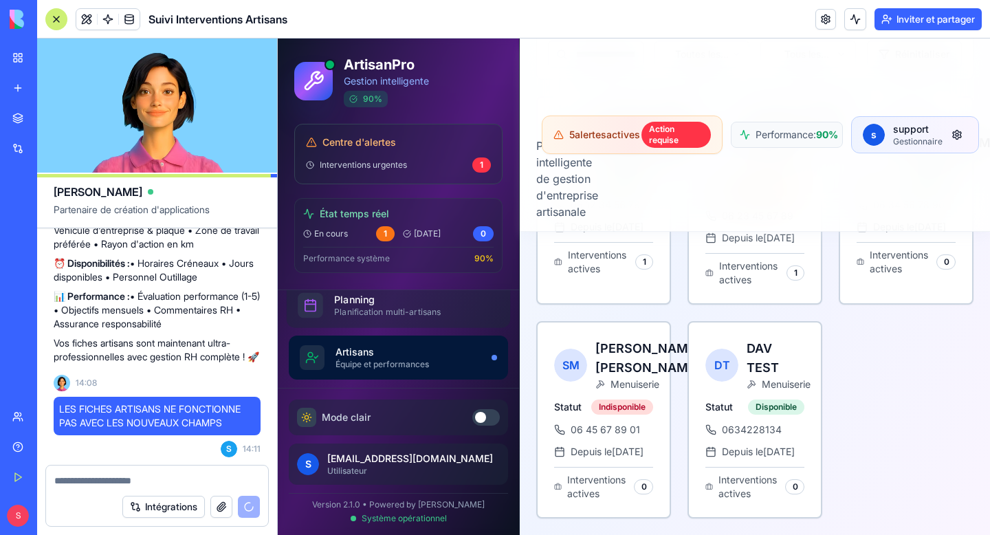
click at [408, 307] on div "Planification multi-artisans" at bounding box center [410, 312] width 153 height 11
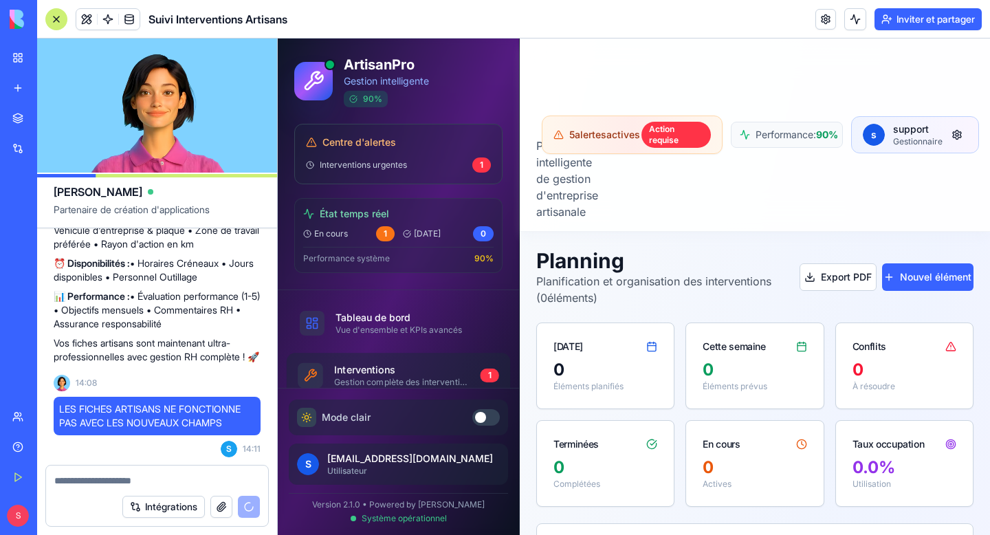
click at [408, 374] on div "Interventions" at bounding box center [401, 370] width 135 height 14
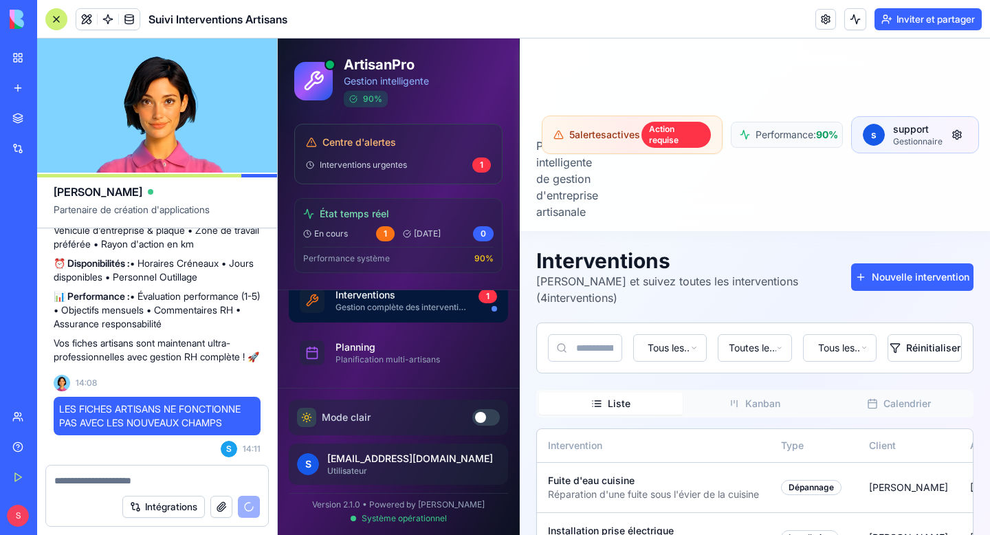
scroll to position [82, 0]
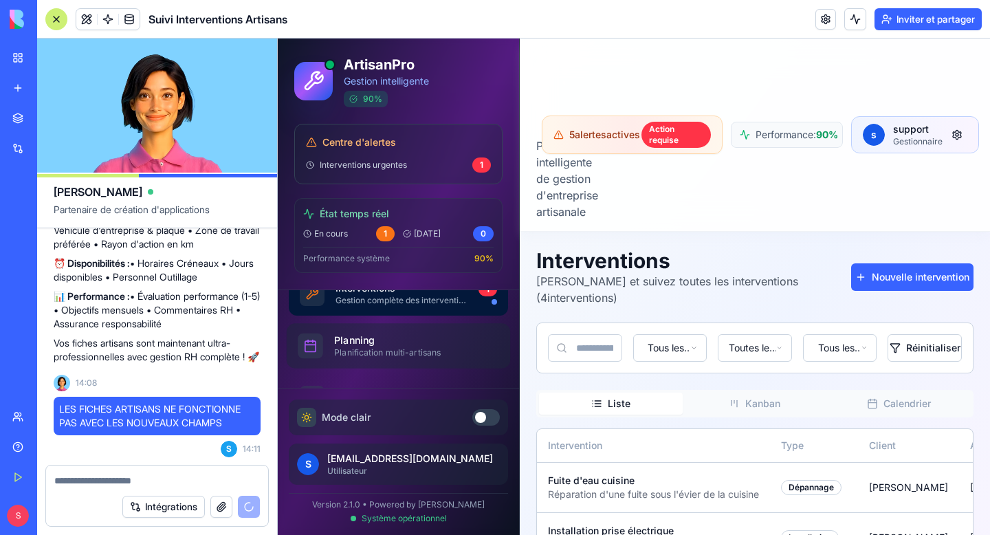
click at [400, 342] on div "Planning" at bounding box center [410, 341] width 153 height 14
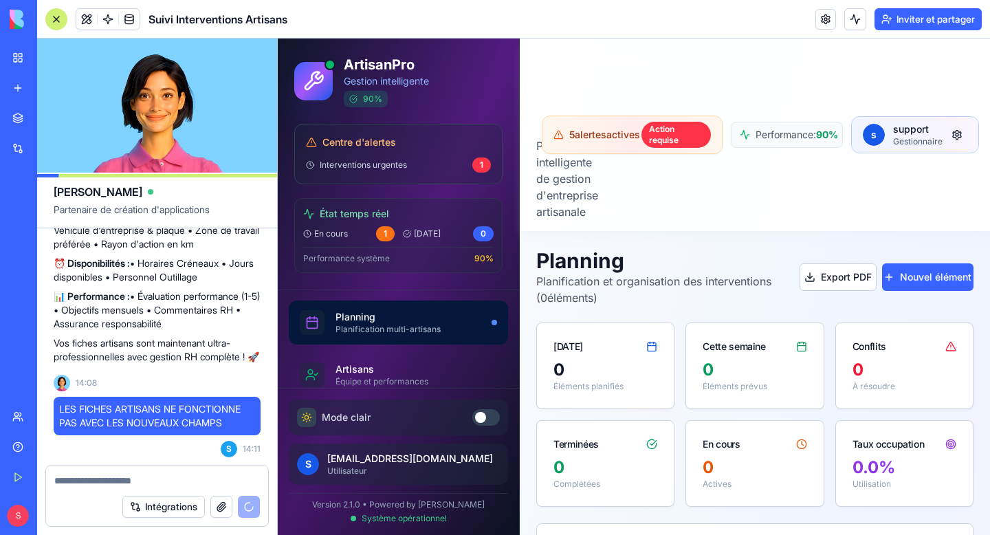
scroll to position [156, 0]
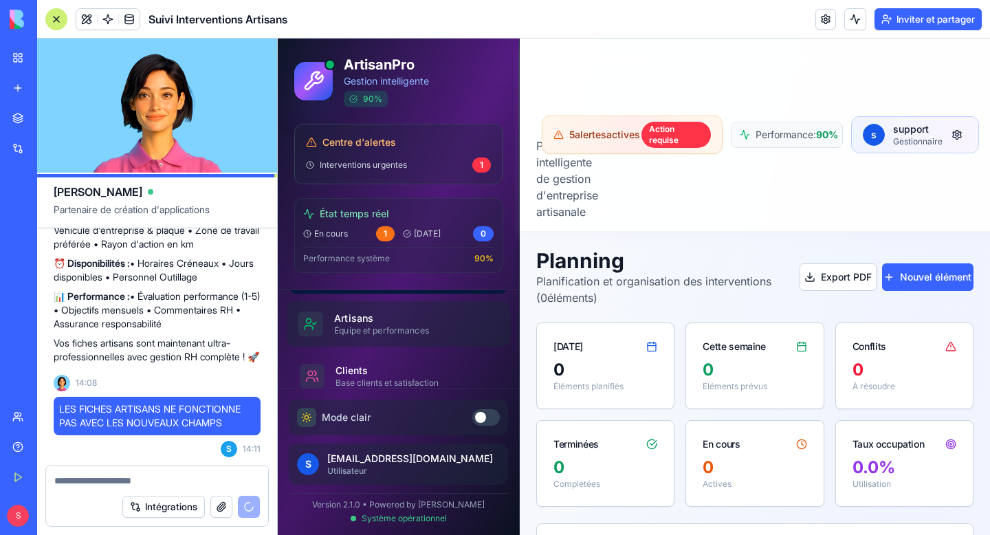
click at [380, 327] on div "Équipe et performances" at bounding box center [410, 330] width 153 height 11
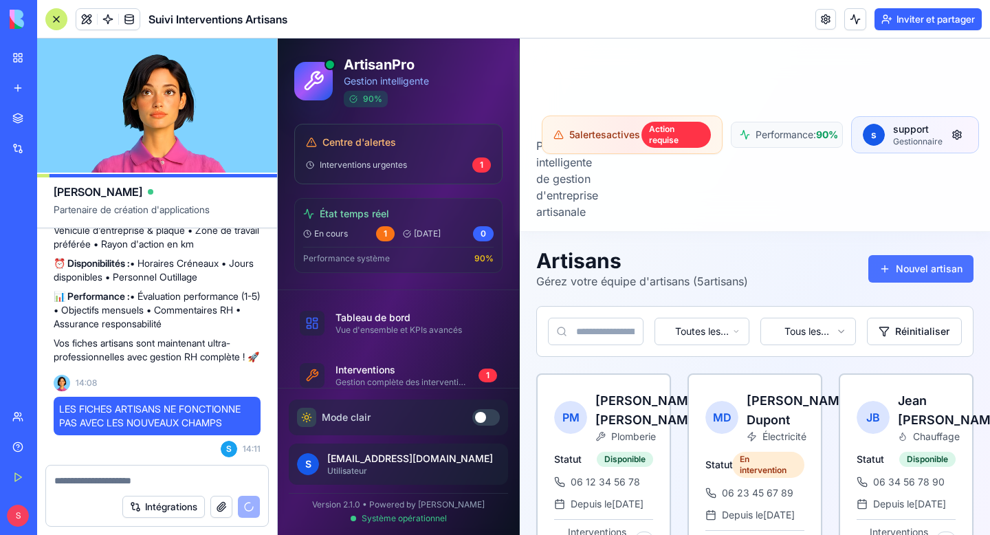
click at [889, 267] on button "Nouvel artisan" at bounding box center [921, 269] width 105 height 28
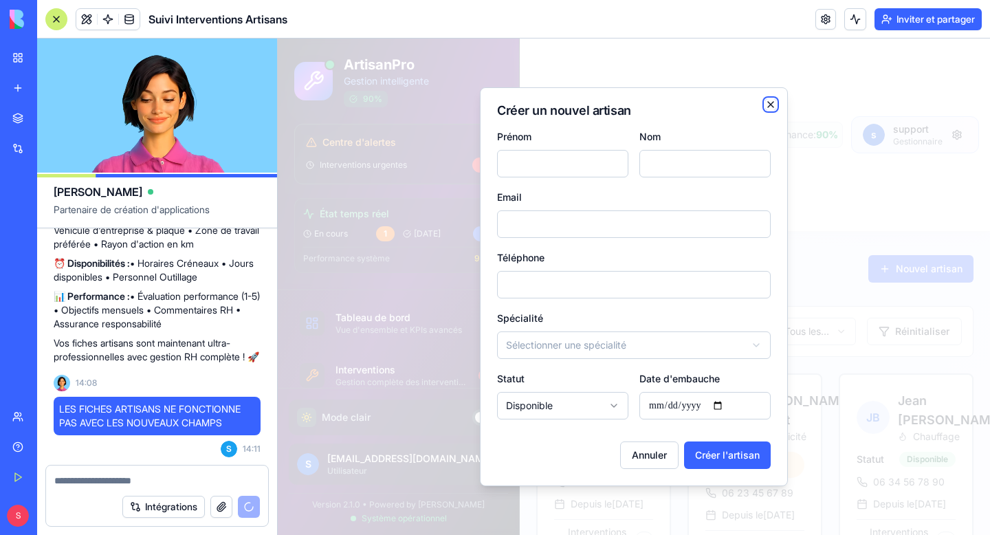
click at [772, 107] on icon "button" at bounding box center [770, 104] width 11 height 11
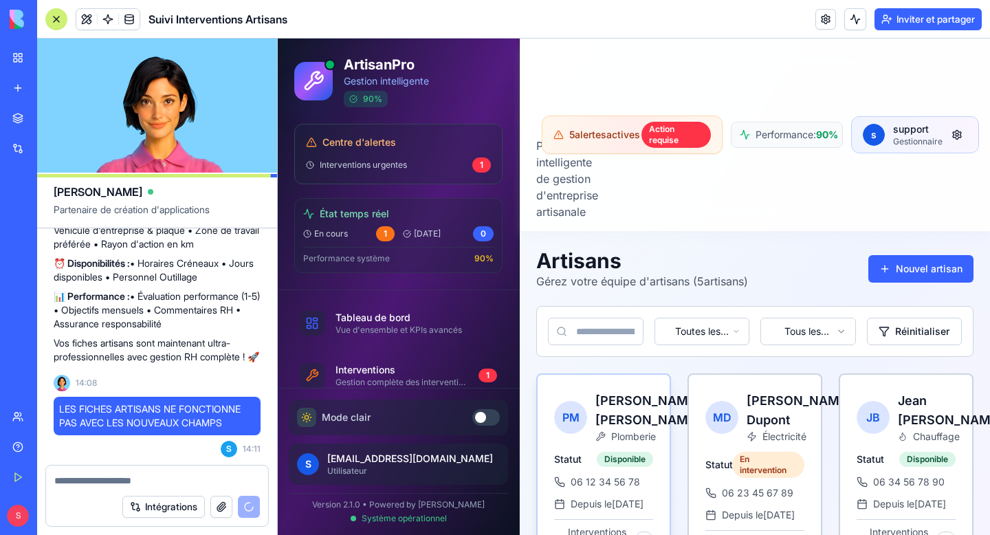
click at [571, 405] on span "PM" at bounding box center [570, 417] width 33 height 33
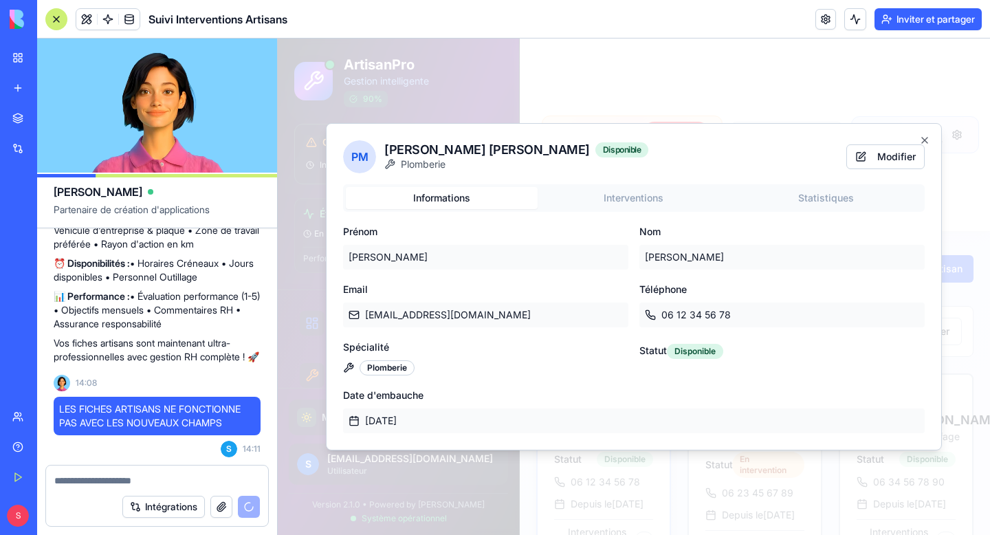
click at [591, 423] on p "[DATE]" at bounding box center [634, 420] width 582 height 25
click at [932, 138] on div "PM Pierre Martin Disponible Plomberie Modifier Informations Interventions Stati…" at bounding box center [634, 286] width 616 height 327
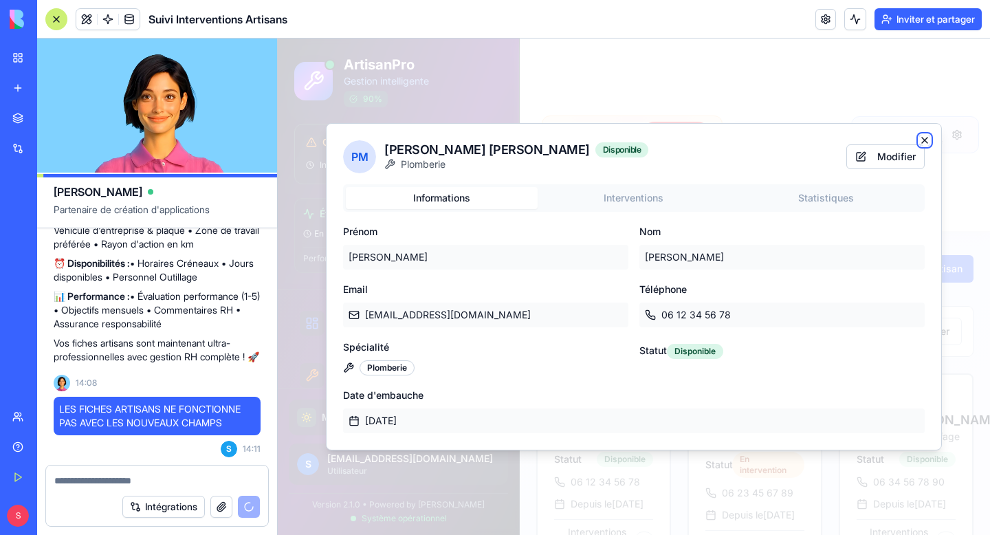
click at [925, 138] on icon "button" at bounding box center [924, 140] width 11 height 11
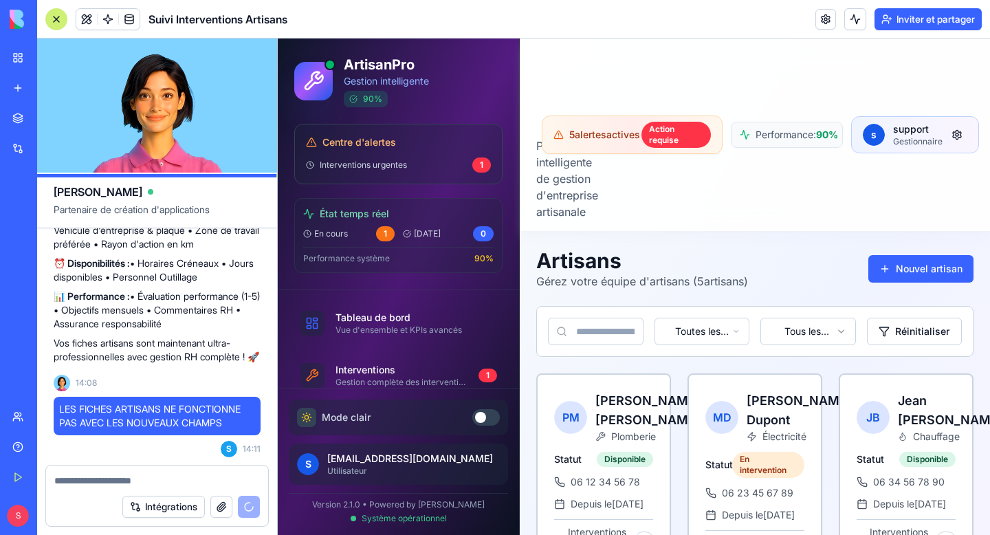
scroll to position [4585, 0]
